Goal: Check status: Check status

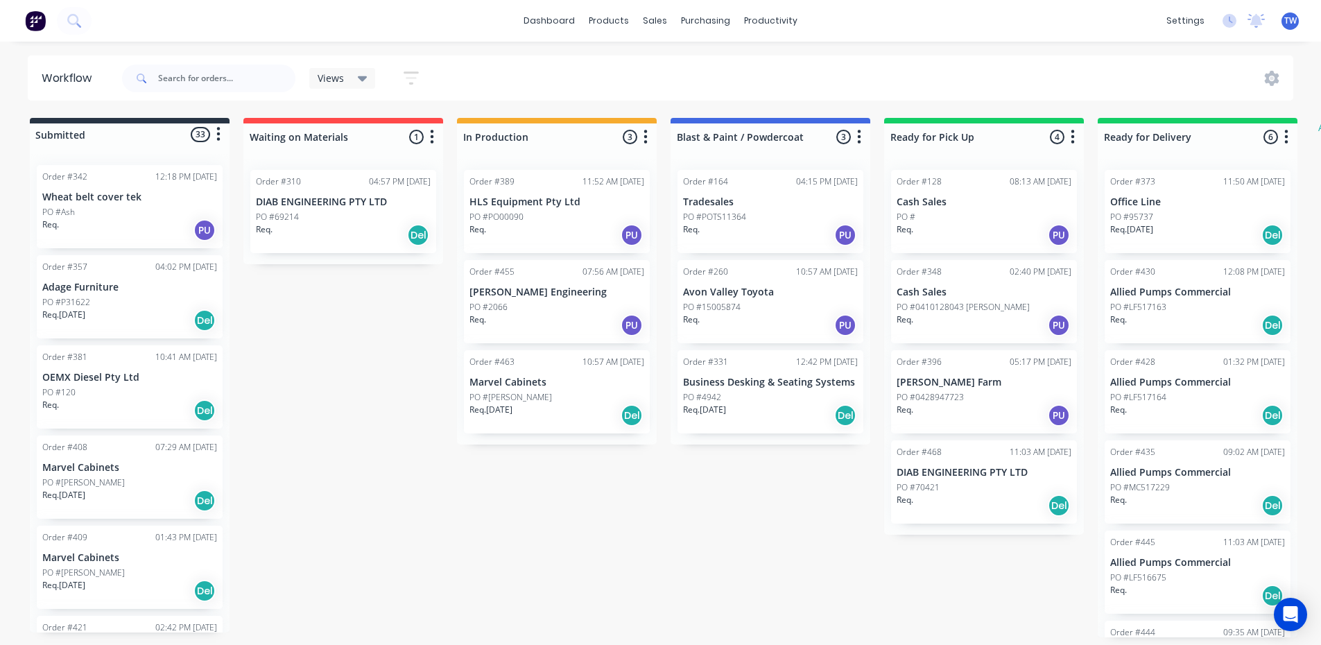
click at [64, 298] on p "PO #P31622" at bounding box center [66, 302] width 48 height 12
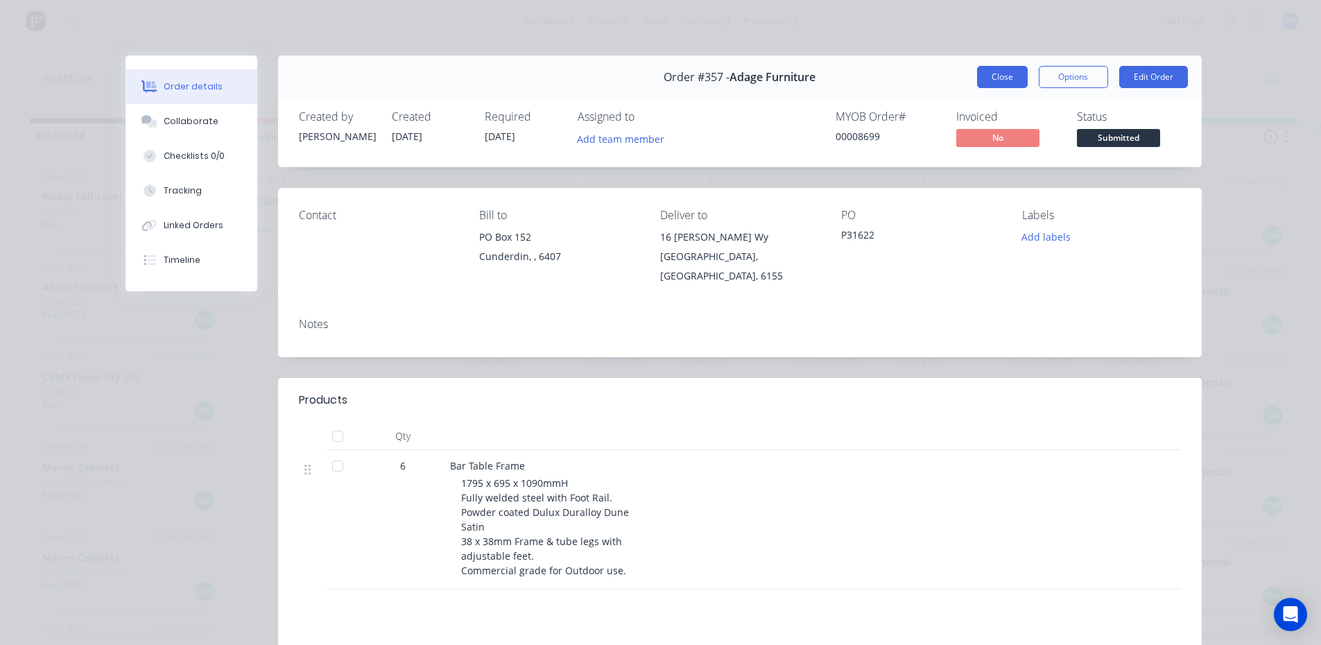
click at [1006, 84] on button "Close" at bounding box center [1002, 77] width 51 height 22
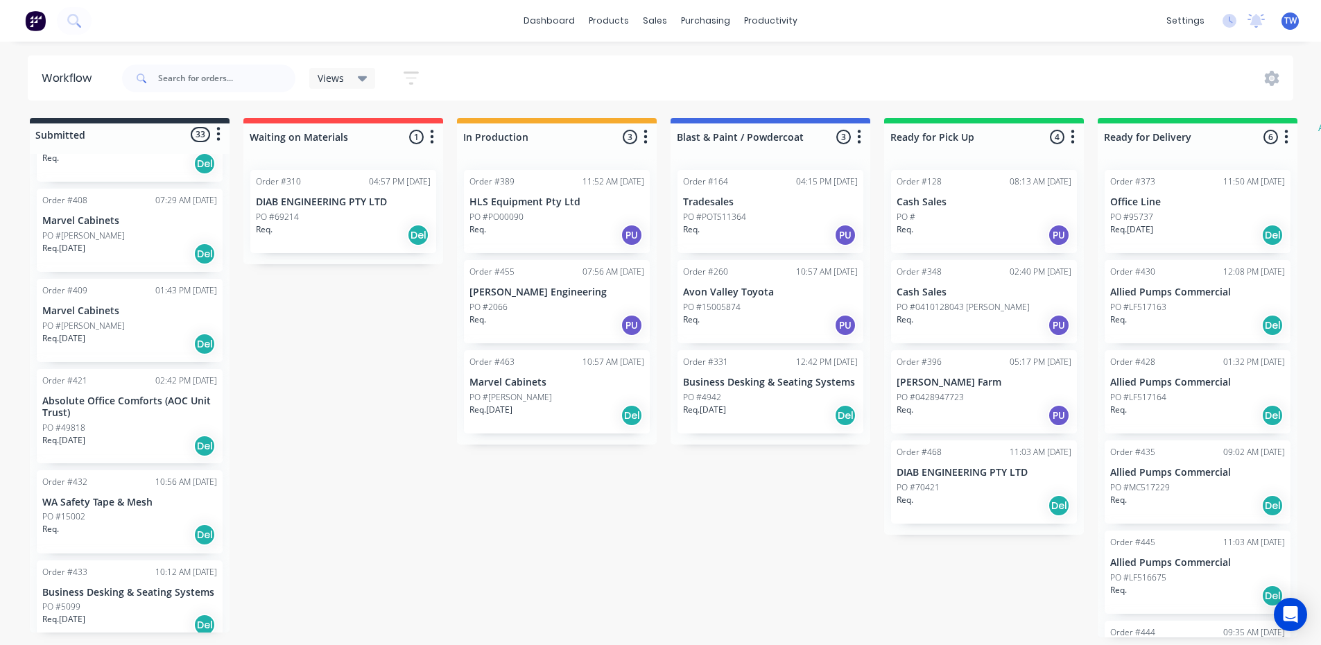
scroll to position [277, 0]
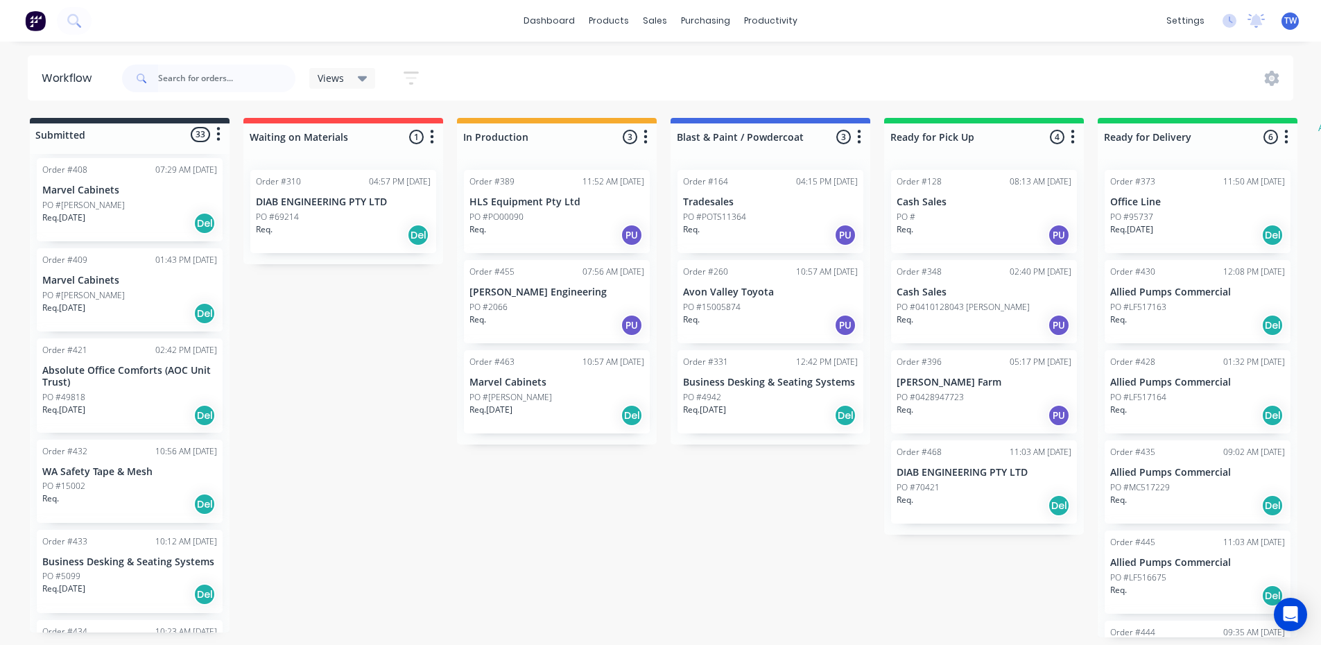
click at [78, 396] on p "PO #49818" at bounding box center [63, 397] width 43 height 12
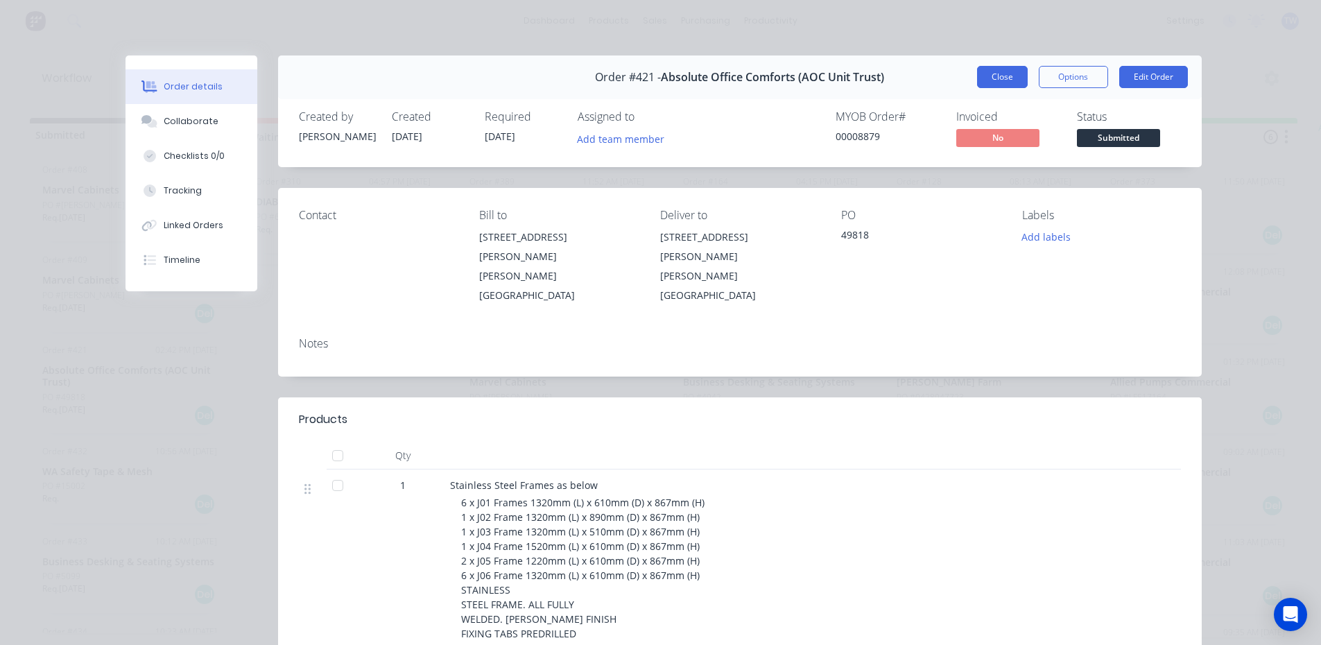
click at [993, 79] on button "Close" at bounding box center [1002, 77] width 51 height 22
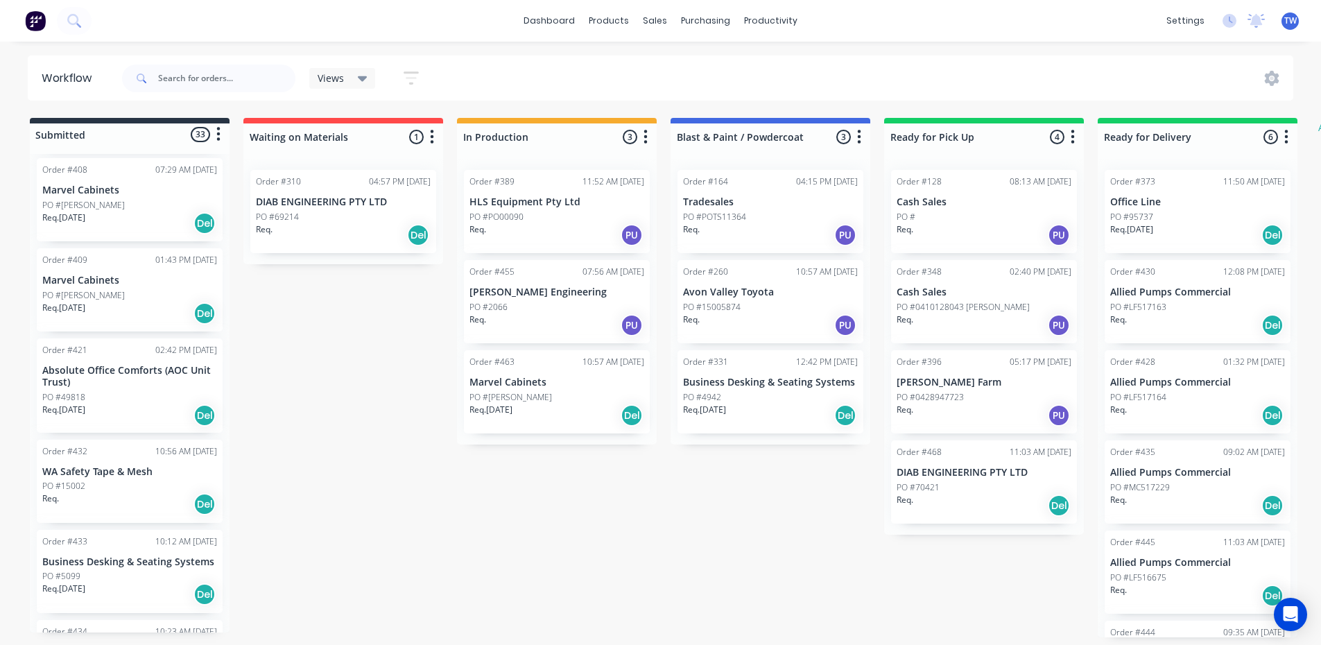
click at [68, 581] on p "PO #5099" at bounding box center [61, 576] width 38 height 12
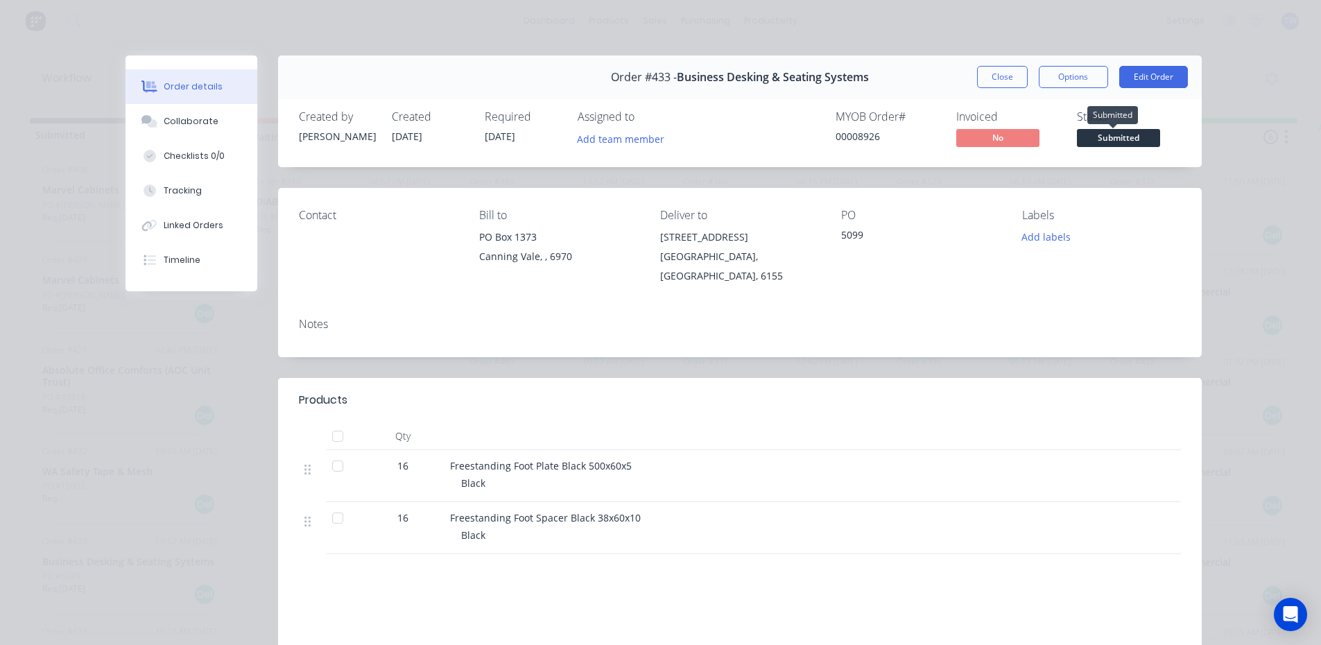
click at [1122, 137] on span "Submitted" at bounding box center [1118, 137] width 83 height 17
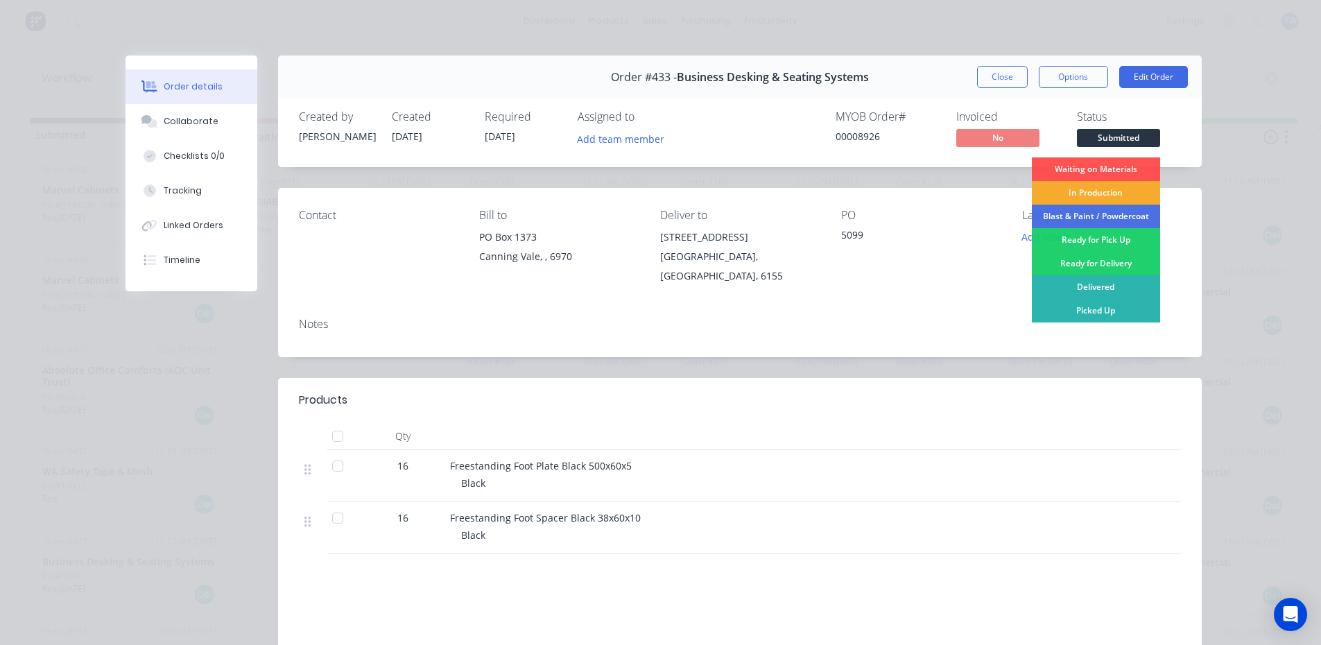
click at [1091, 196] on div "In Production" at bounding box center [1096, 193] width 128 height 24
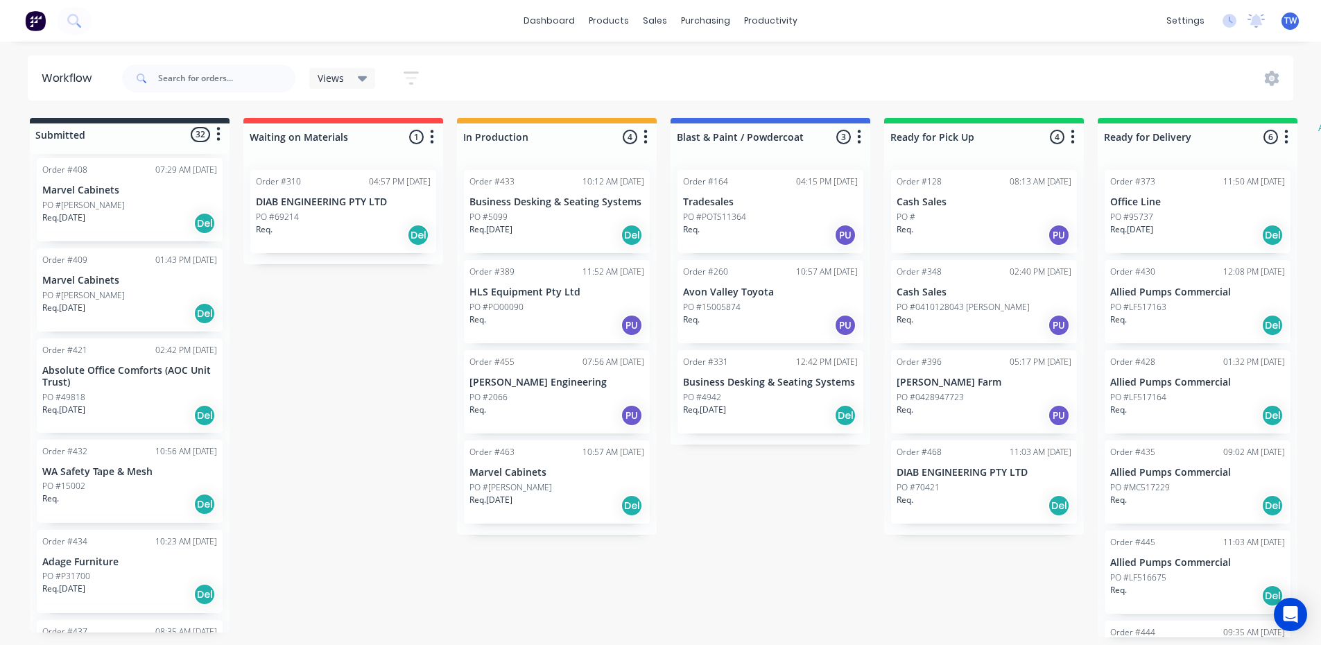
click at [112, 489] on div "PO #15002" at bounding box center [129, 486] width 175 height 12
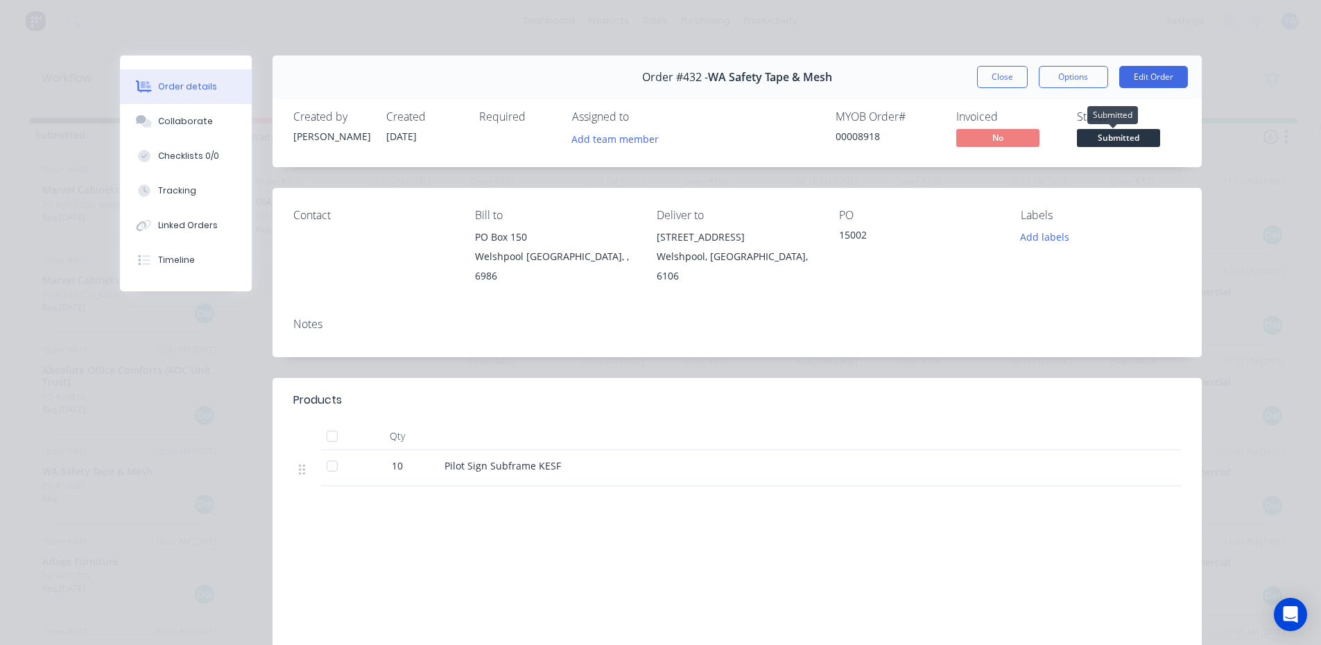
click at [1128, 138] on span "Submitted" at bounding box center [1118, 137] width 83 height 17
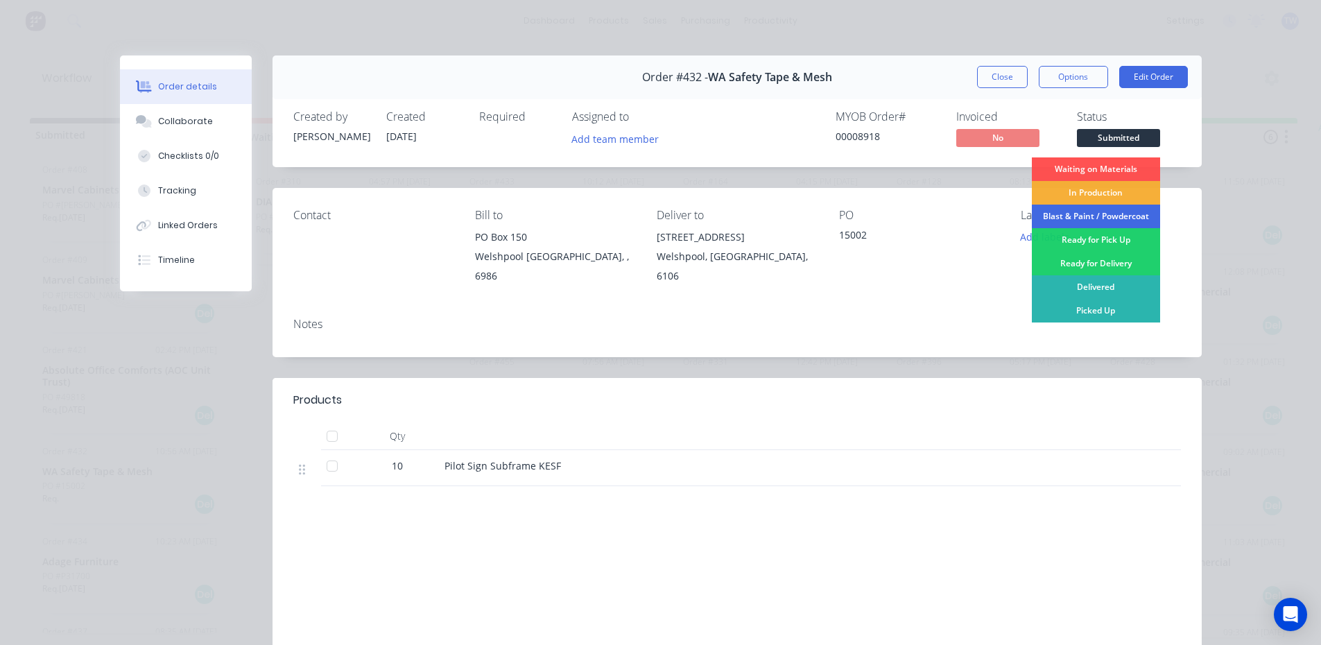
click at [1110, 217] on div "Blast & Paint / Powdercoat" at bounding box center [1096, 217] width 128 height 24
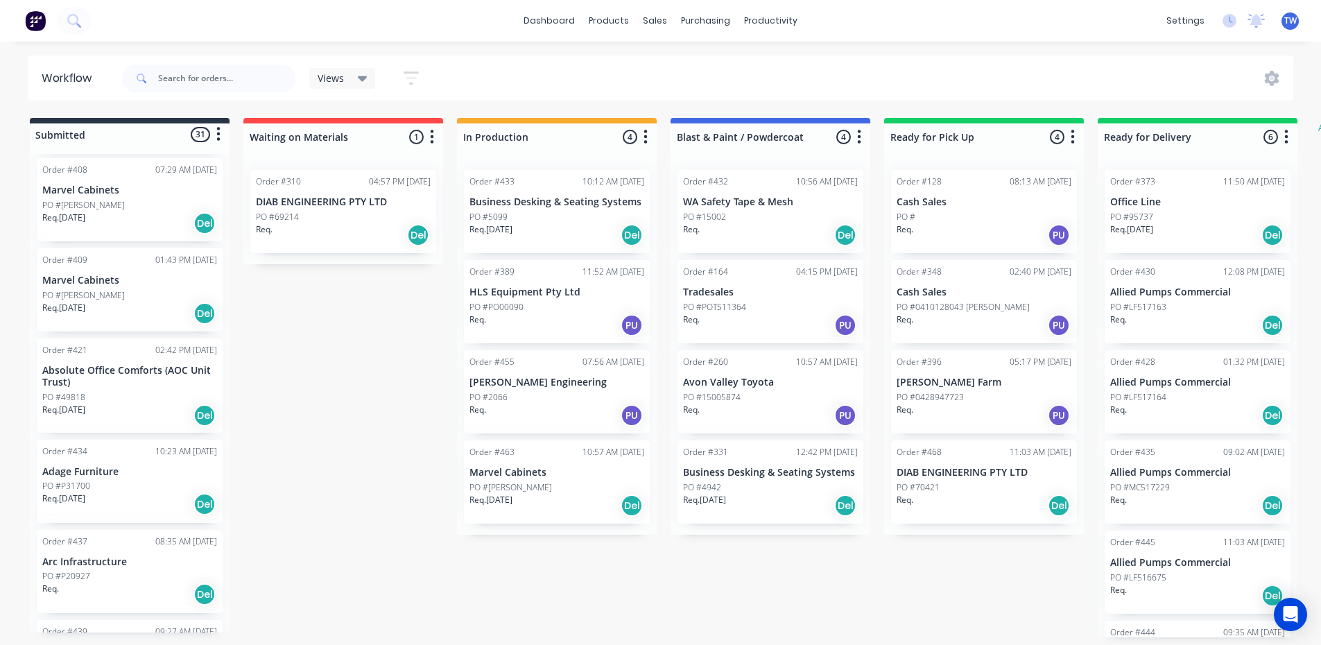
click at [106, 564] on p "Arc Infrastructure" at bounding box center [129, 562] width 175 height 12
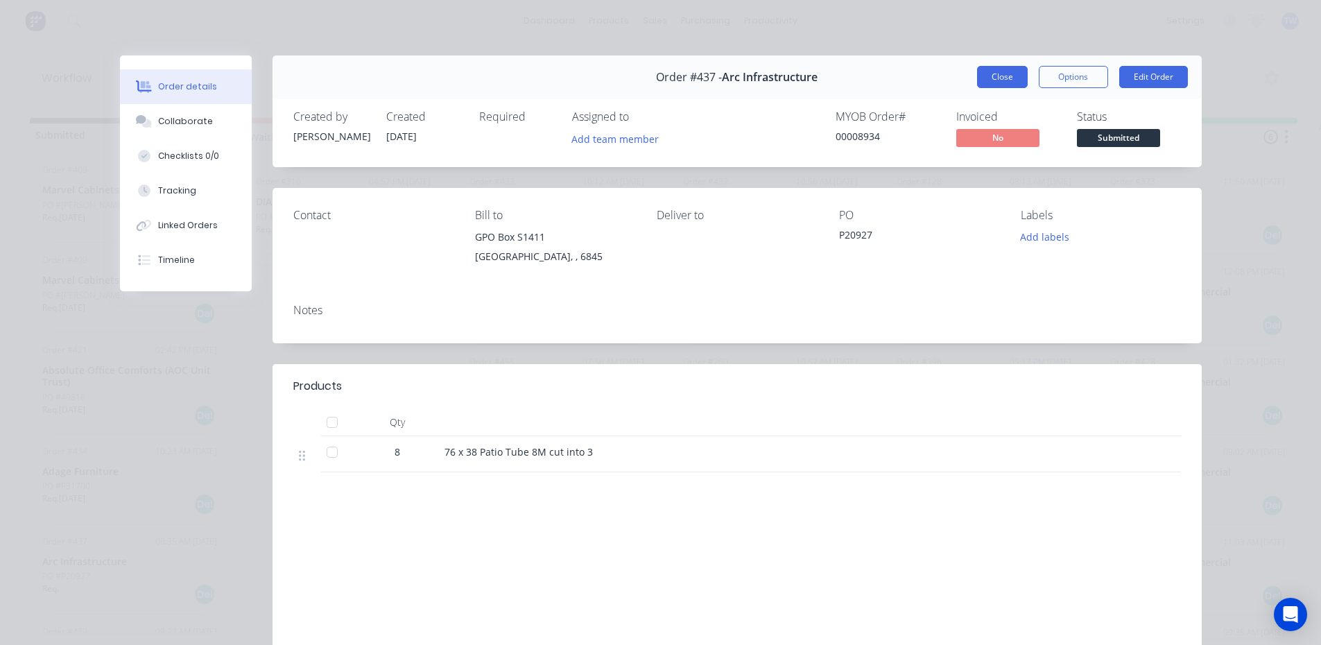
click at [984, 72] on button "Close" at bounding box center [1002, 77] width 51 height 22
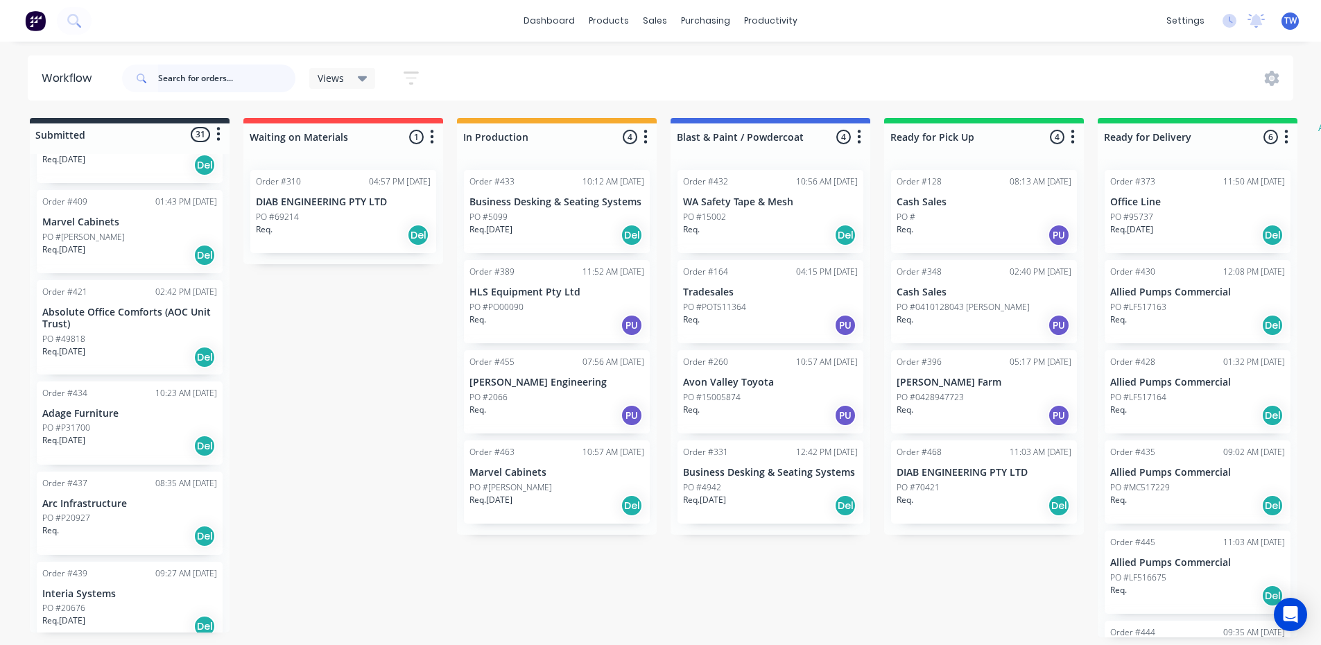
scroll to position [416, 0]
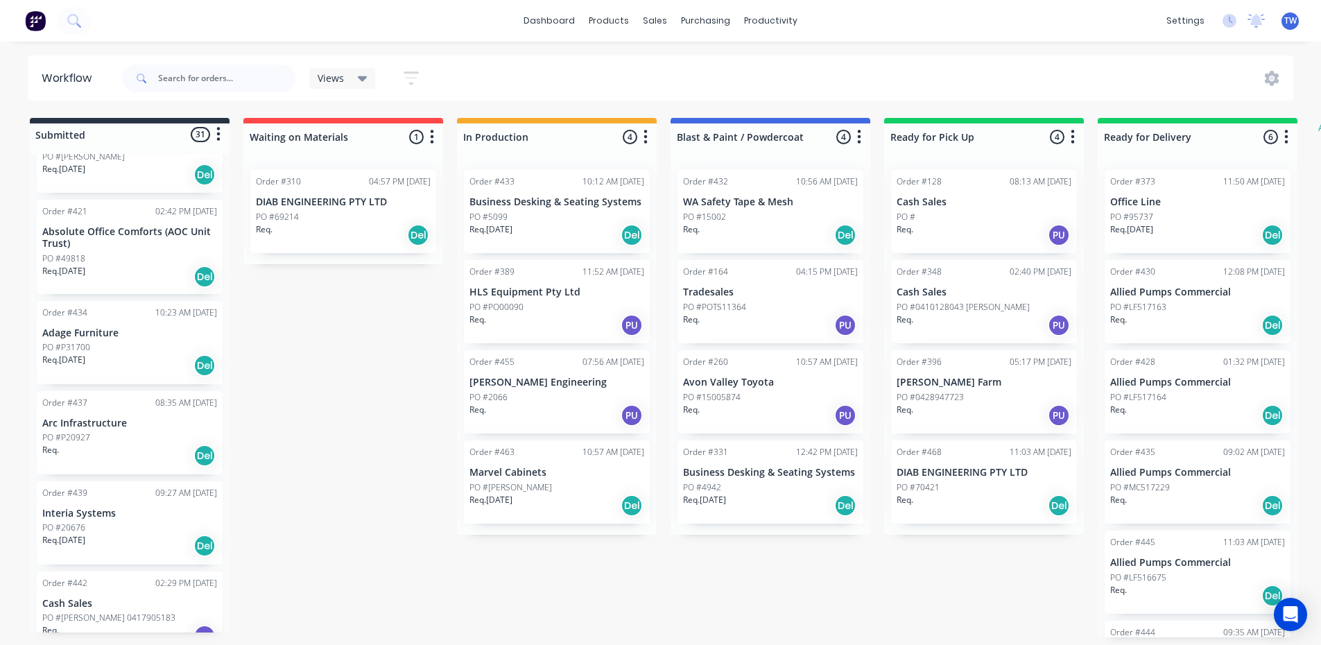
click at [100, 517] on p "Interia Systems" at bounding box center [129, 514] width 175 height 12
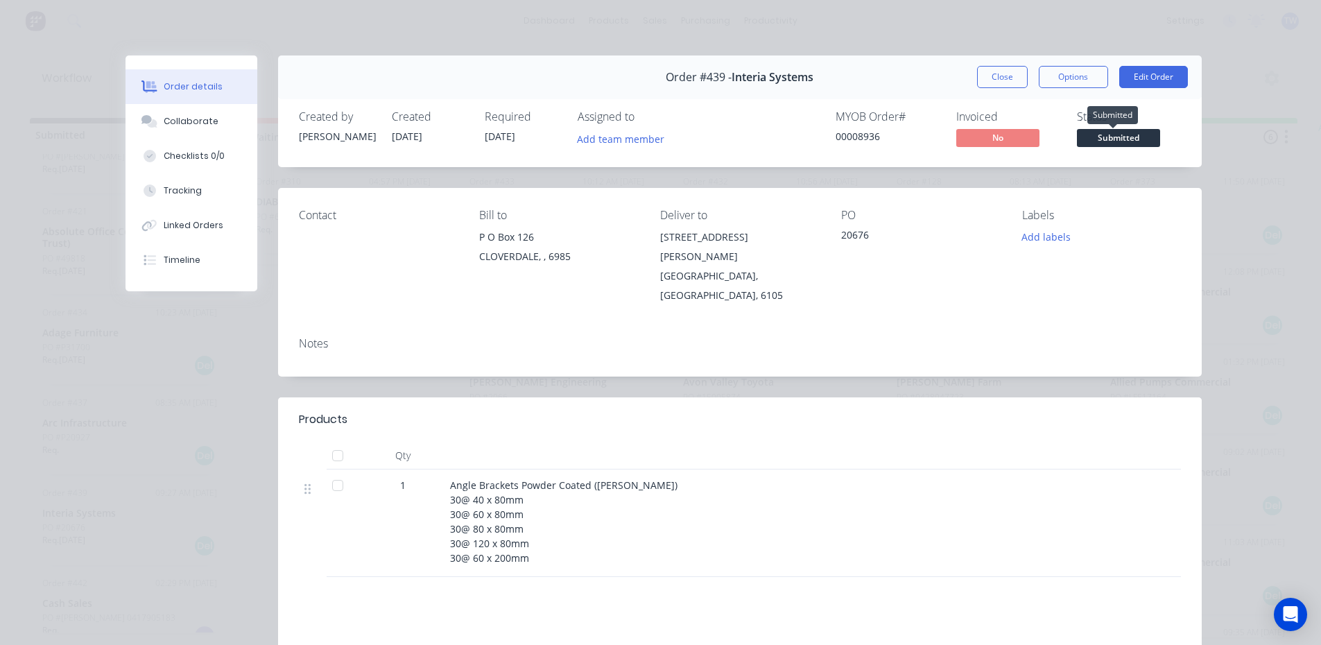
click at [1108, 139] on span "Submitted" at bounding box center [1118, 137] width 83 height 17
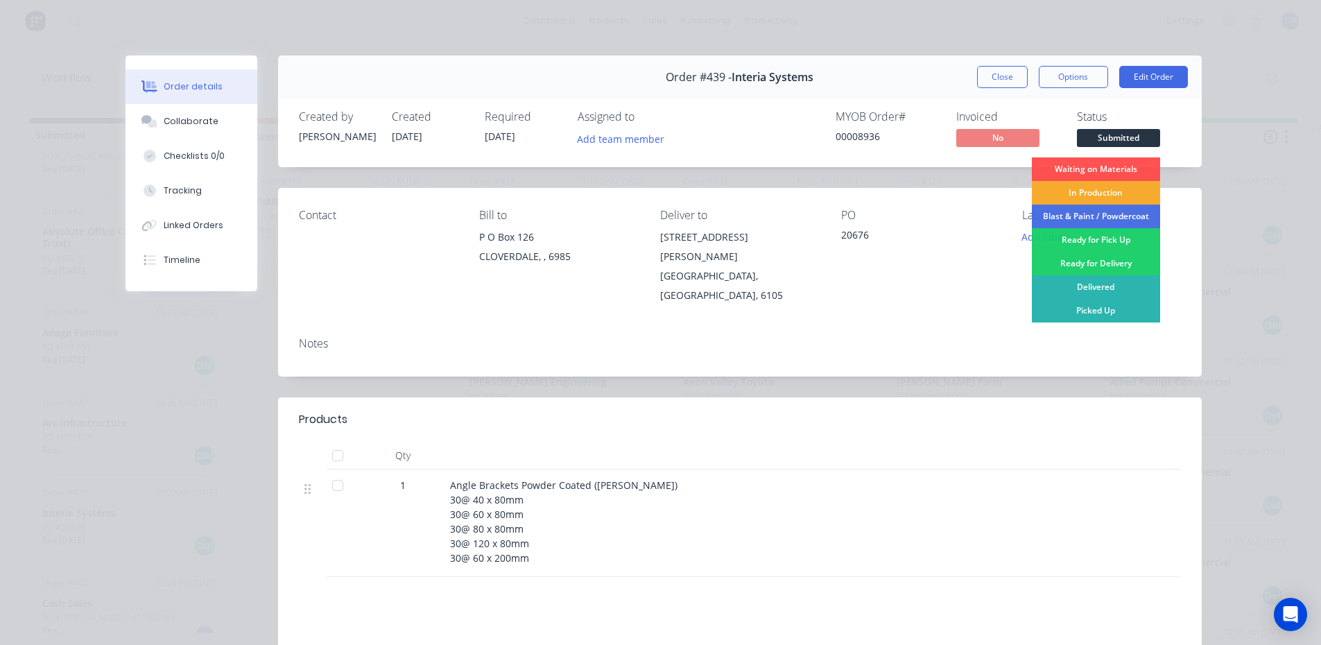
click at [1103, 193] on div "In Production" at bounding box center [1096, 193] width 128 height 24
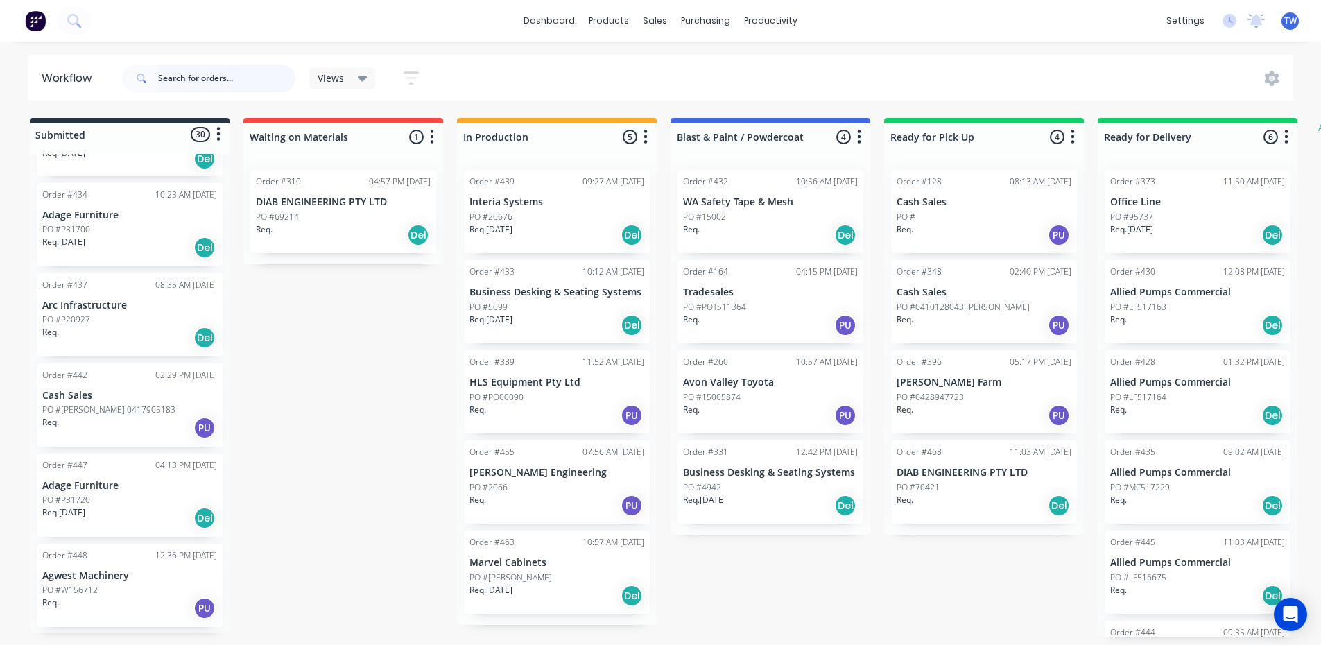
scroll to position [555, 0]
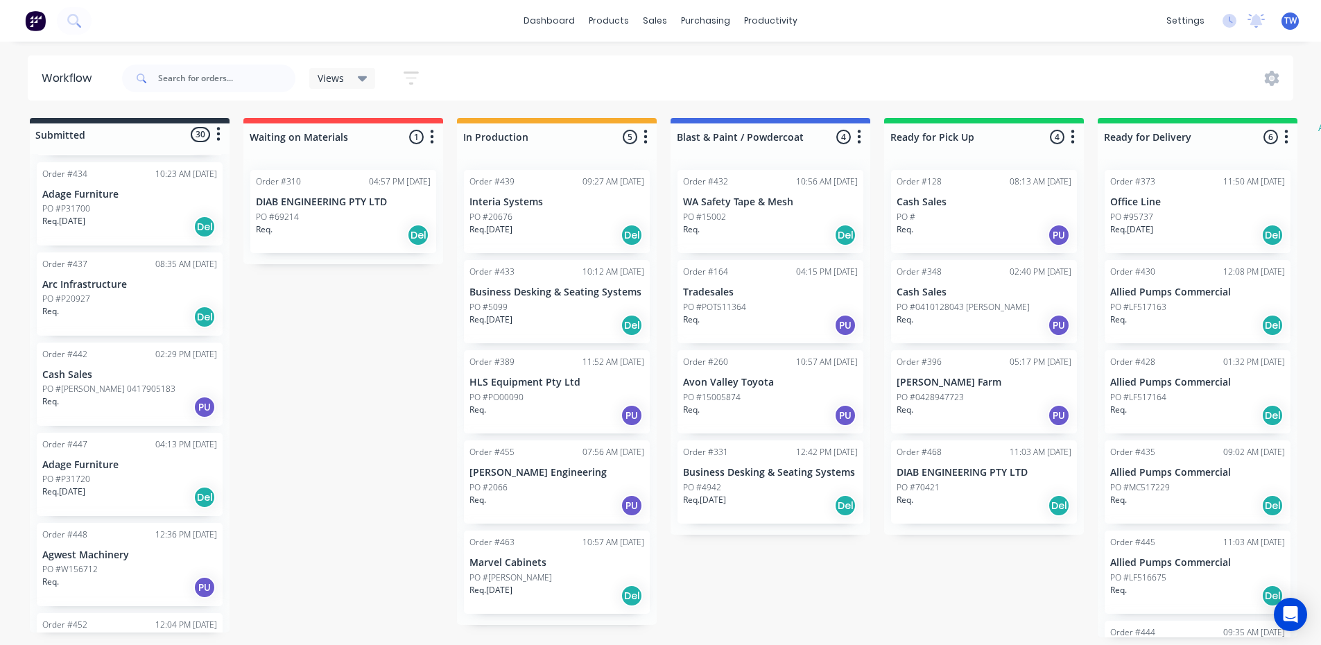
click at [118, 484] on div "PO #P31720" at bounding box center [129, 479] width 175 height 12
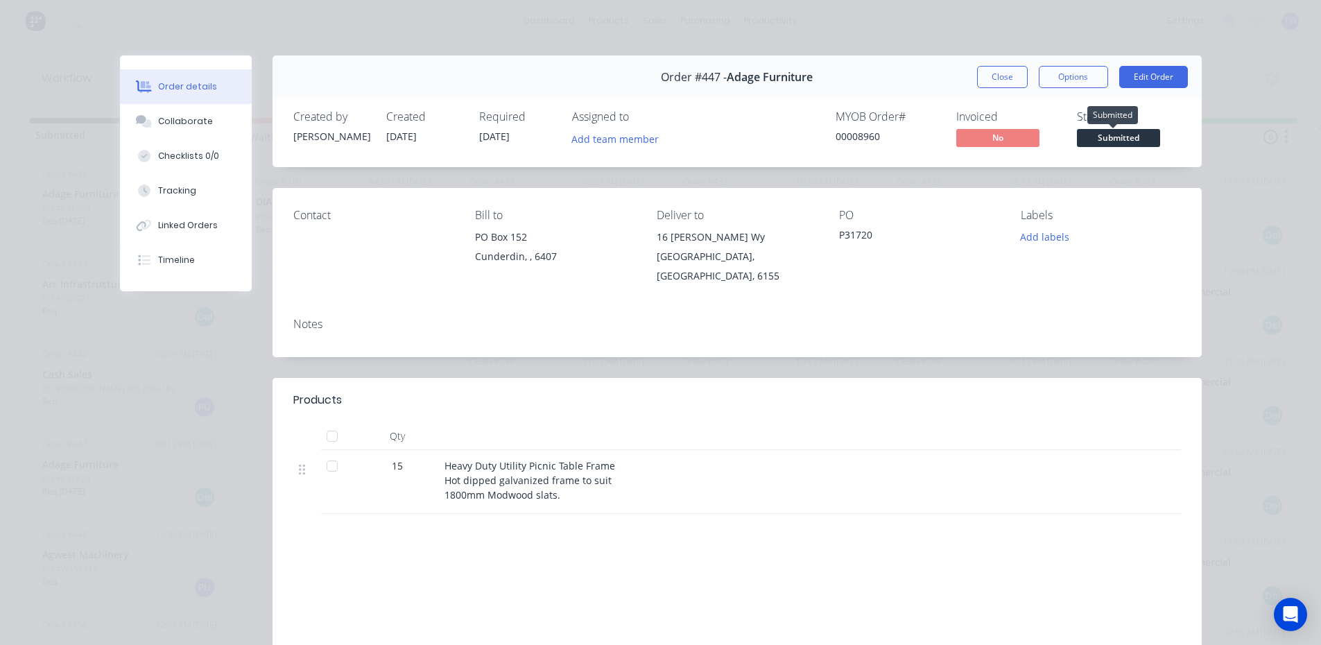
click at [1096, 136] on span "Submitted" at bounding box center [1118, 137] width 83 height 17
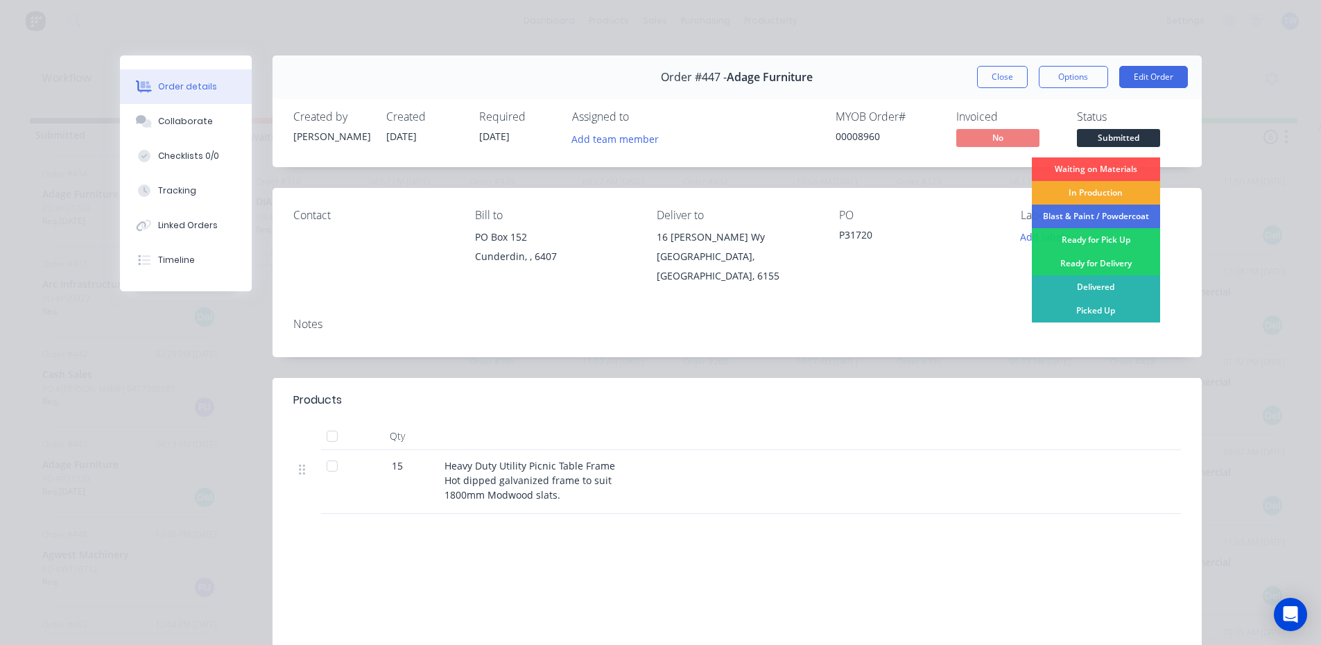
click at [1081, 191] on div "In Production" at bounding box center [1096, 193] width 128 height 24
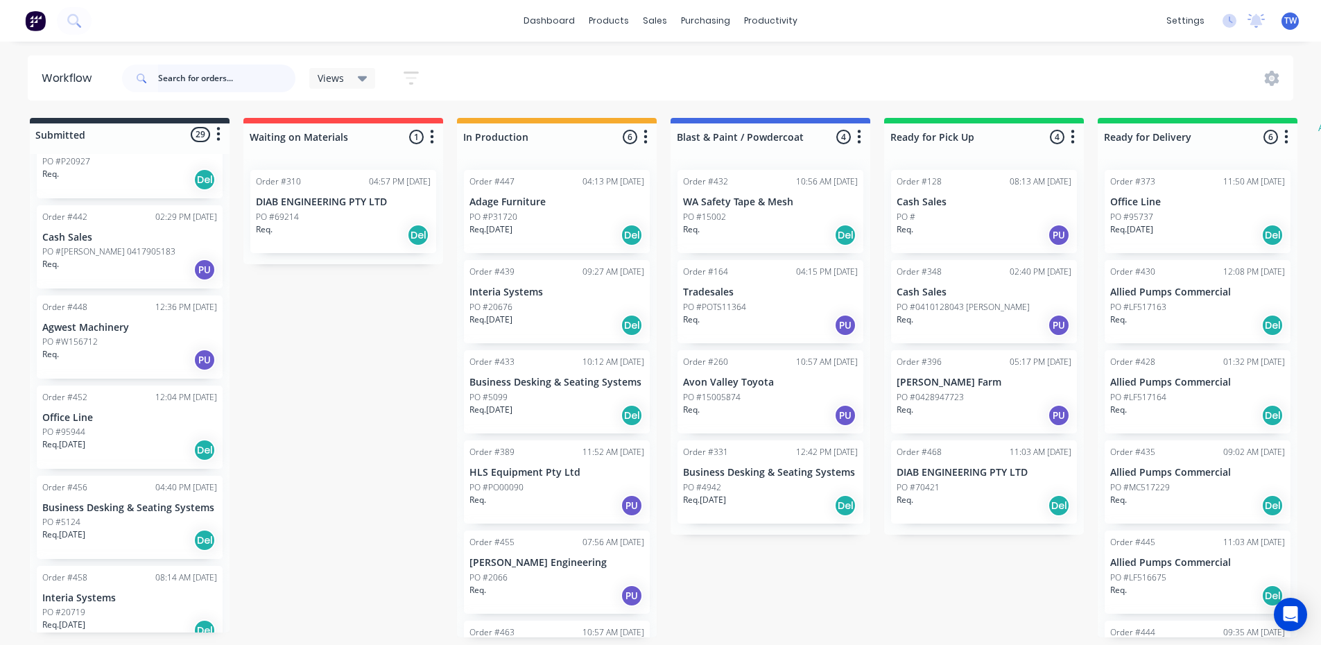
scroll to position [694, 0]
click at [114, 433] on div "PO #95944" at bounding box center [129, 430] width 175 height 12
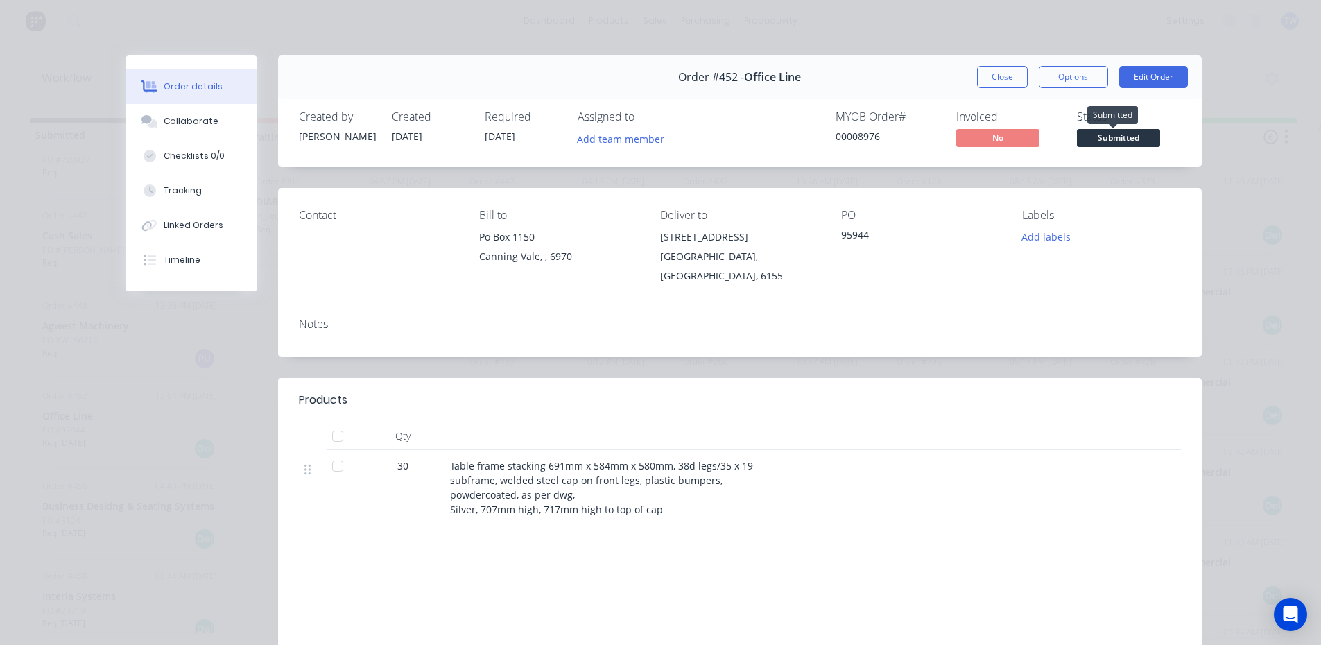
click at [1107, 140] on span "Submitted" at bounding box center [1118, 137] width 83 height 17
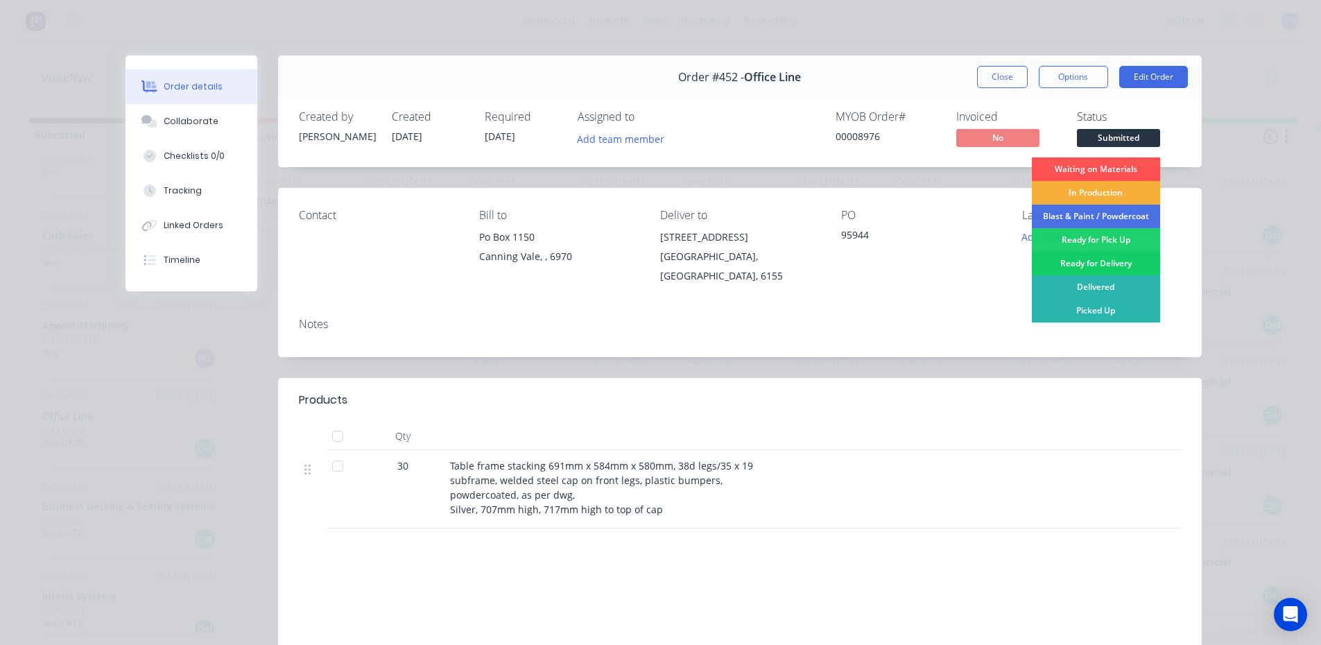
click at [1105, 261] on div "Ready for Delivery" at bounding box center [1096, 264] width 128 height 24
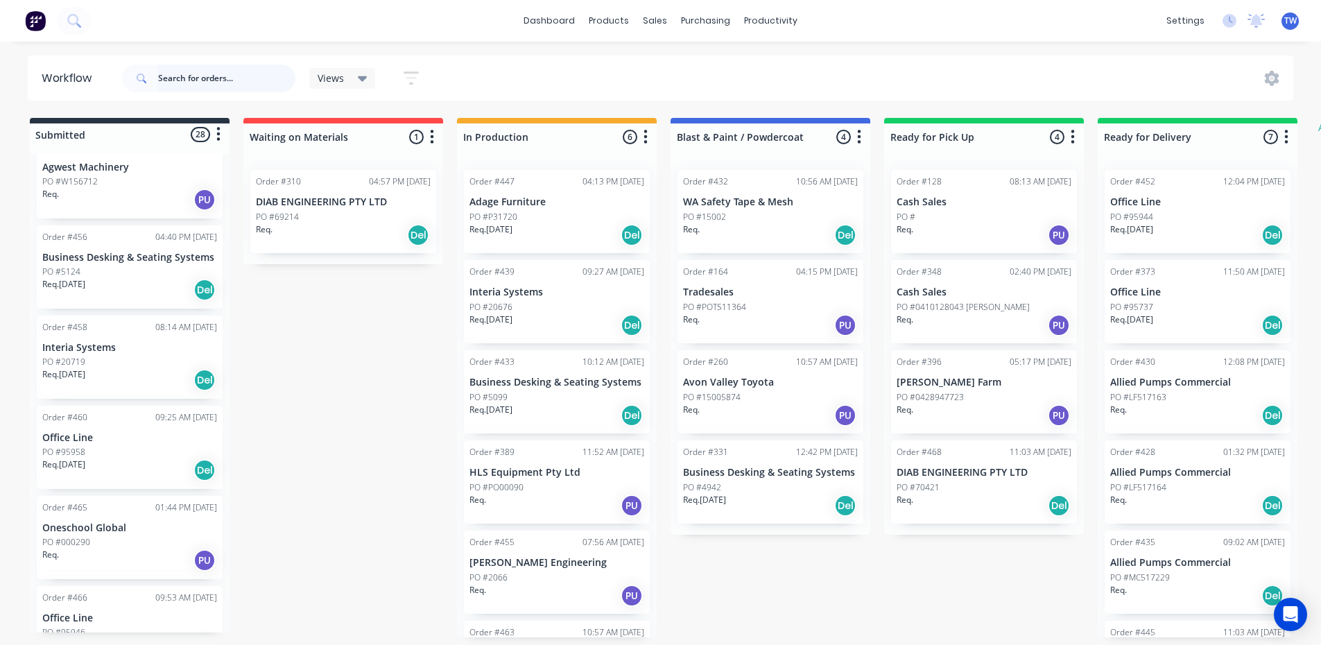
scroll to position [902, 0]
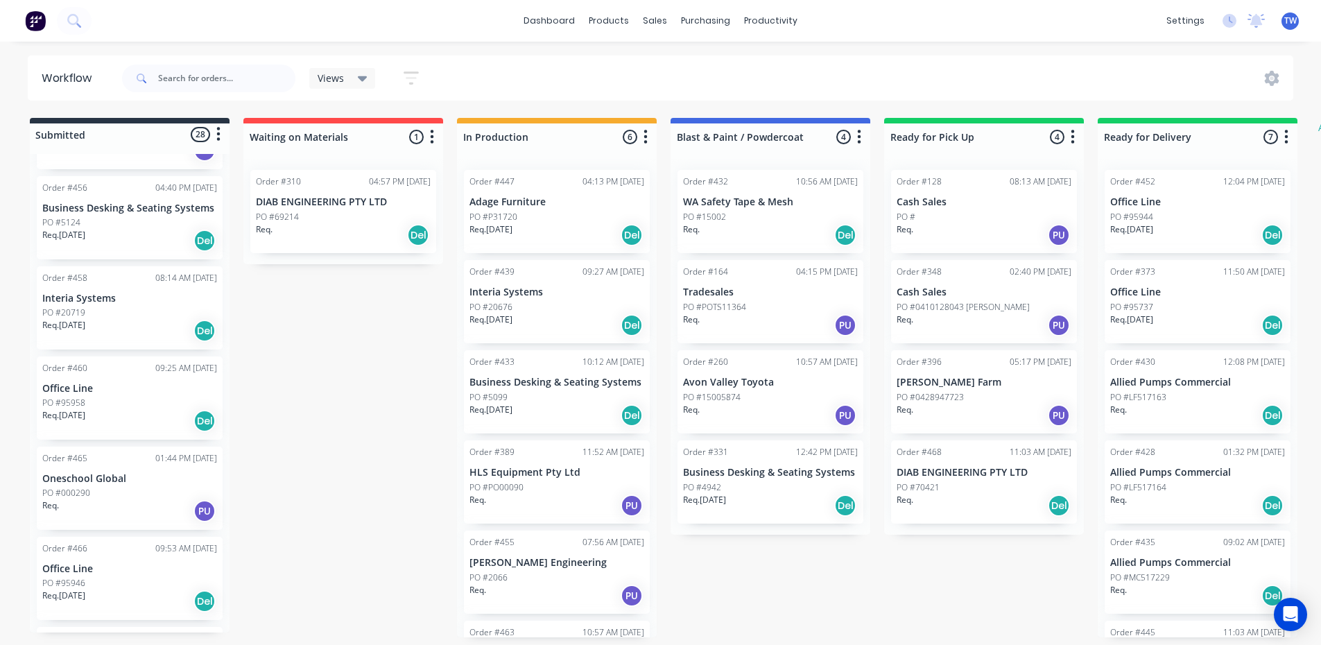
click at [77, 314] on p "PO #20719" at bounding box center [63, 313] width 43 height 12
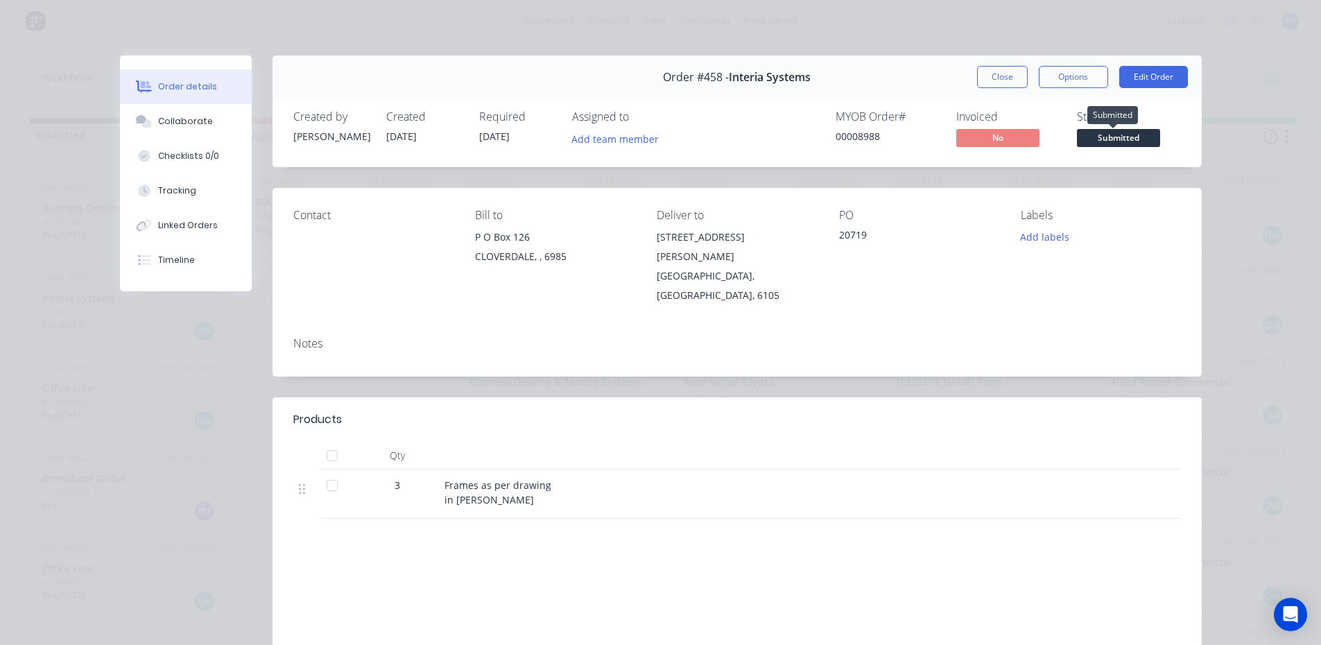
click at [1114, 141] on span "Submitted" at bounding box center [1118, 137] width 83 height 17
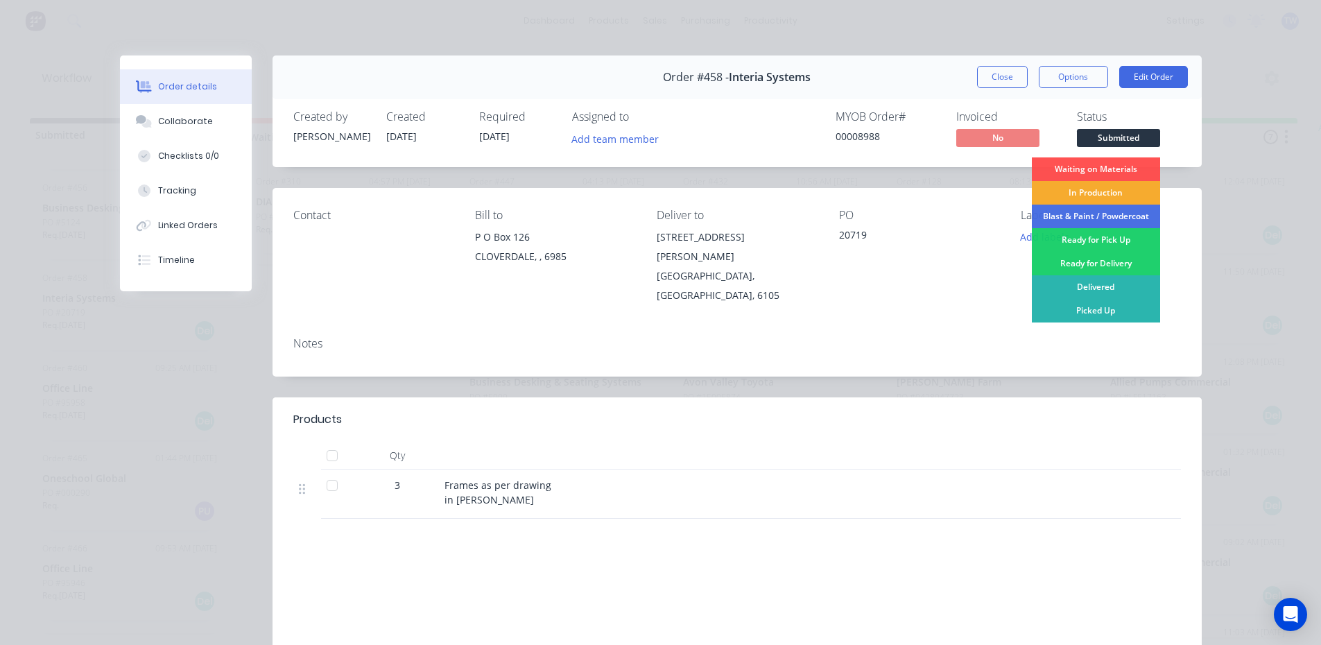
click at [1107, 194] on div "In Production" at bounding box center [1096, 193] width 128 height 24
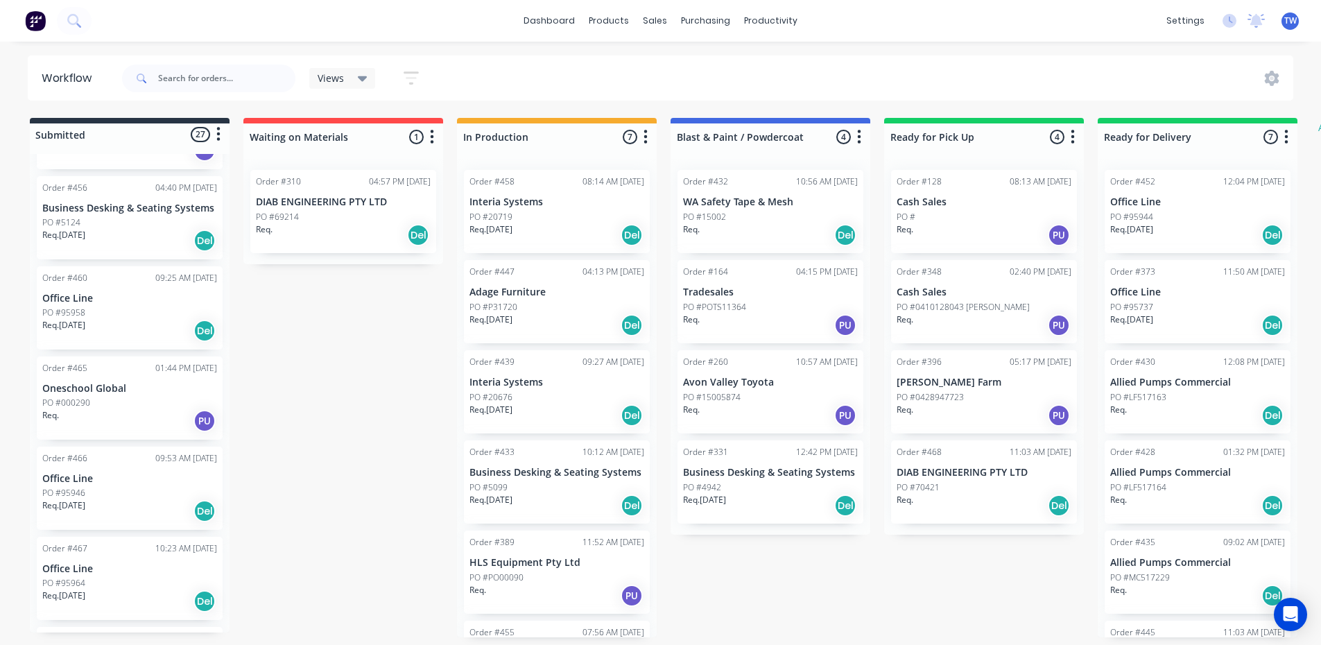
click at [121, 490] on div "PO #95946" at bounding box center [129, 493] width 175 height 12
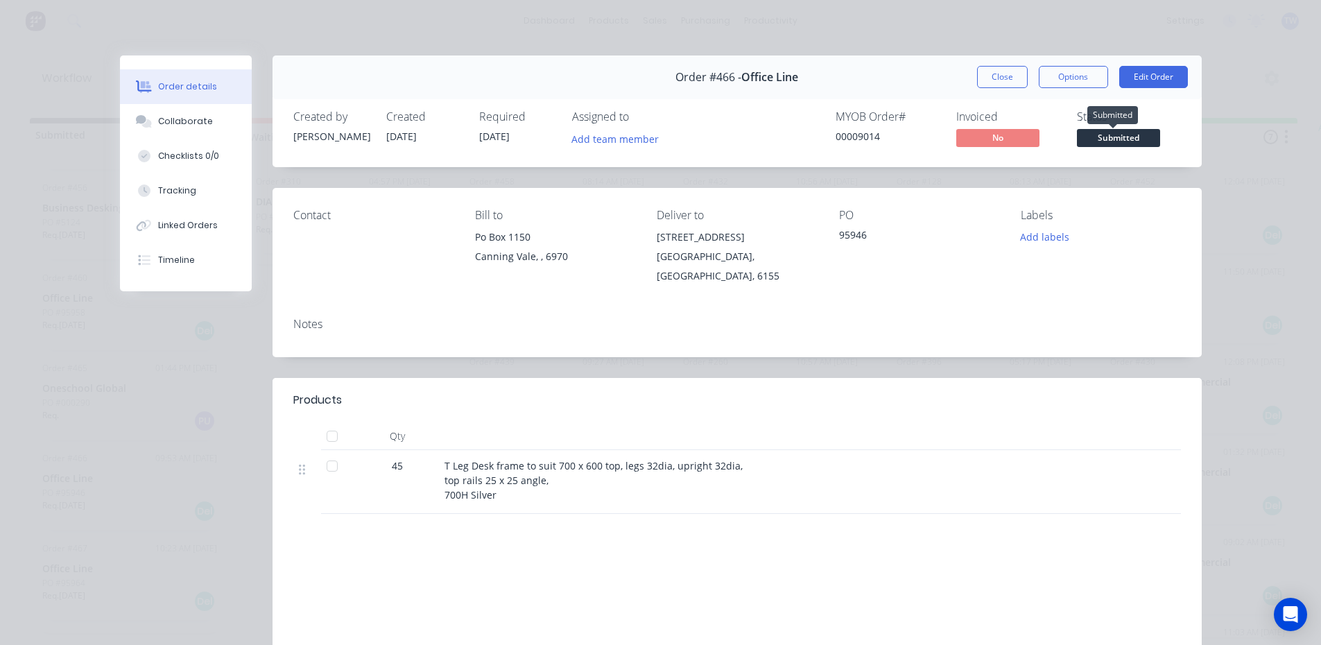
click at [1095, 138] on span "Submitted" at bounding box center [1118, 137] width 83 height 17
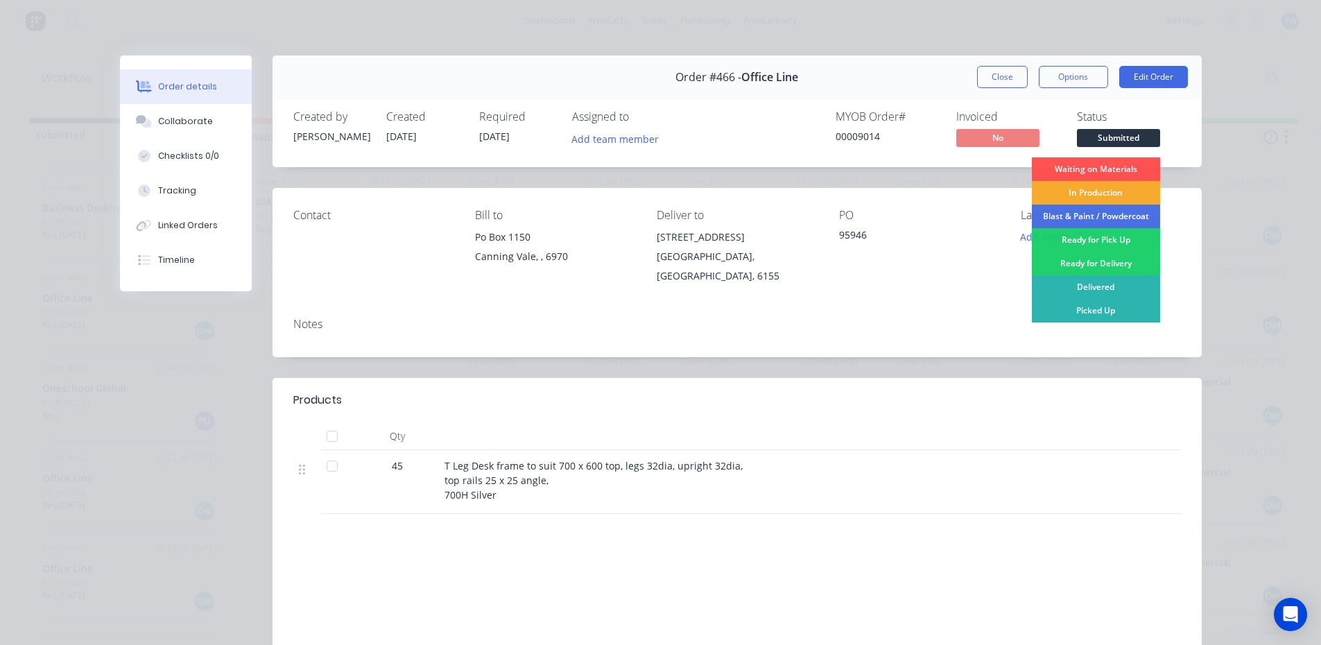
click at [1105, 195] on div "In Production" at bounding box center [1096, 193] width 128 height 24
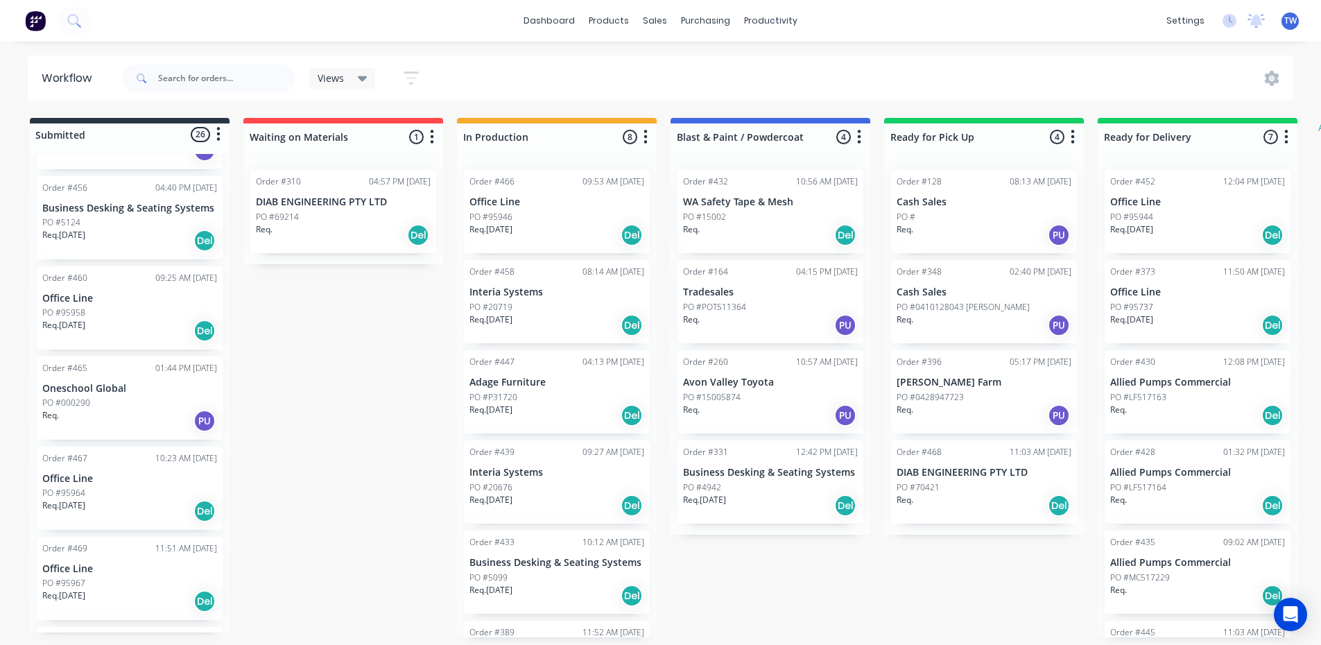
click at [132, 503] on div "Req. [DATE] Del" at bounding box center [129, 511] width 175 height 24
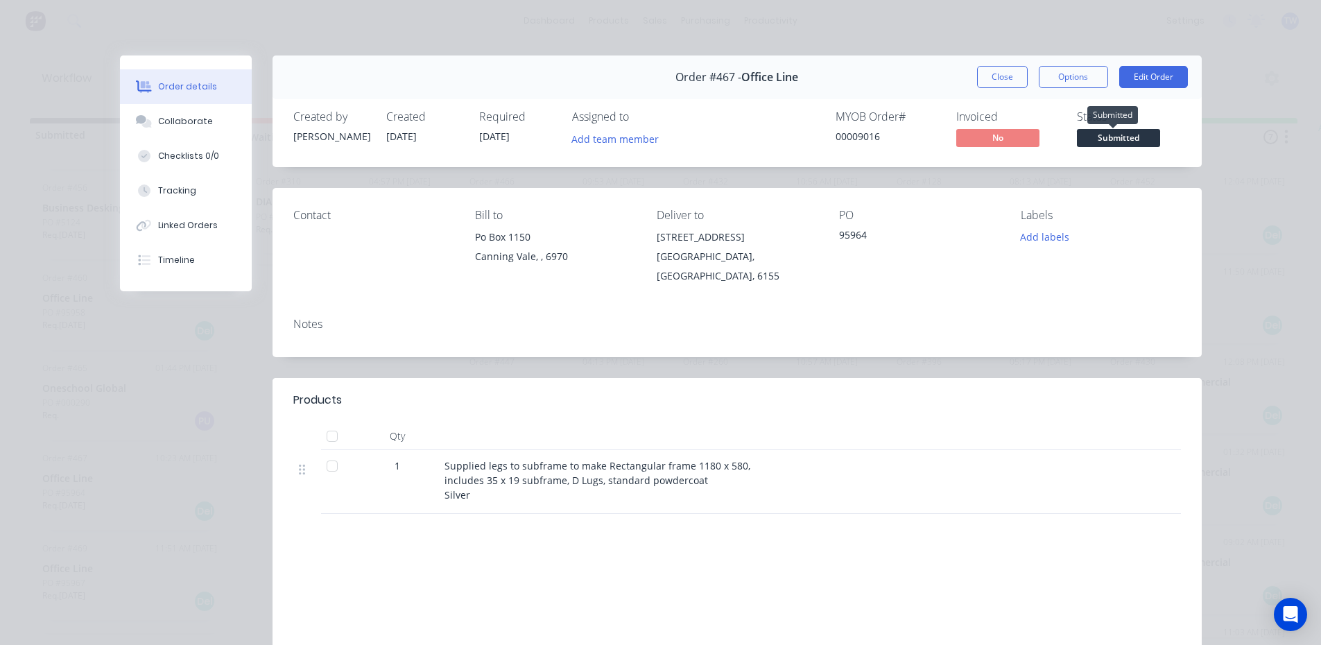
click at [1099, 139] on span "Submitted" at bounding box center [1118, 137] width 83 height 17
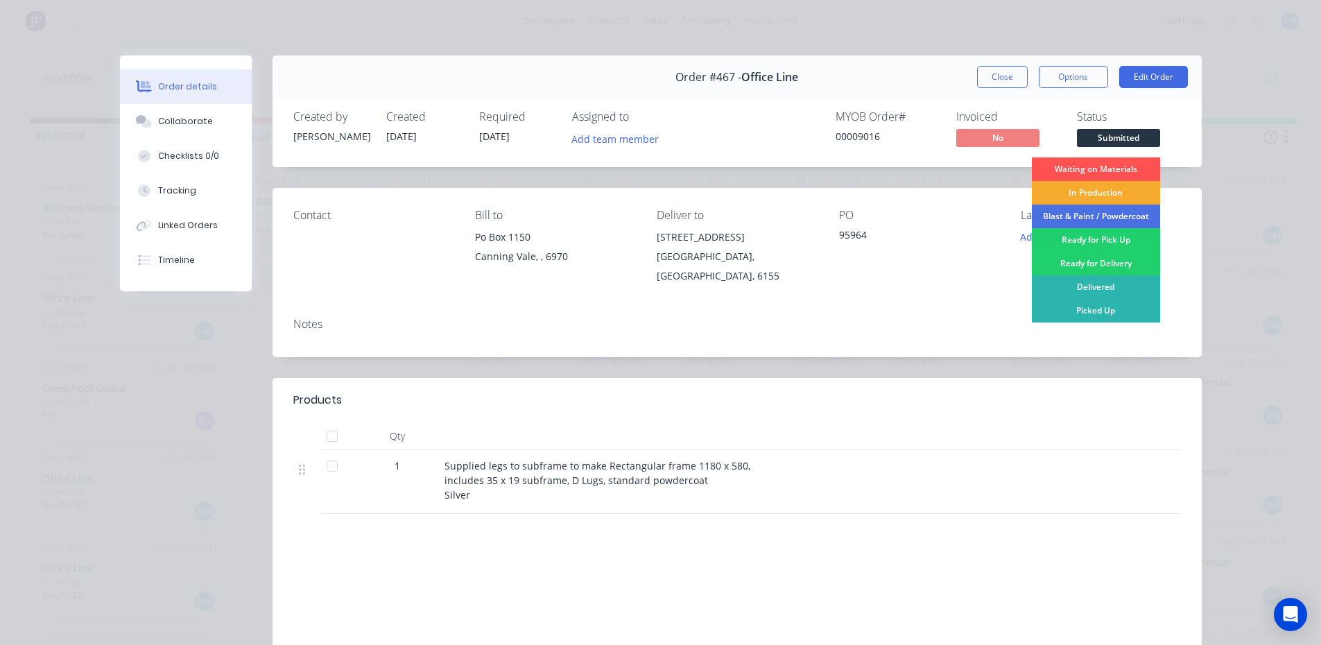
click at [1097, 197] on div "In Production" at bounding box center [1096, 193] width 128 height 24
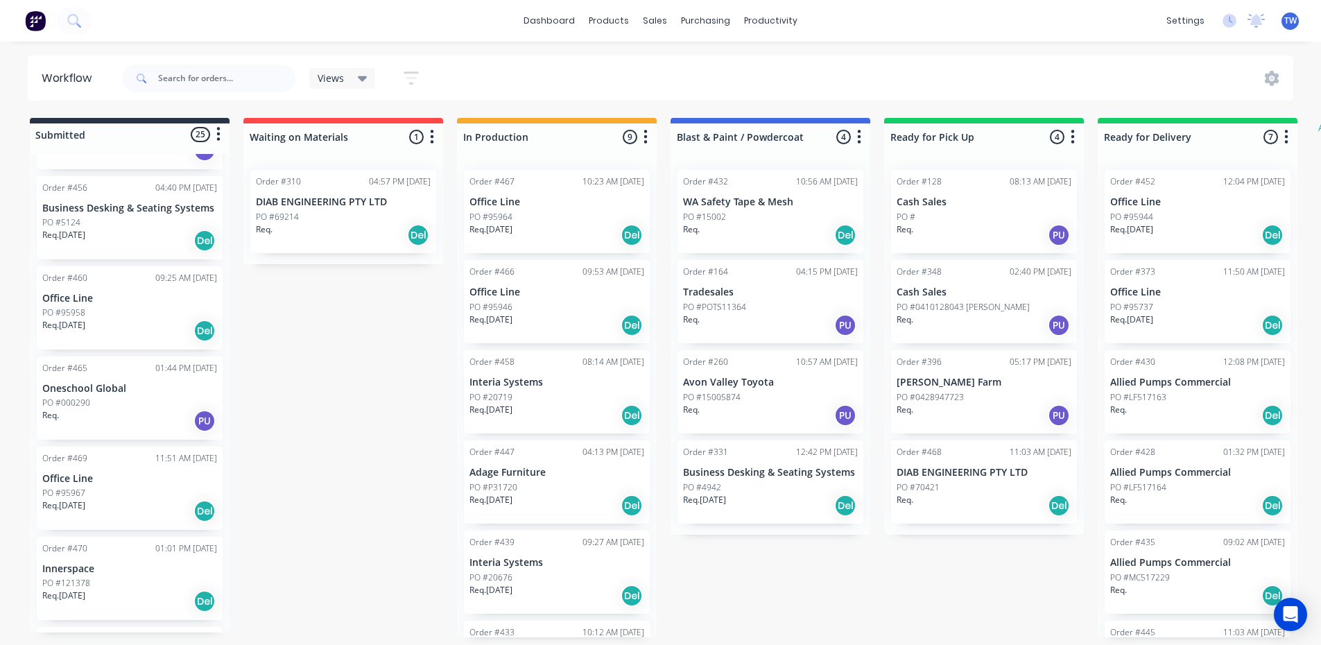
click at [103, 474] on p "Office Line" at bounding box center [129, 479] width 175 height 12
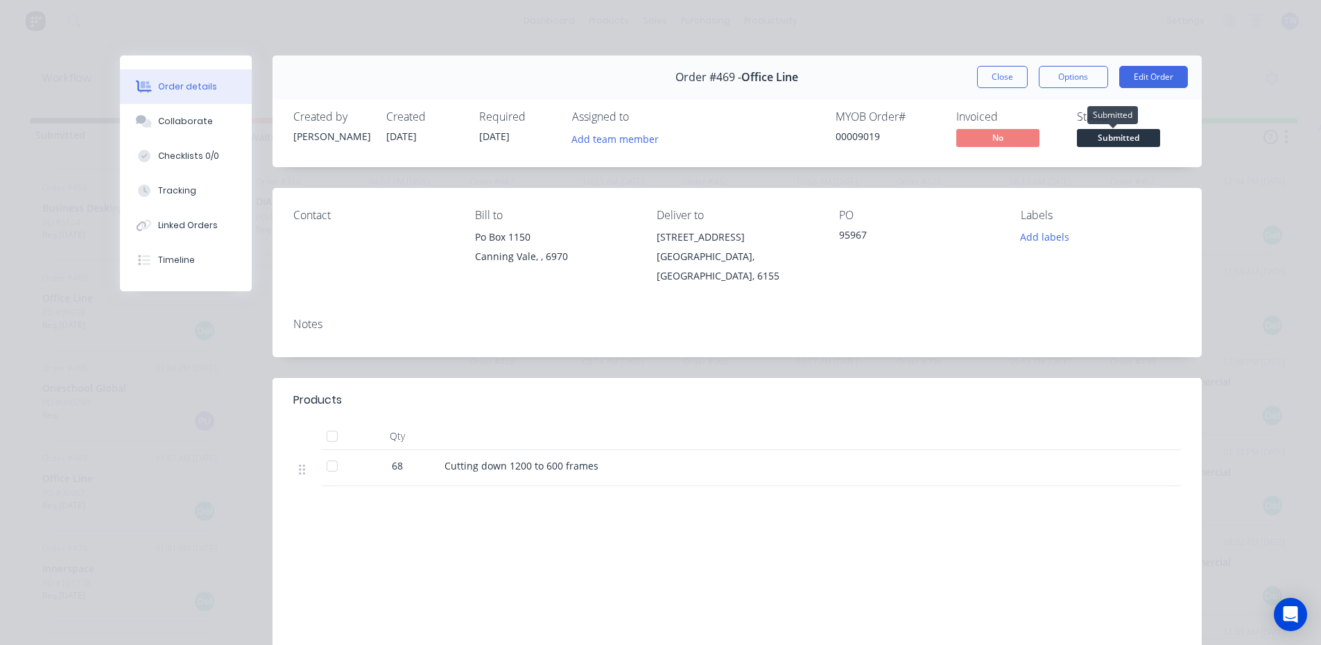
click at [1094, 140] on span "Submitted" at bounding box center [1118, 137] width 83 height 17
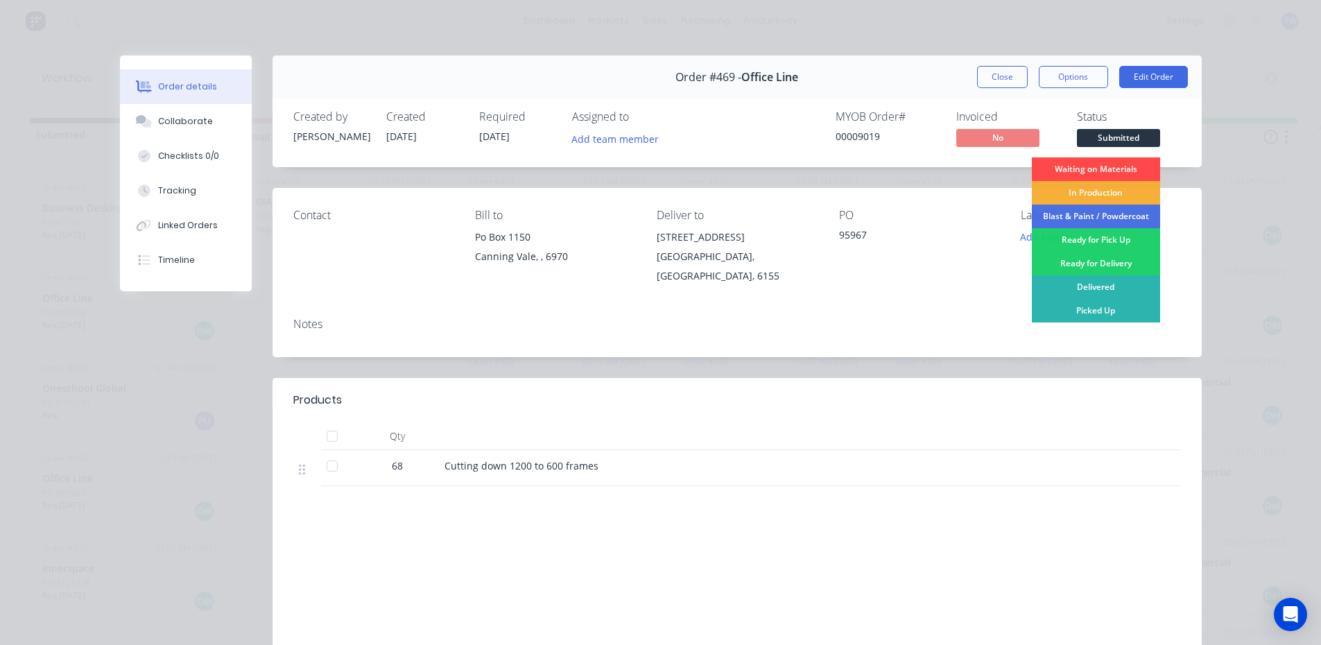
click at [1090, 170] on div "Waiting on Materials" at bounding box center [1096, 169] width 128 height 24
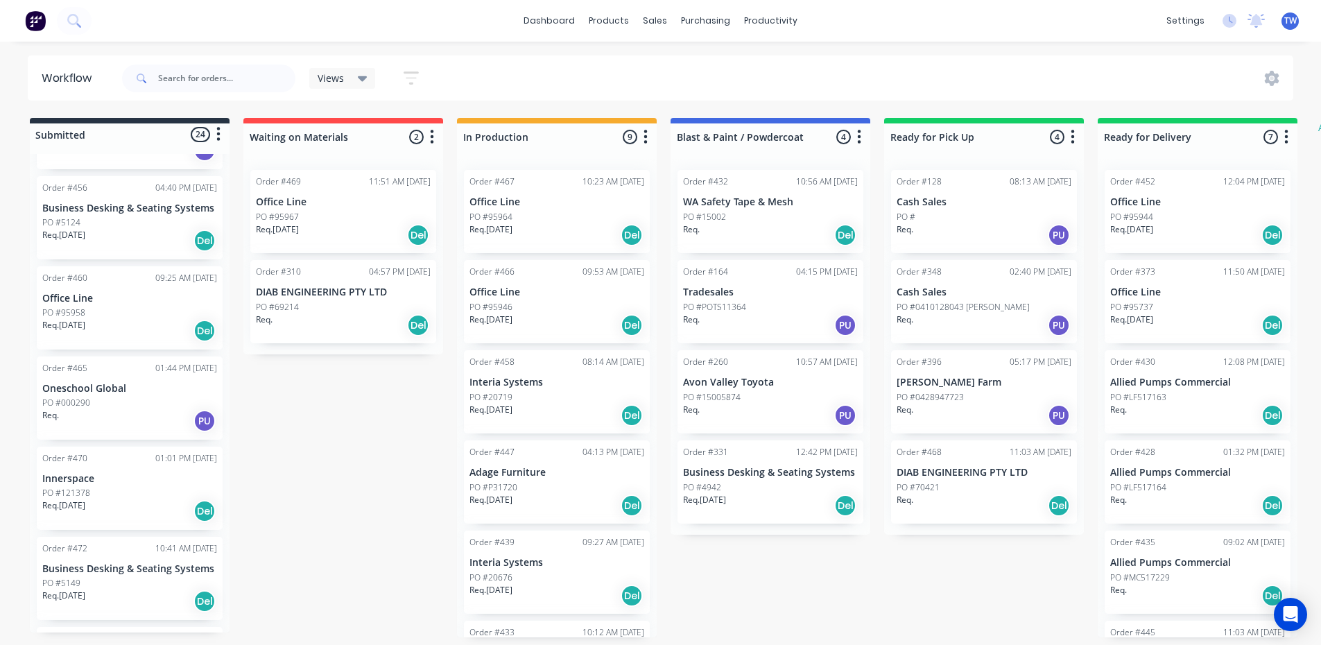
click at [113, 497] on div "PO #121378" at bounding box center [129, 493] width 175 height 12
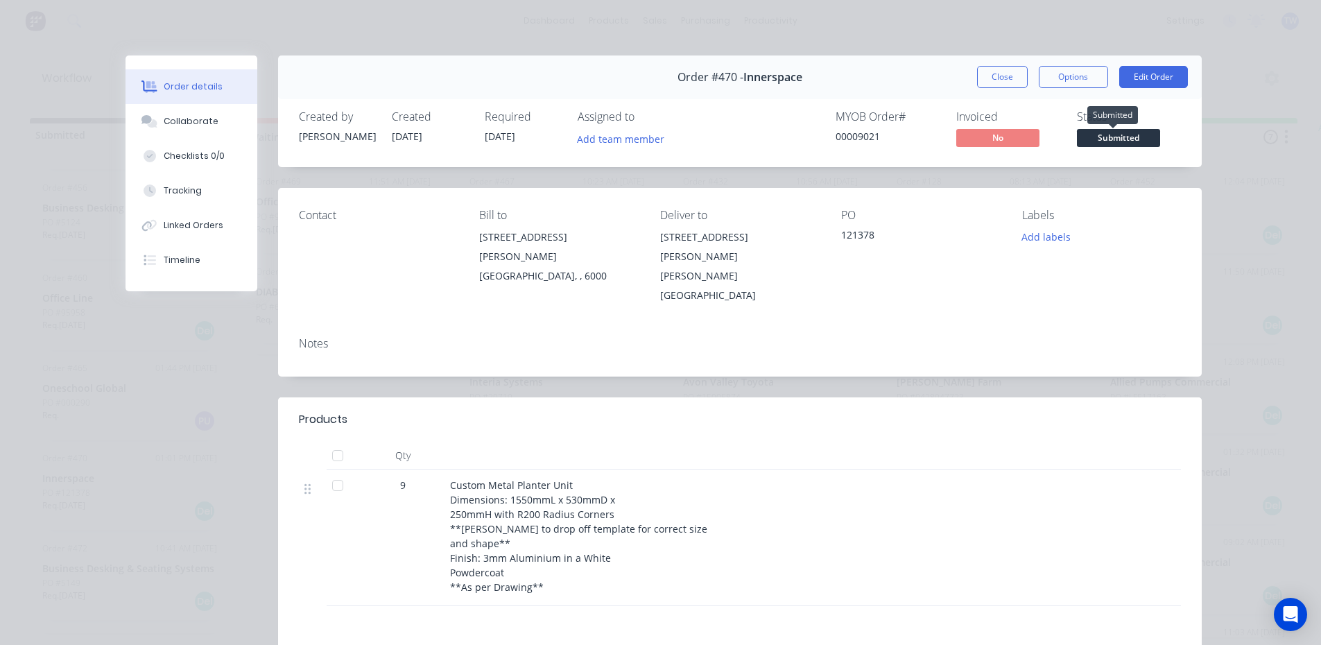
click at [1126, 140] on span "Submitted" at bounding box center [1118, 137] width 83 height 17
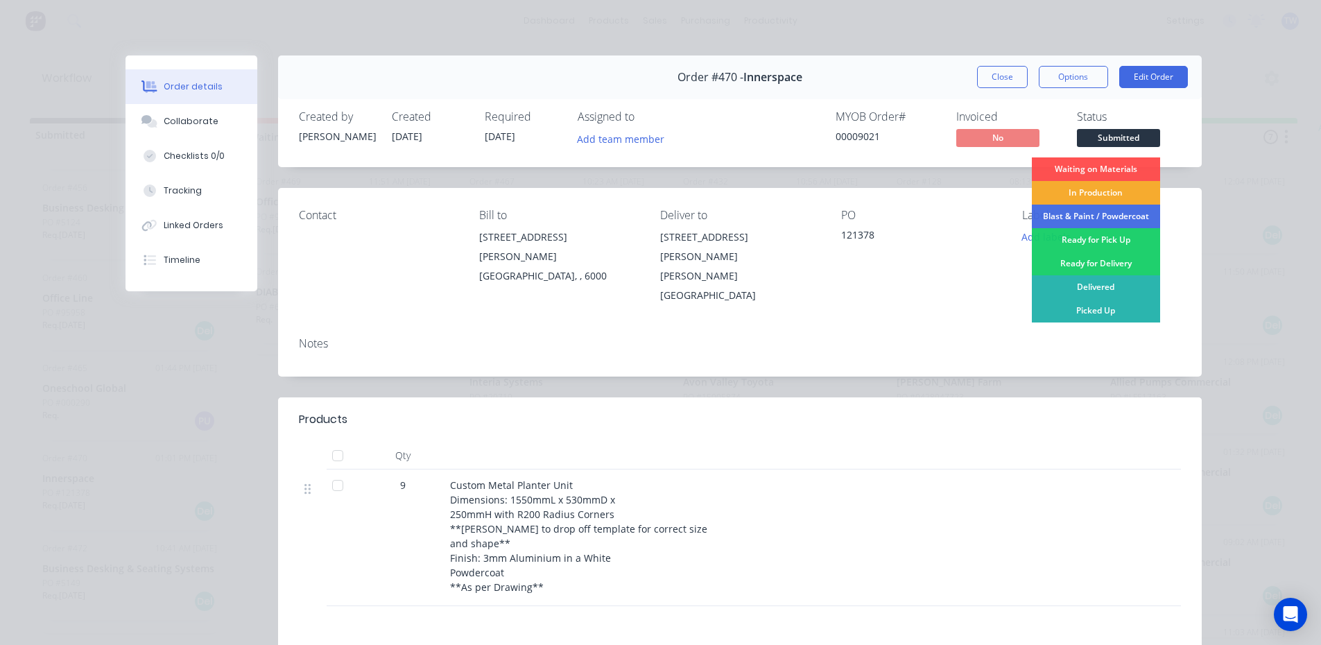
click at [1108, 189] on div "In Production" at bounding box center [1096, 193] width 128 height 24
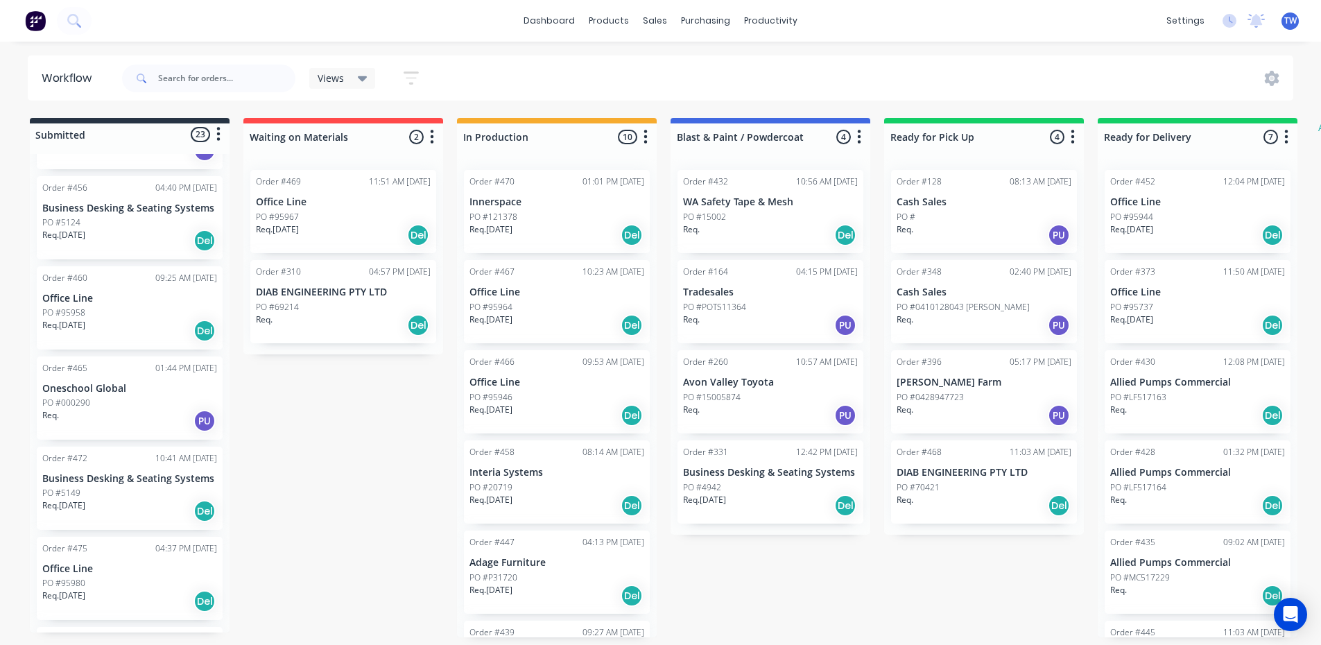
click at [127, 497] on div "PO #5149" at bounding box center [129, 493] width 175 height 12
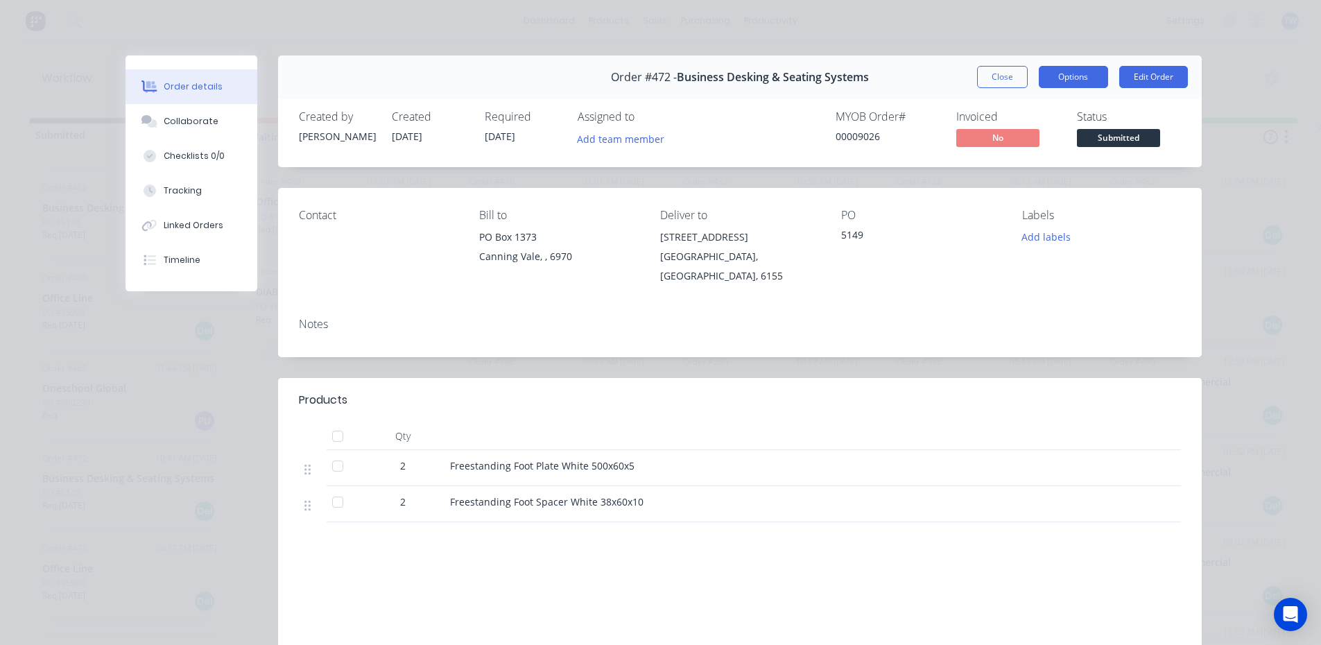
click at [1065, 69] on button "Options" at bounding box center [1073, 77] width 69 height 22
click at [1130, 145] on span "Submitted" at bounding box center [1118, 137] width 83 height 17
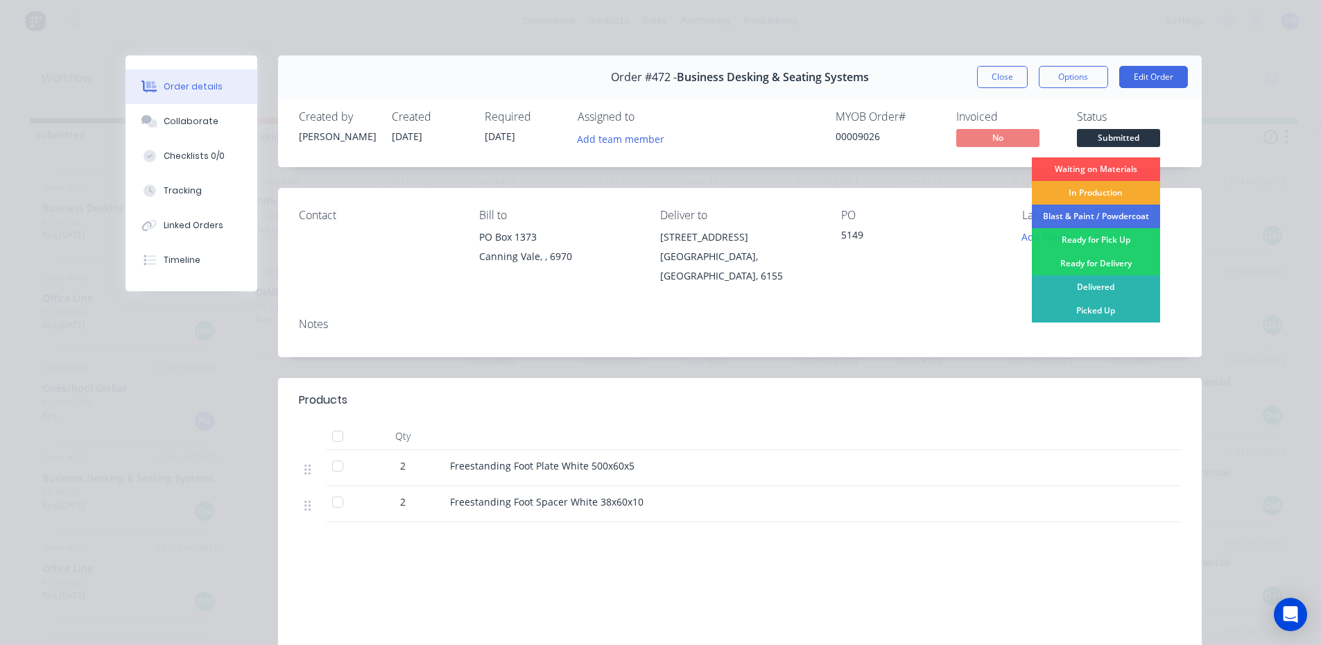
click at [1102, 196] on div "In Production" at bounding box center [1096, 193] width 128 height 24
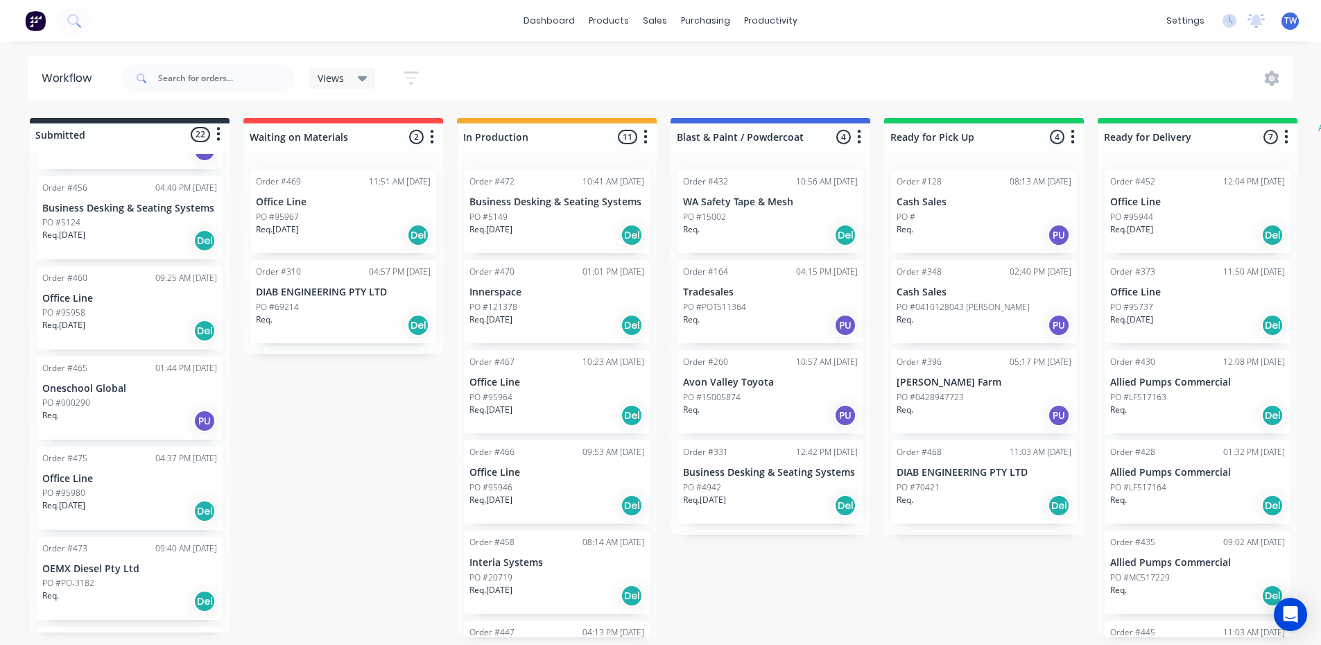
click at [77, 487] on p "PO #95980" at bounding box center [63, 493] width 43 height 12
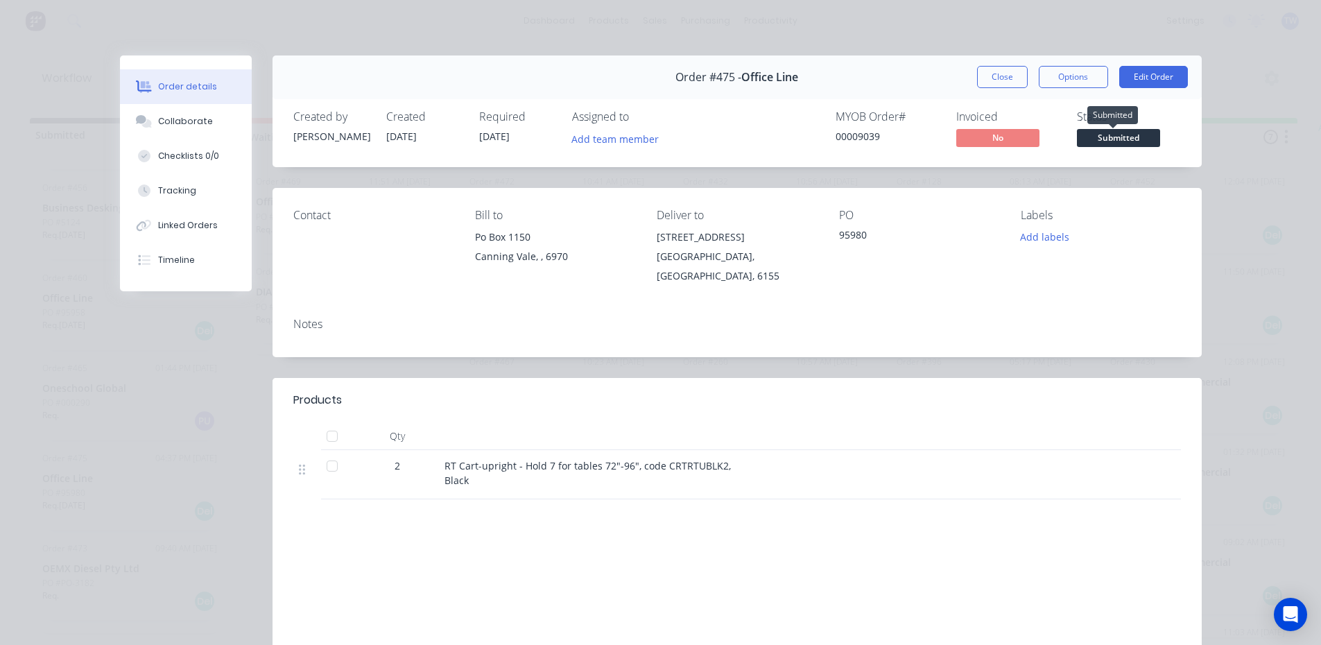
click at [1130, 139] on span "Submitted" at bounding box center [1118, 137] width 83 height 17
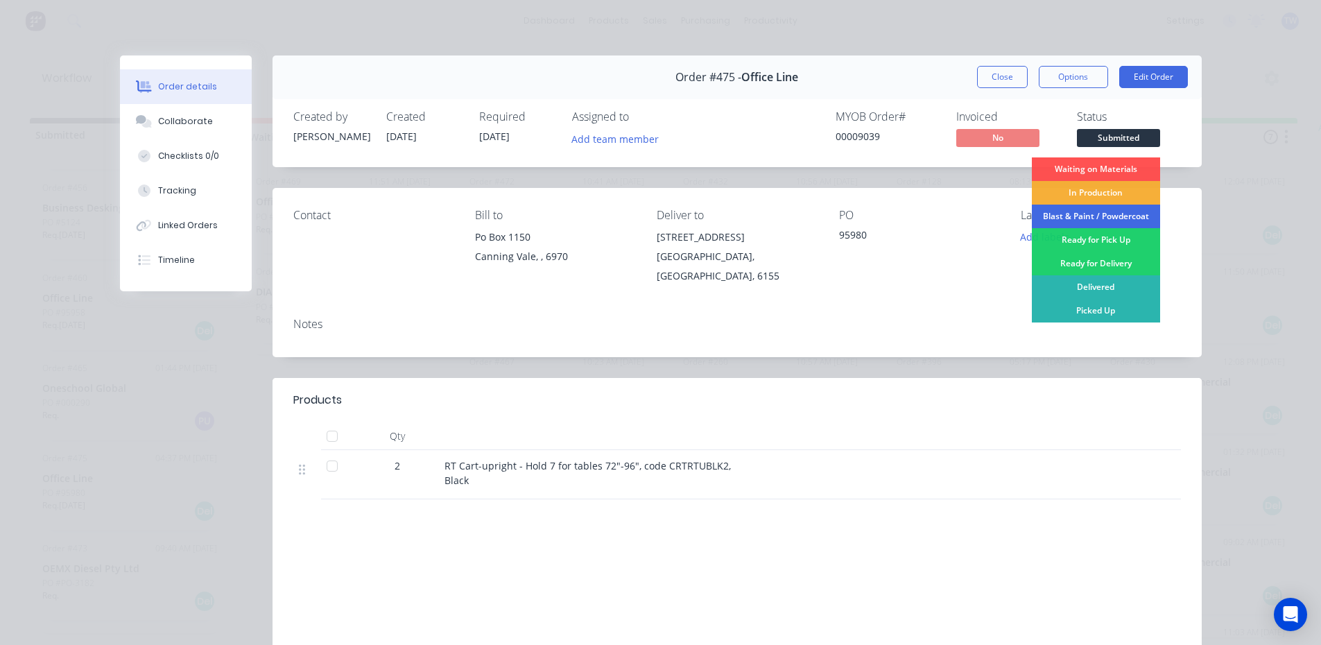
click at [1107, 216] on div "Blast & Paint / Powdercoat" at bounding box center [1096, 217] width 128 height 24
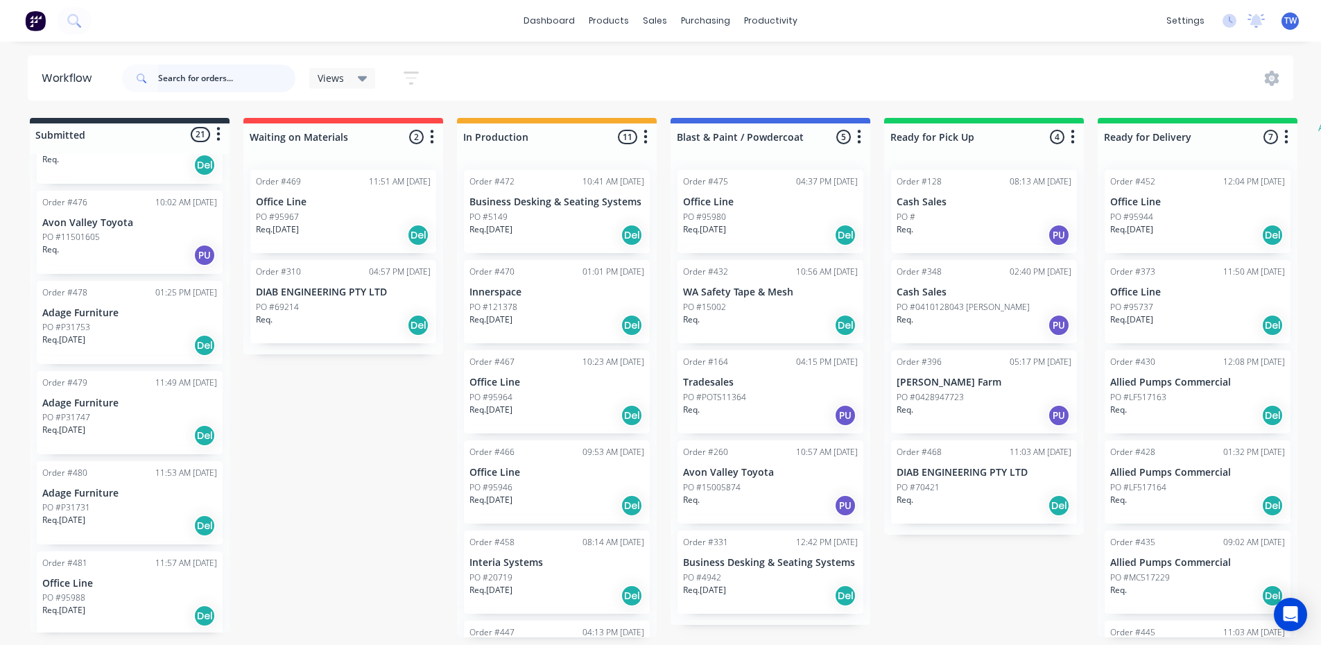
scroll to position [1248, 0]
click at [128, 307] on p "Adage Furniture" at bounding box center [129, 313] width 175 height 12
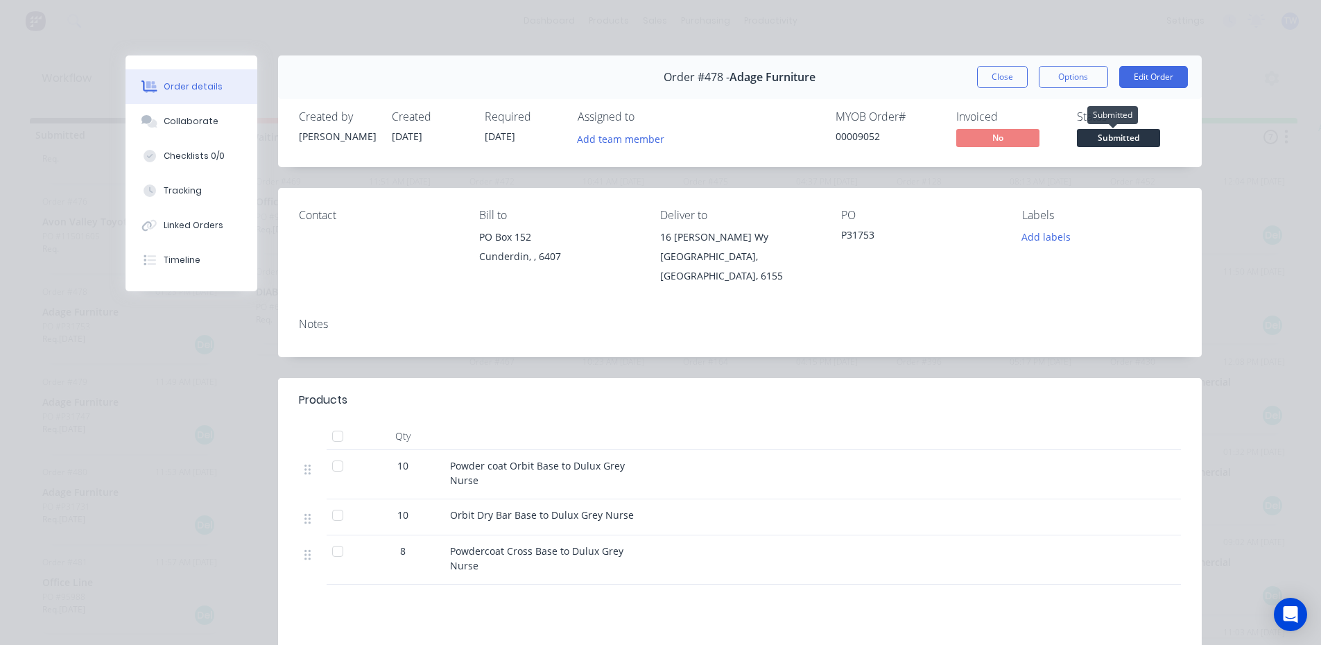
click at [1115, 137] on span "Submitted" at bounding box center [1118, 137] width 83 height 17
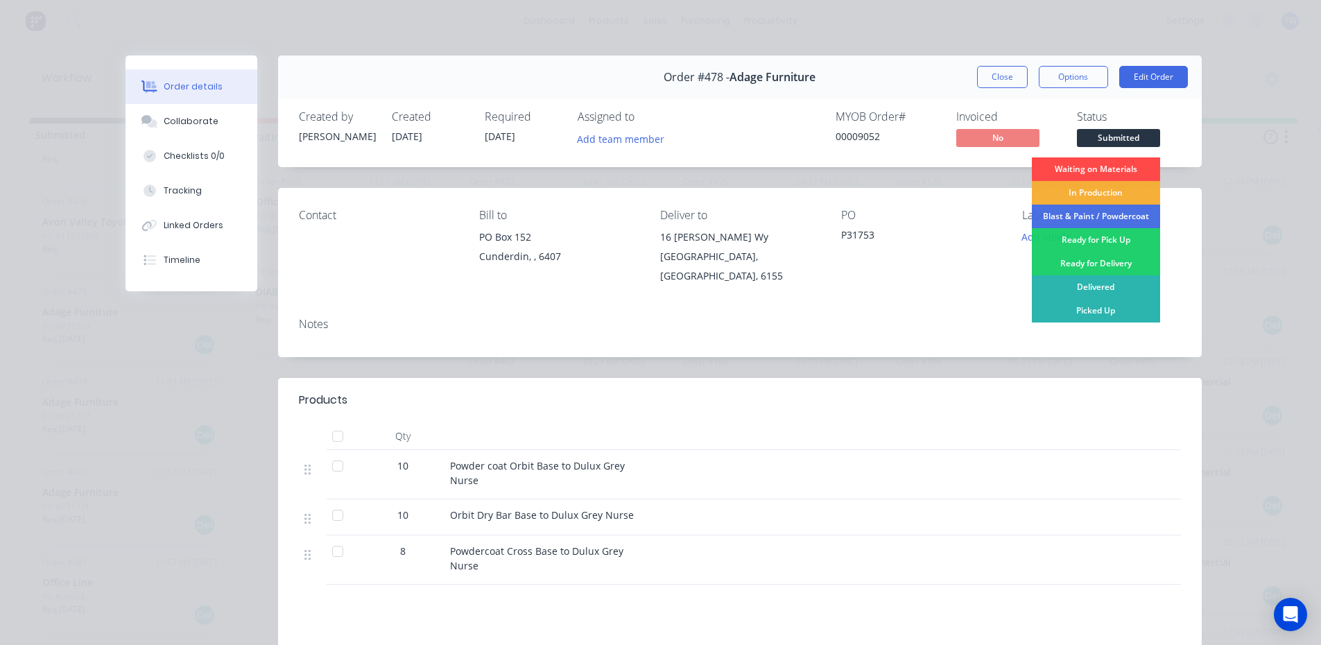
click at [1090, 166] on div "Waiting on Materials" at bounding box center [1096, 169] width 128 height 24
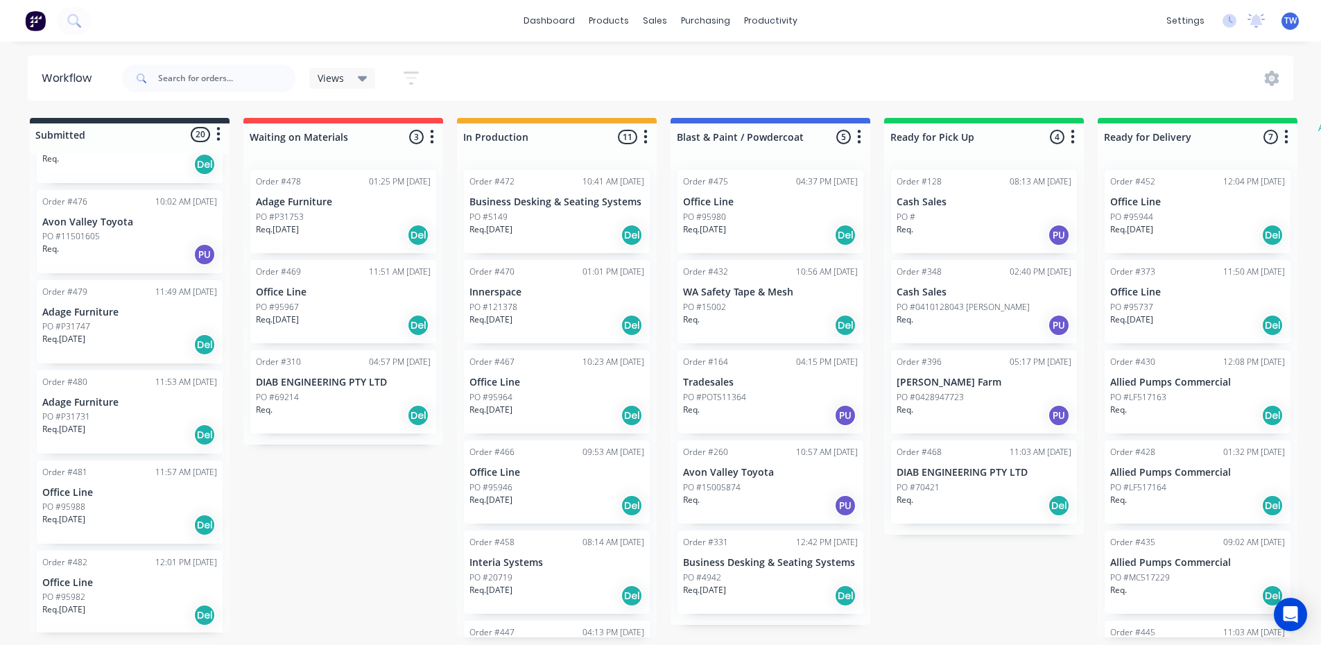
click at [119, 517] on div "Req. [DATE] Del" at bounding box center [129, 525] width 175 height 24
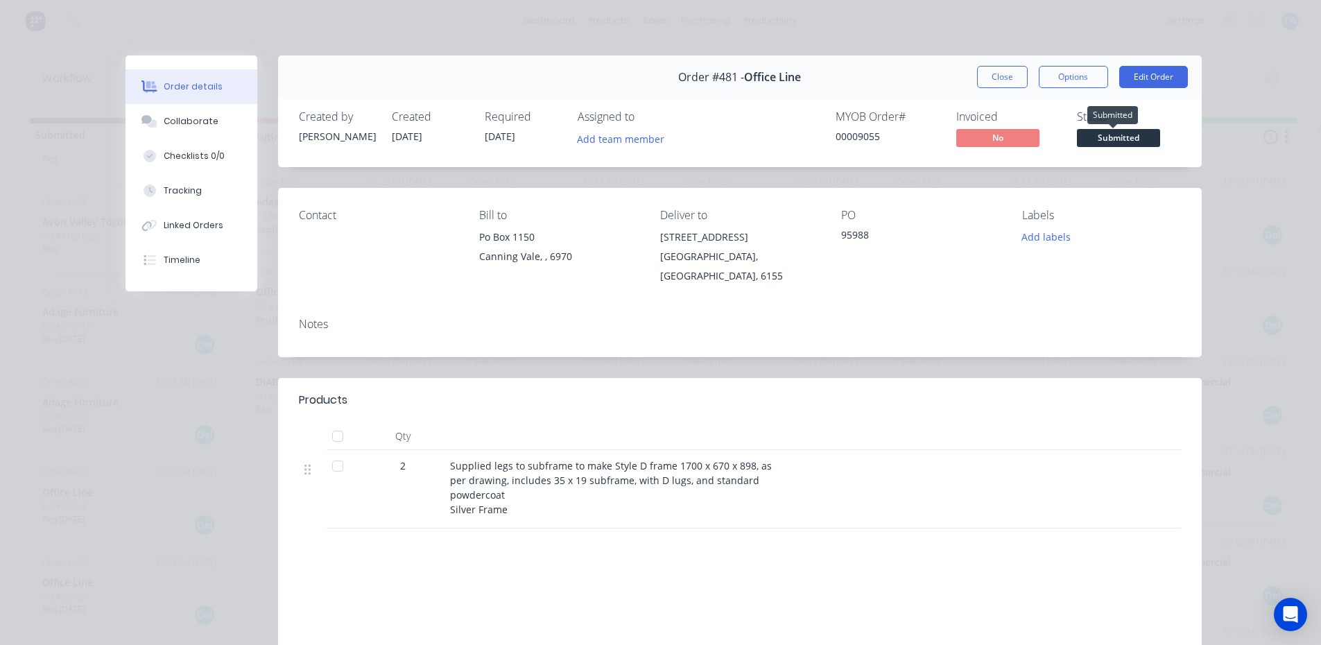
click at [1102, 138] on span "Submitted" at bounding box center [1118, 137] width 83 height 17
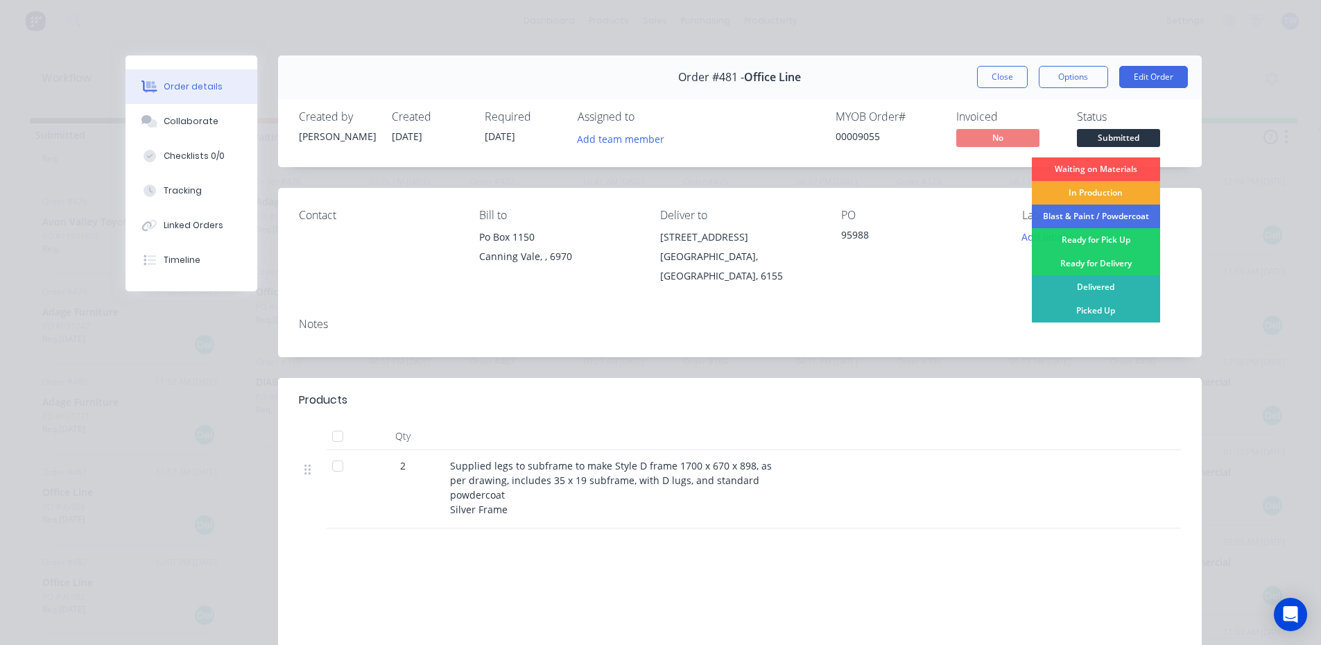
click at [1090, 185] on div "In Production" at bounding box center [1096, 193] width 128 height 24
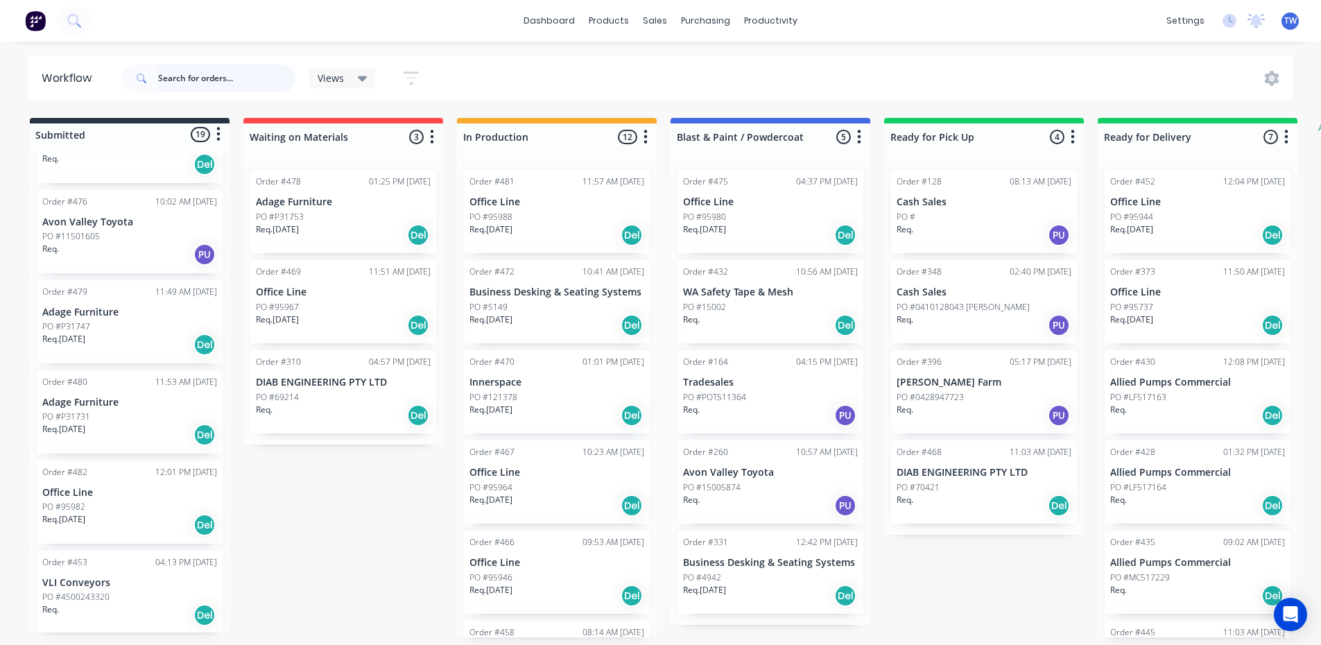
scroll to position [1250, 0]
click at [108, 492] on p "Office Line" at bounding box center [129, 491] width 175 height 12
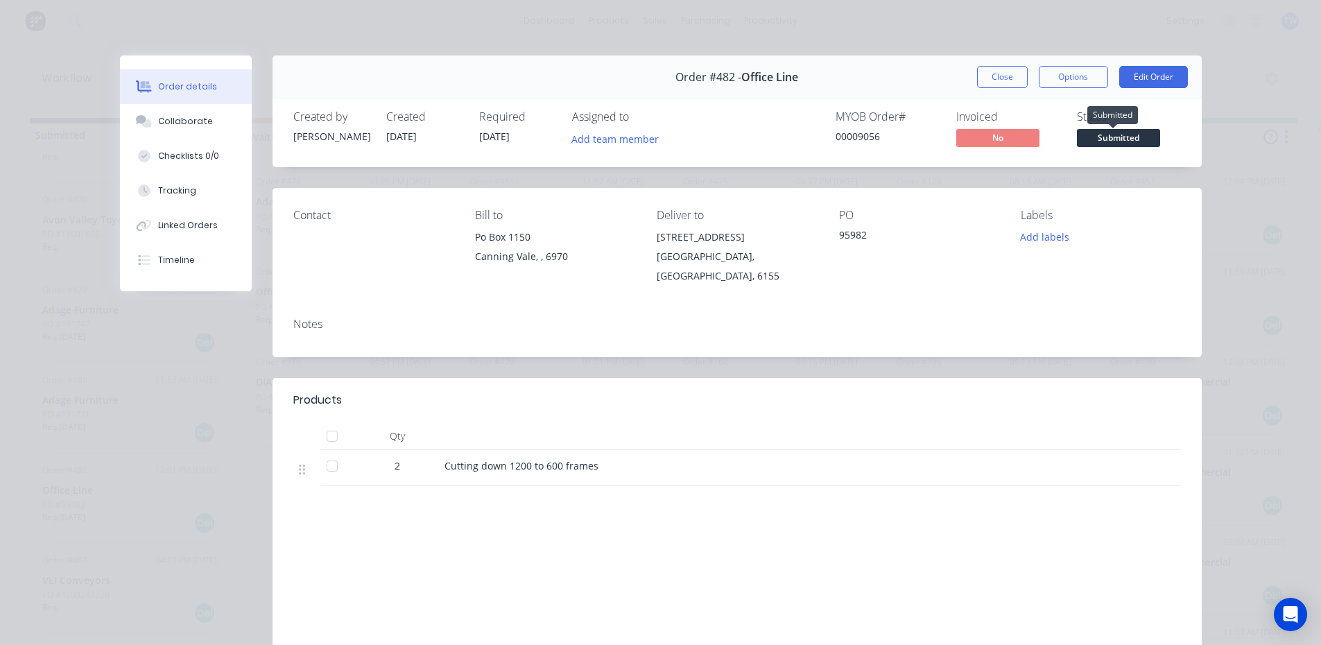
click at [1112, 138] on span "Submitted" at bounding box center [1118, 137] width 83 height 17
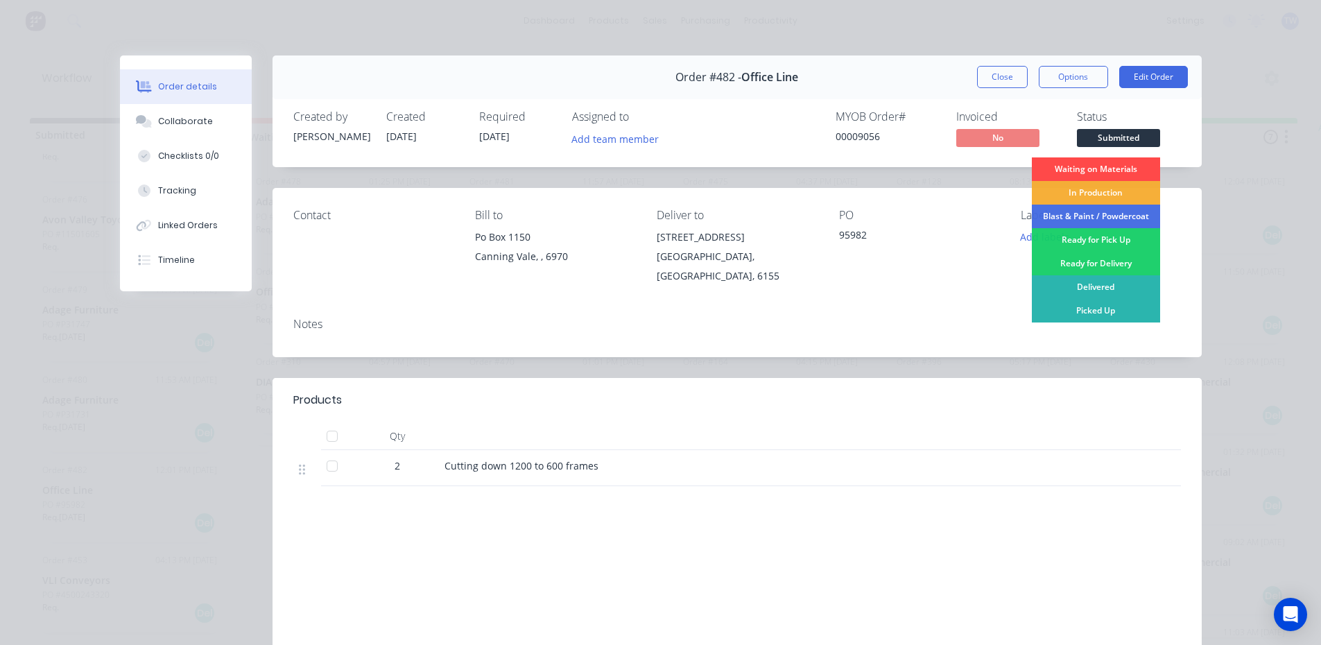
click at [1107, 166] on div "Waiting on Materials" at bounding box center [1096, 169] width 128 height 24
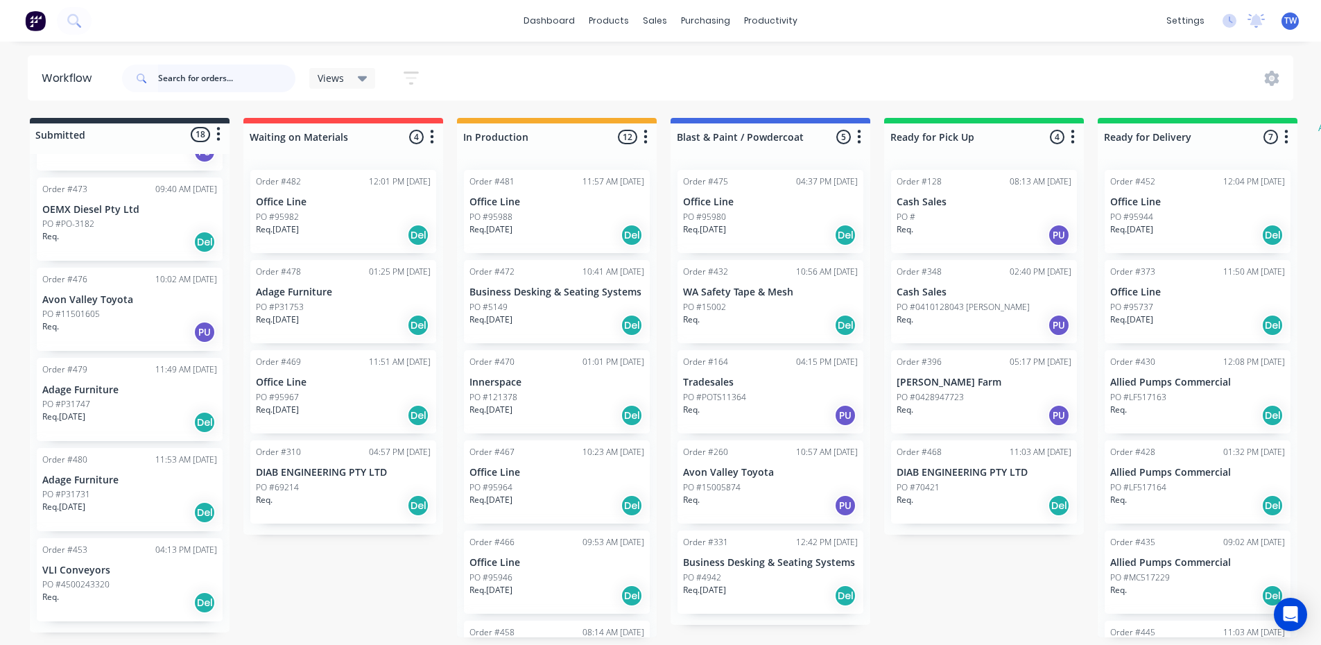
scroll to position [1160, 0]
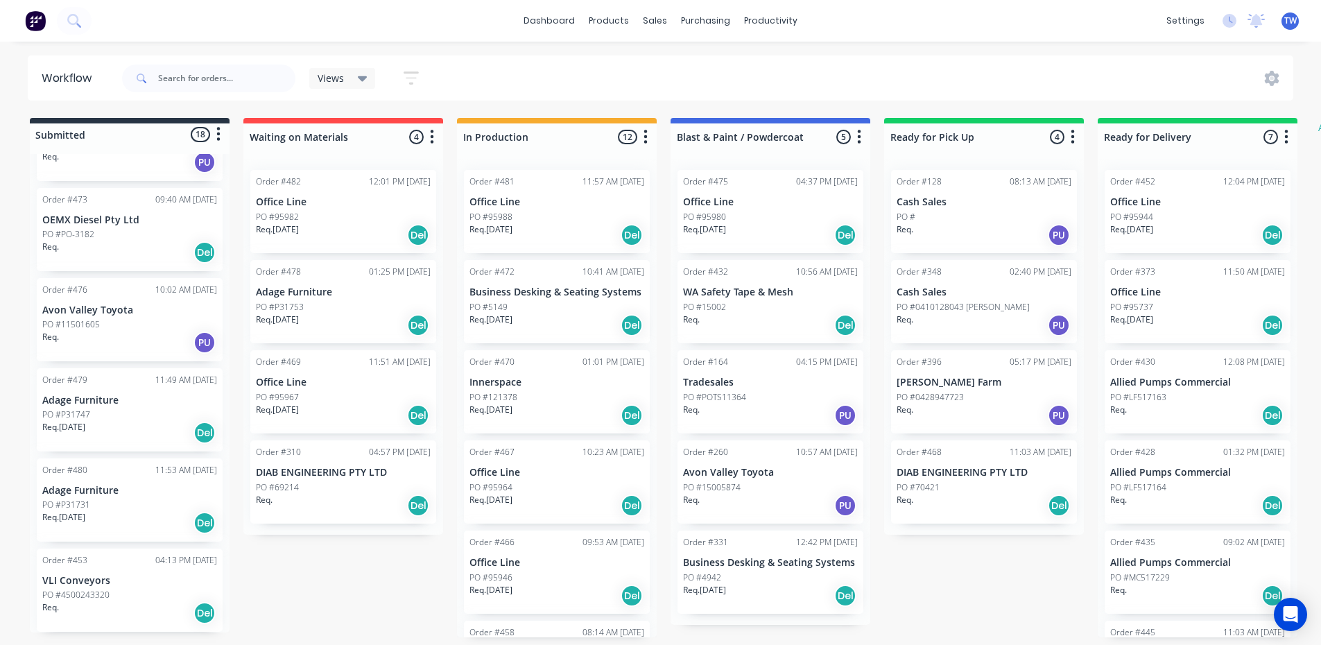
click at [97, 406] on div "Order #479 11:49 AM [DATE] Adage Furniture PO #P31747 Req. [DATE] Del" at bounding box center [130, 409] width 186 height 83
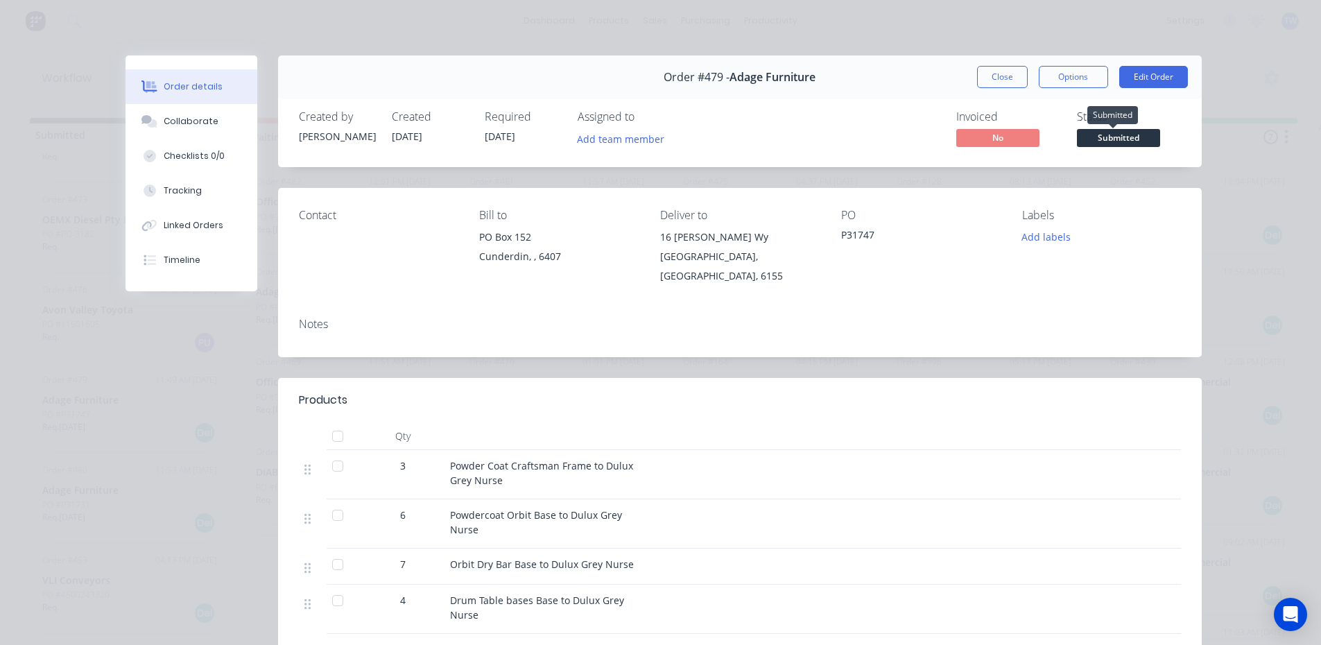
click at [1106, 141] on span "Submitted" at bounding box center [1118, 137] width 83 height 17
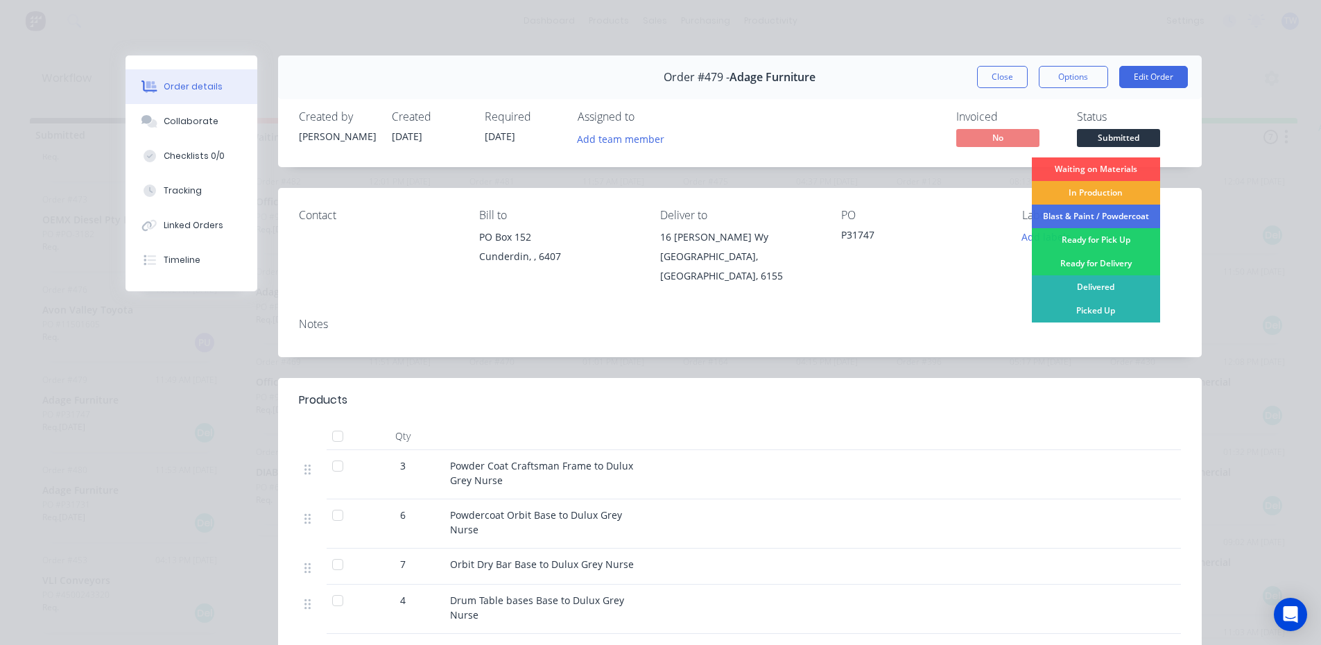
click at [1099, 188] on div "In Production" at bounding box center [1096, 193] width 128 height 24
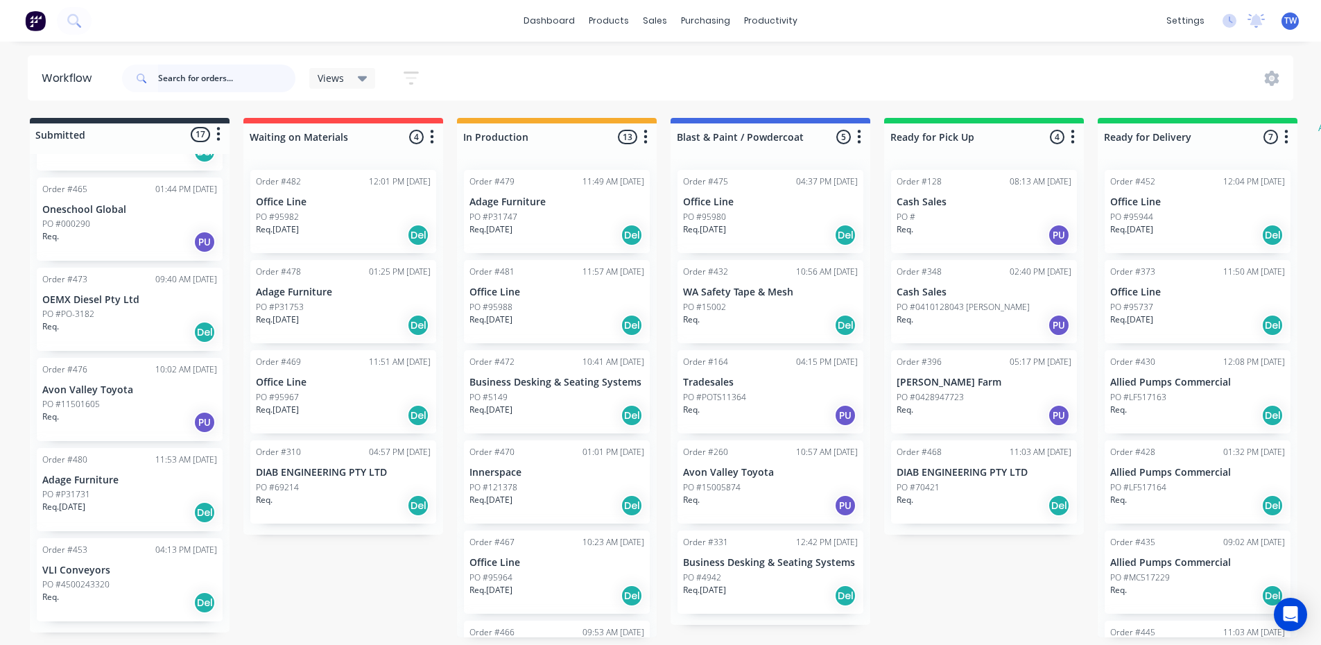
scroll to position [1070, 0]
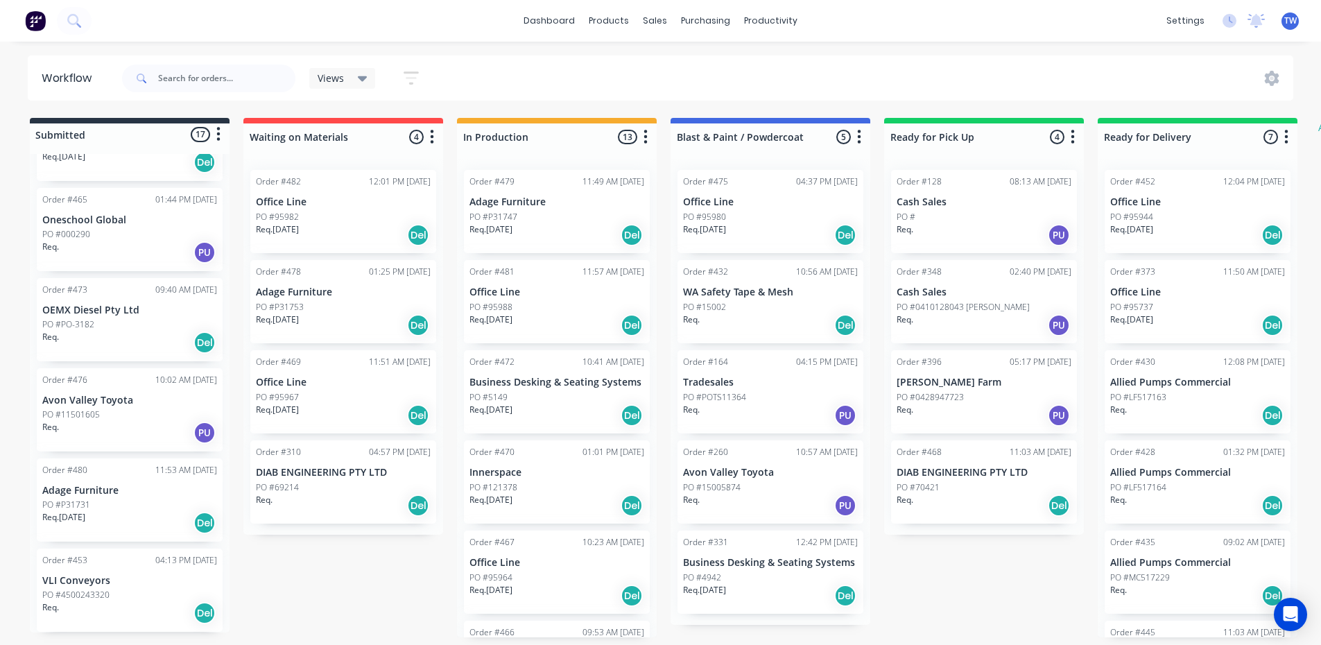
click at [308, 311] on div "PO #P31753" at bounding box center [343, 307] width 175 height 12
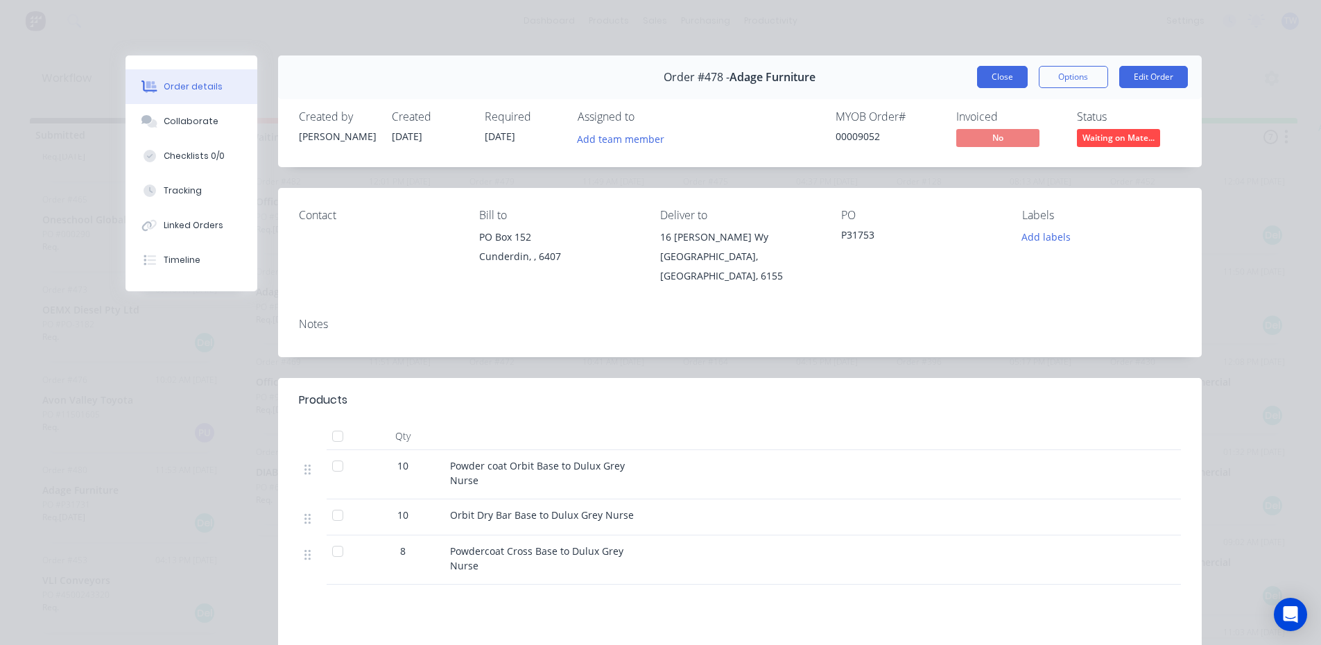
click at [985, 82] on button "Close" at bounding box center [1002, 77] width 51 height 22
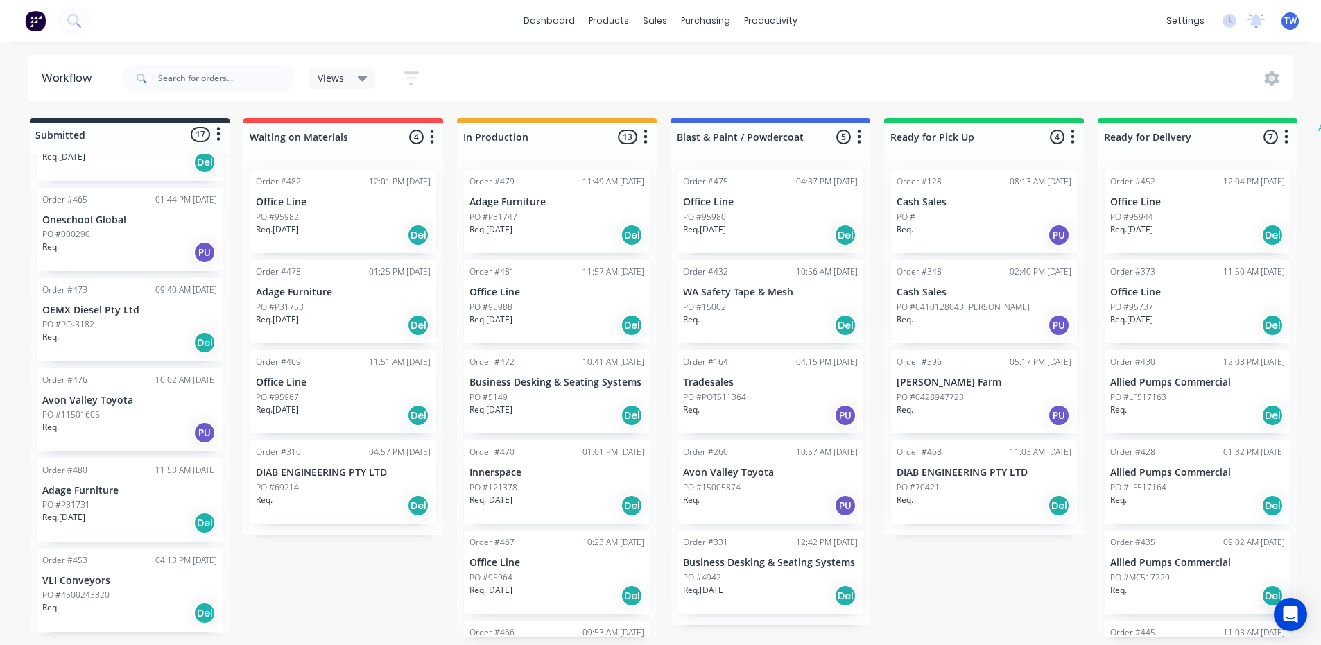
click at [531, 214] on div "PO #P31747" at bounding box center [557, 217] width 175 height 12
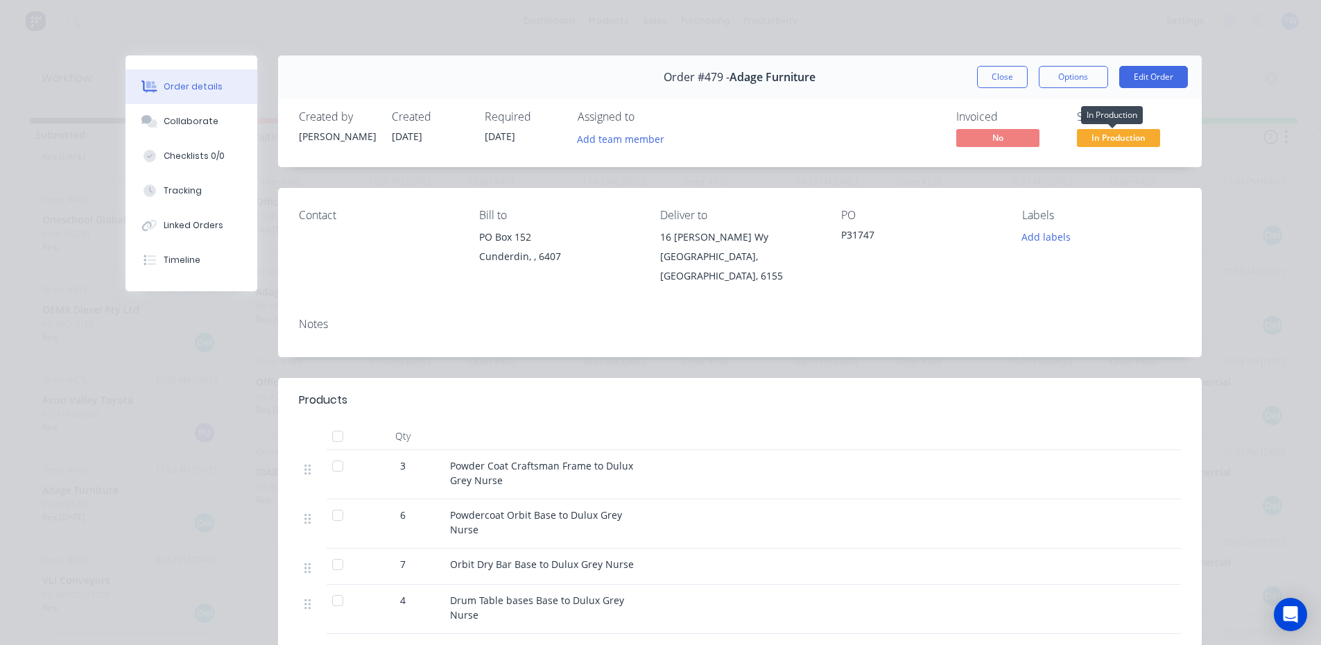
click at [1126, 139] on span "In Production" at bounding box center [1118, 137] width 83 height 17
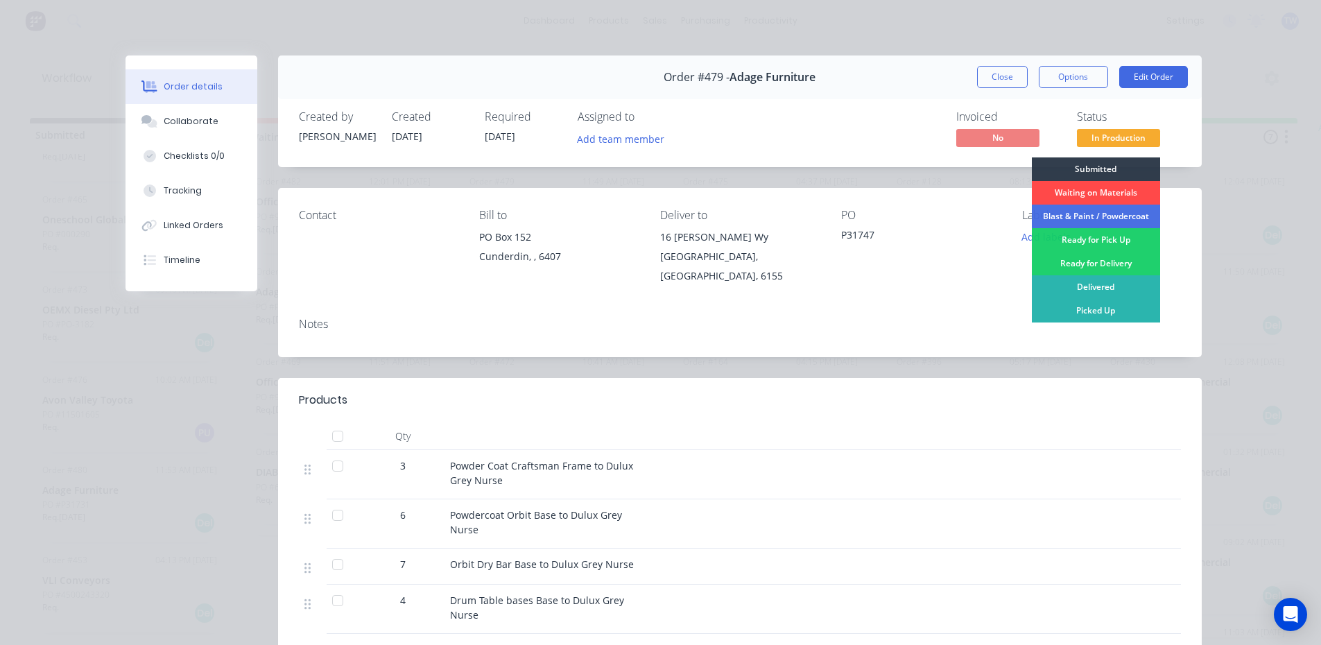
click at [1099, 187] on div "Waiting on Materials" at bounding box center [1096, 193] width 128 height 24
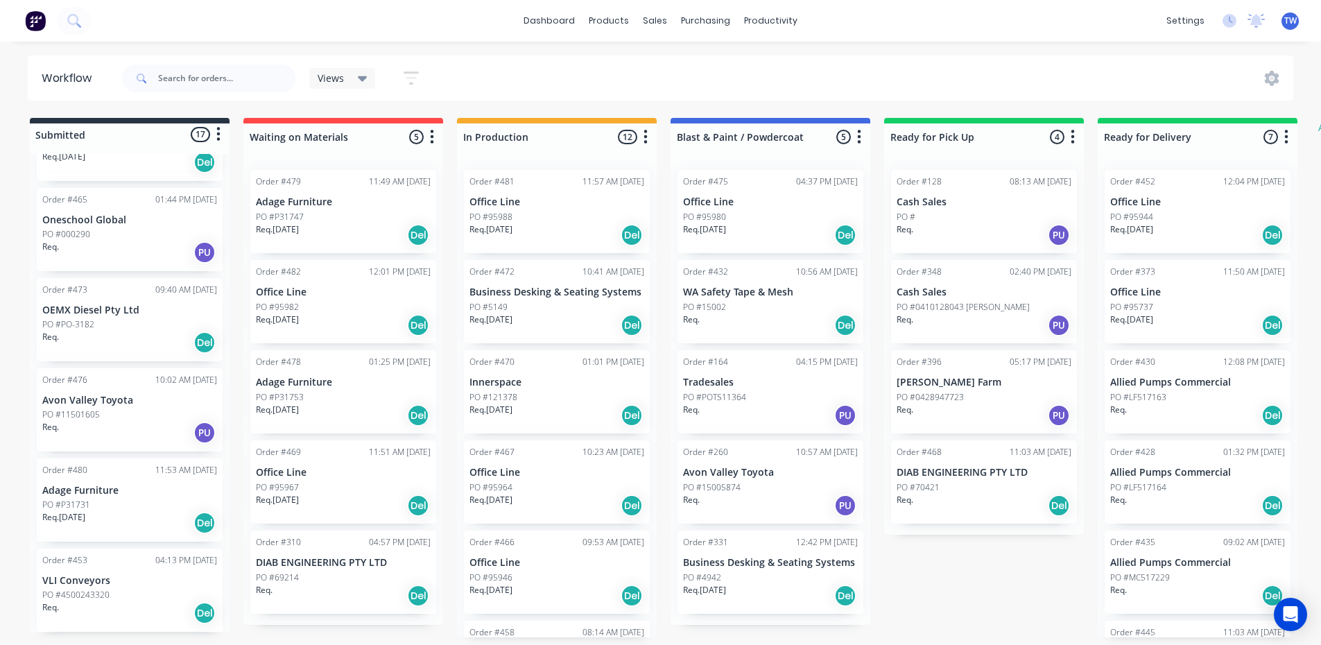
click at [123, 507] on div "PO #P31731" at bounding box center [129, 505] width 175 height 12
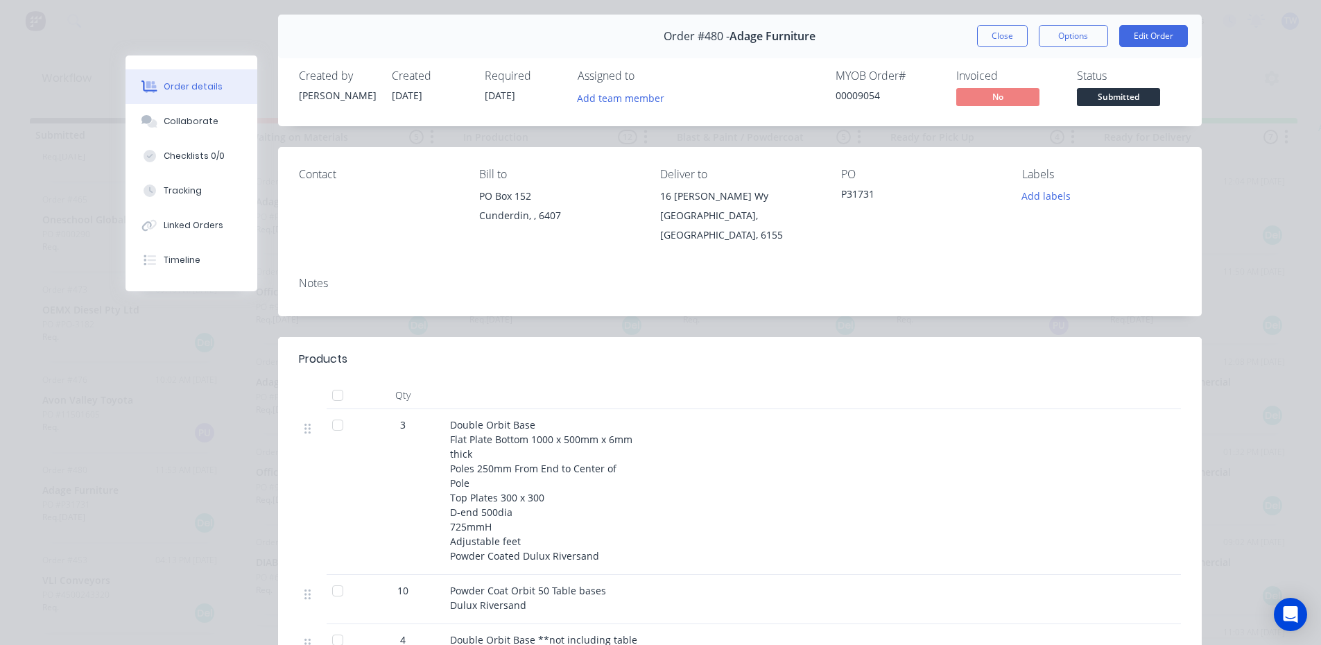
scroll to position [0, 0]
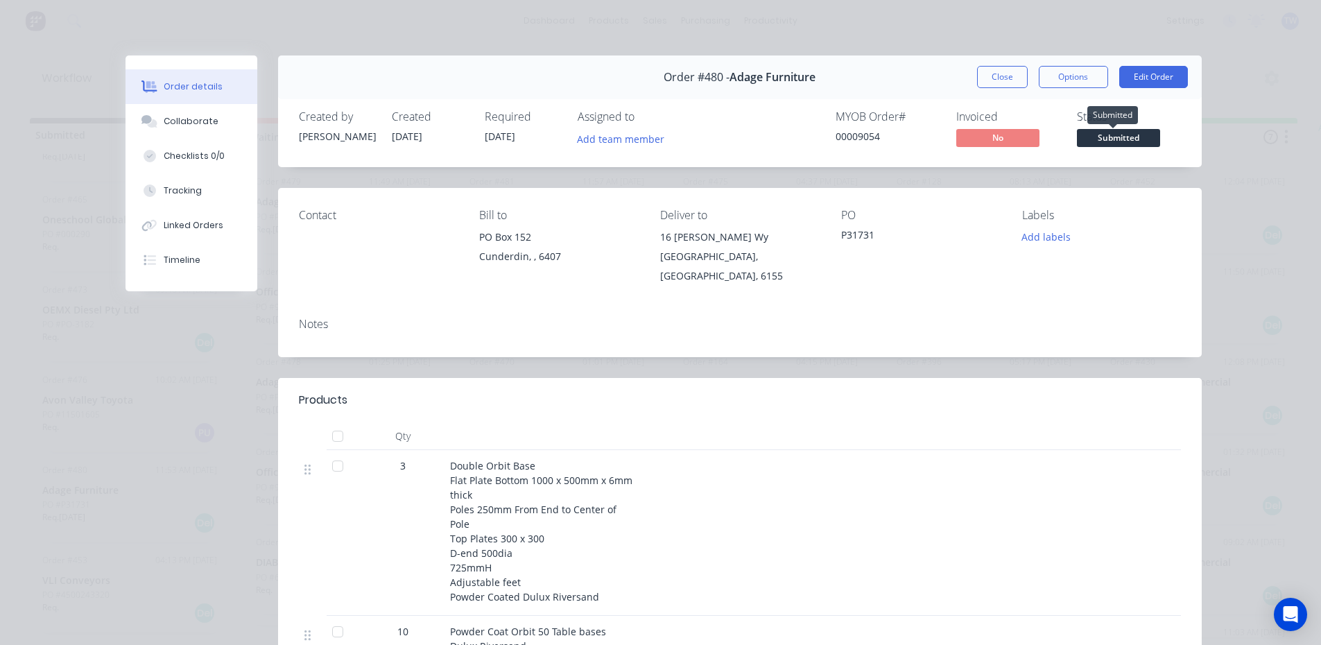
click at [1112, 136] on span "Submitted" at bounding box center [1118, 137] width 83 height 17
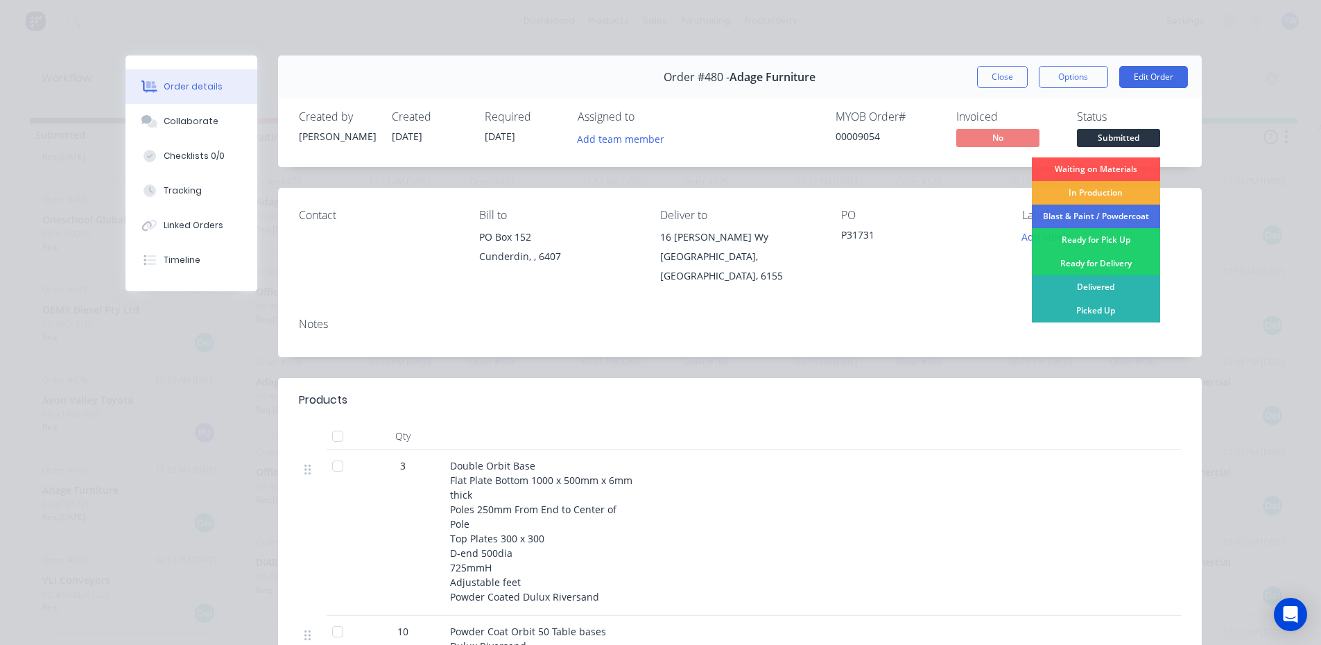
click at [1083, 171] on div "Waiting on Materials" at bounding box center [1096, 169] width 128 height 24
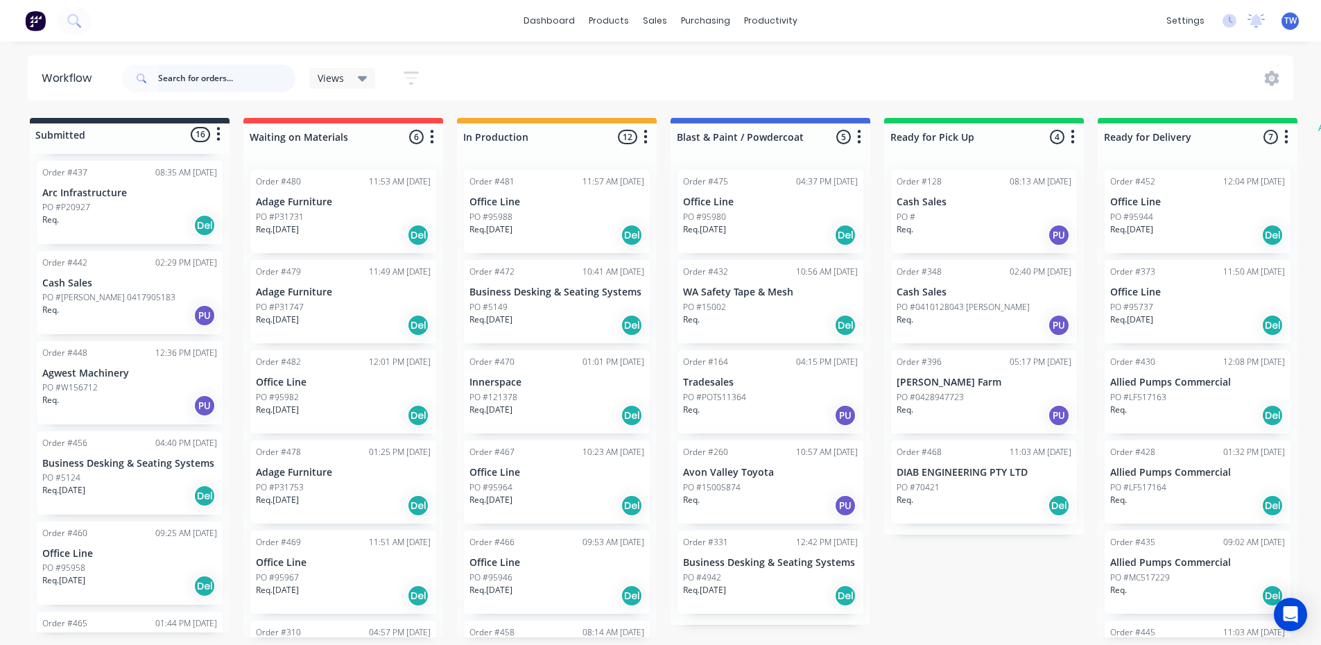
scroll to position [633, 0]
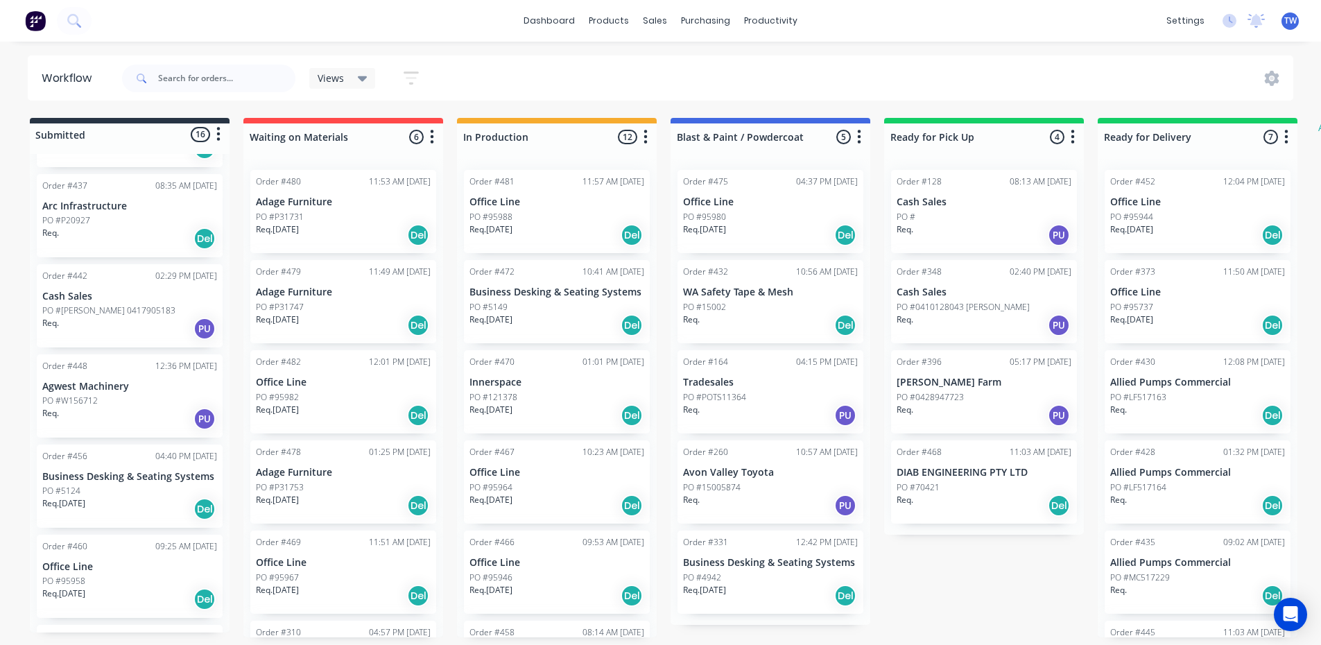
click at [106, 403] on div "PO #W156712" at bounding box center [129, 401] width 175 height 12
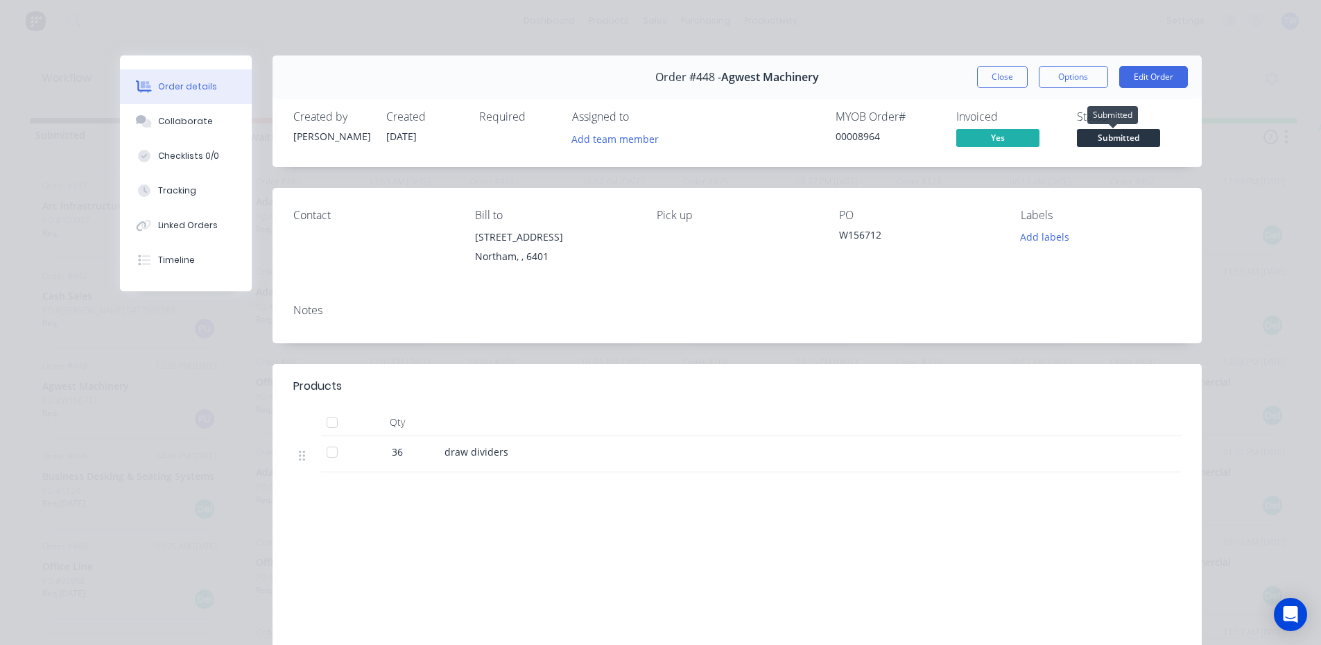
click at [1110, 141] on span "Submitted" at bounding box center [1118, 137] width 83 height 17
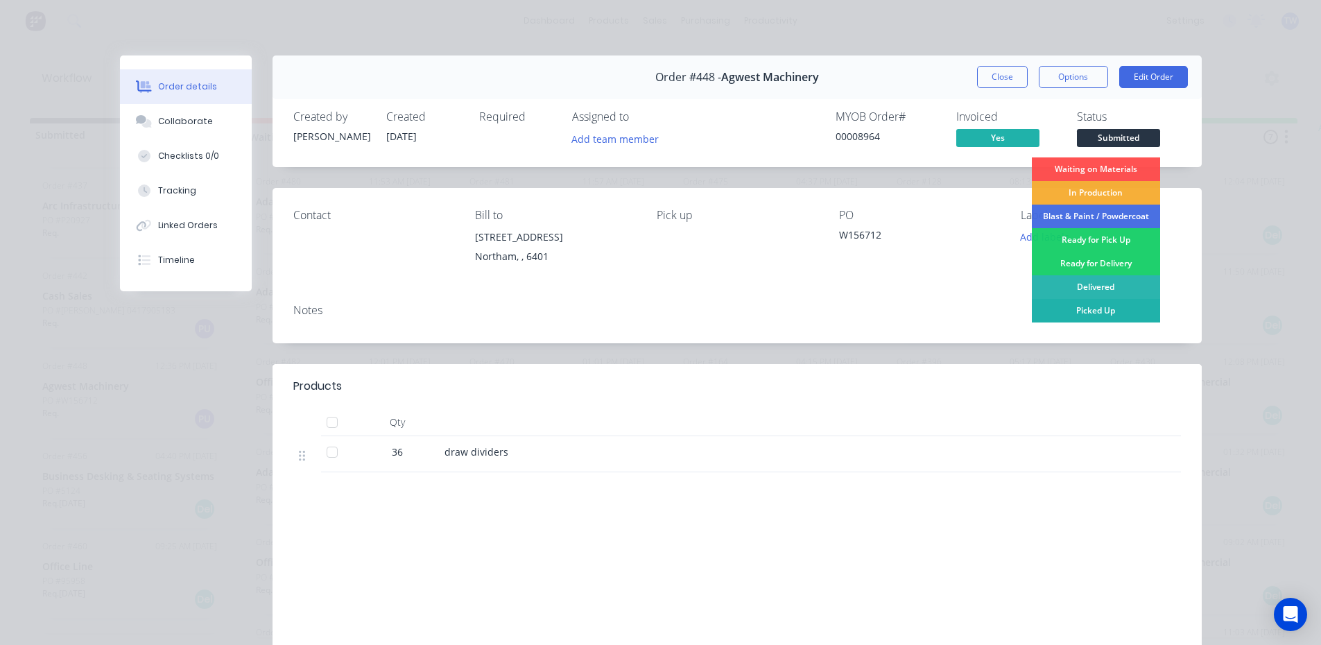
click at [1083, 312] on div "Picked Up" at bounding box center [1096, 311] width 128 height 24
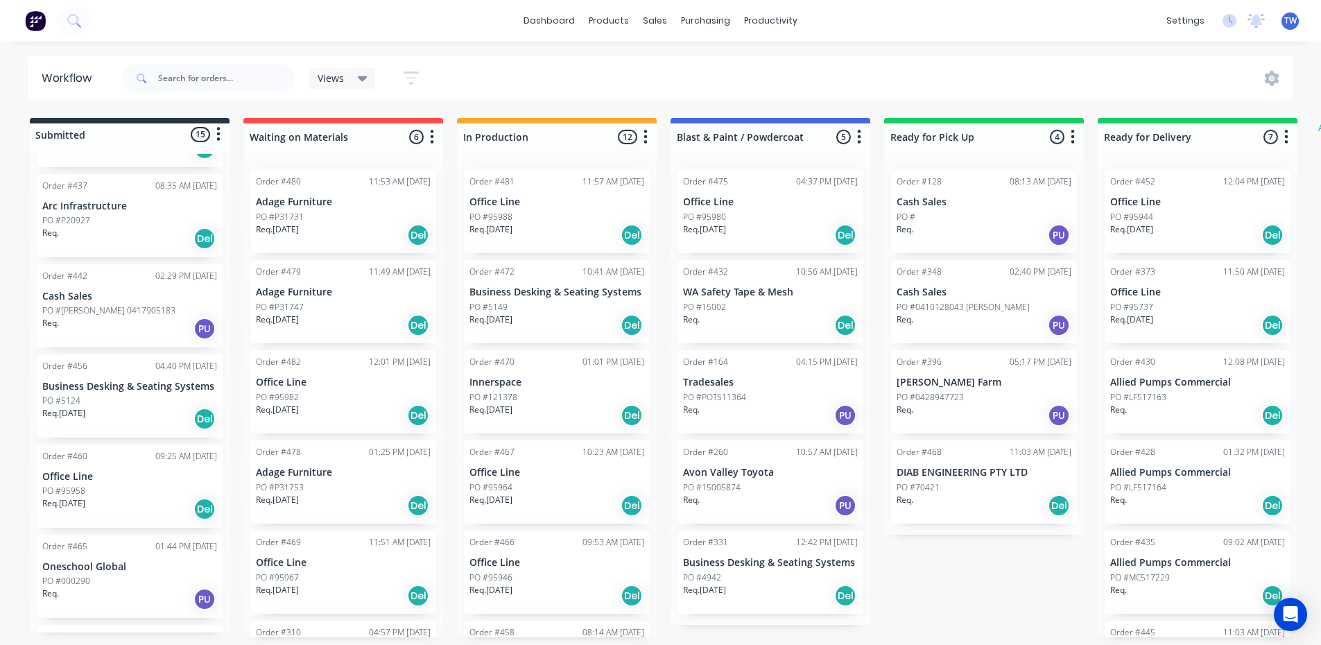
click at [65, 483] on div "Order #460 09:25 AM [DATE] Office Line PO #95958 Req. [DATE] Del" at bounding box center [130, 486] width 186 height 83
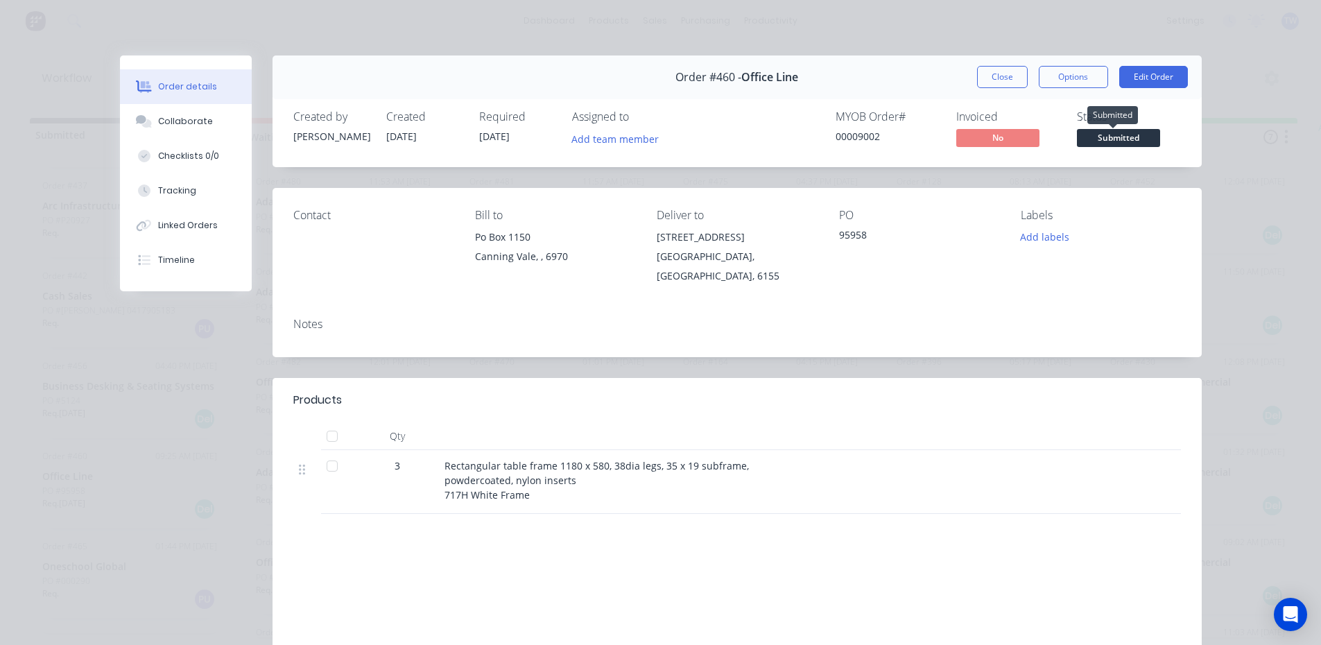
click at [1120, 132] on span "Submitted" at bounding box center [1118, 137] width 83 height 17
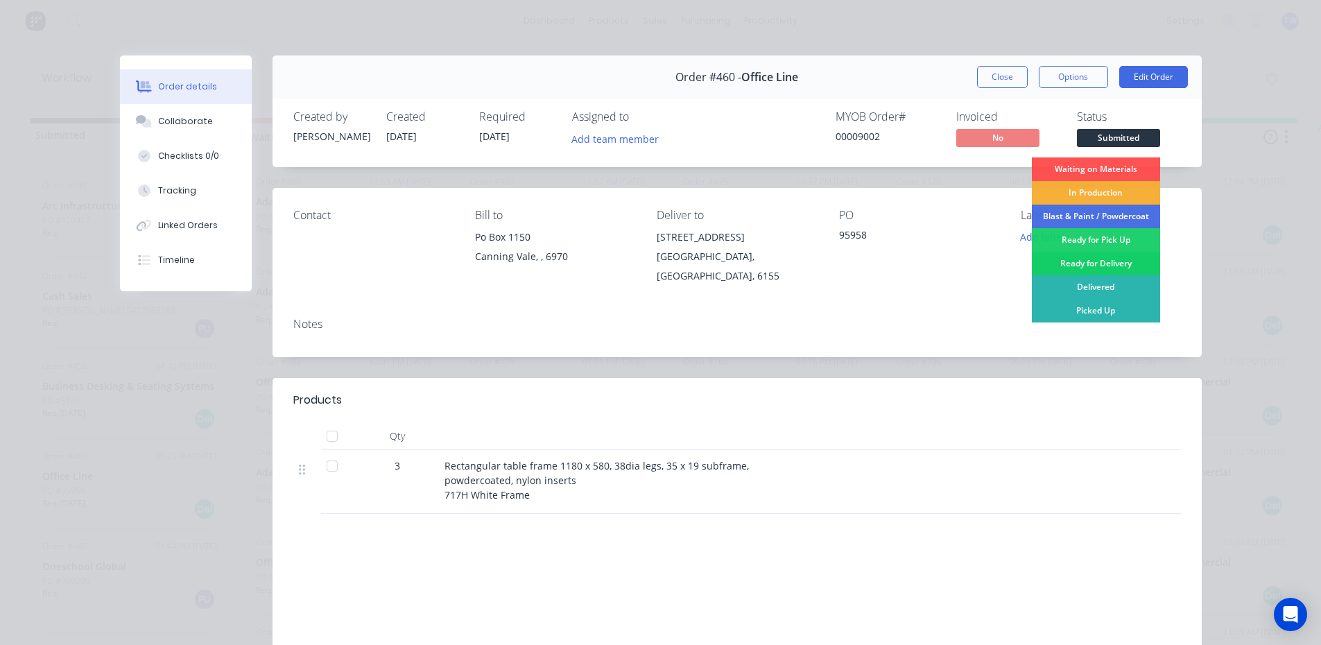
click at [1110, 261] on div "Ready for Delivery" at bounding box center [1096, 264] width 128 height 24
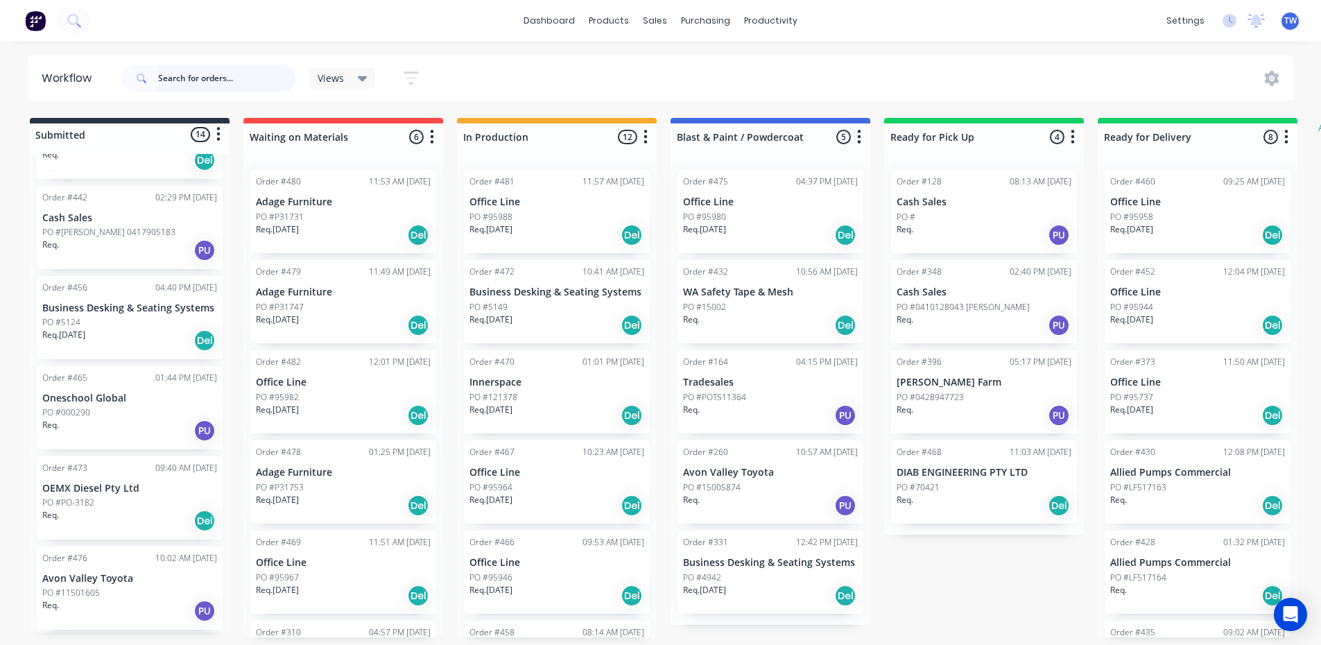
scroll to position [592, 0]
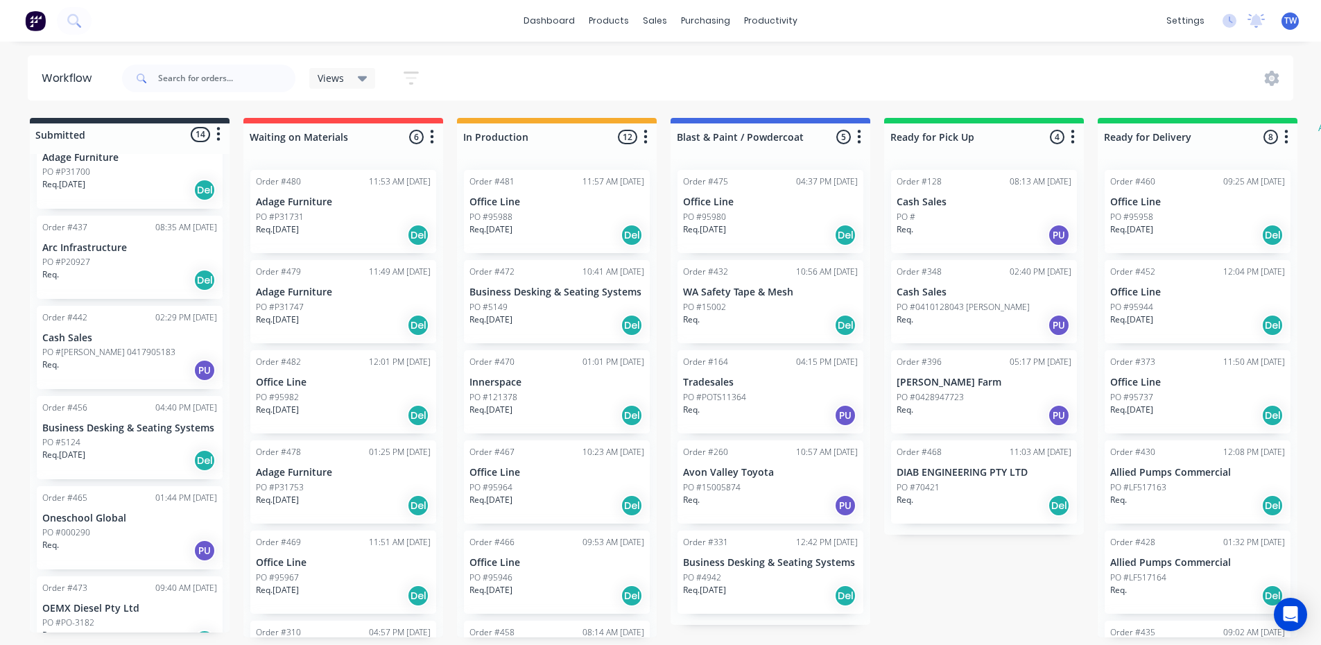
click at [87, 177] on p "PO #P31700" at bounding box center [66, 172] width 48 height 12
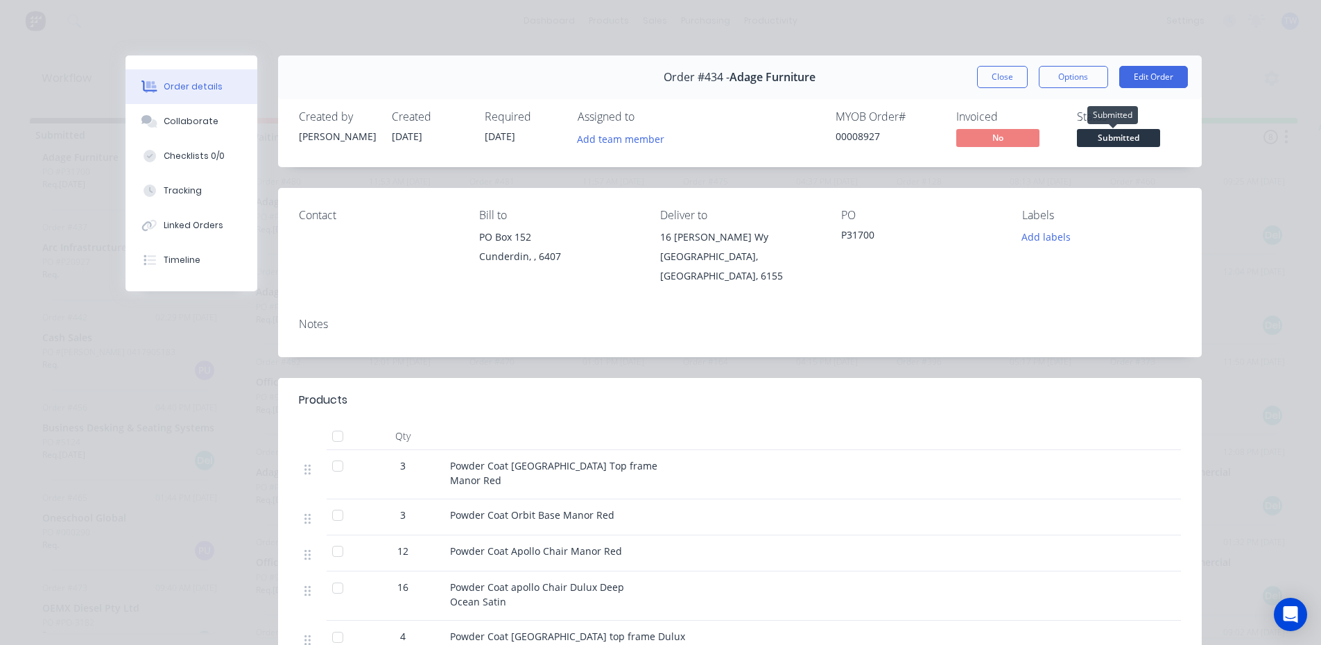
click at [1128, 135] on span "Submitted" at bounding box center [1118, 137] width 83 height 17
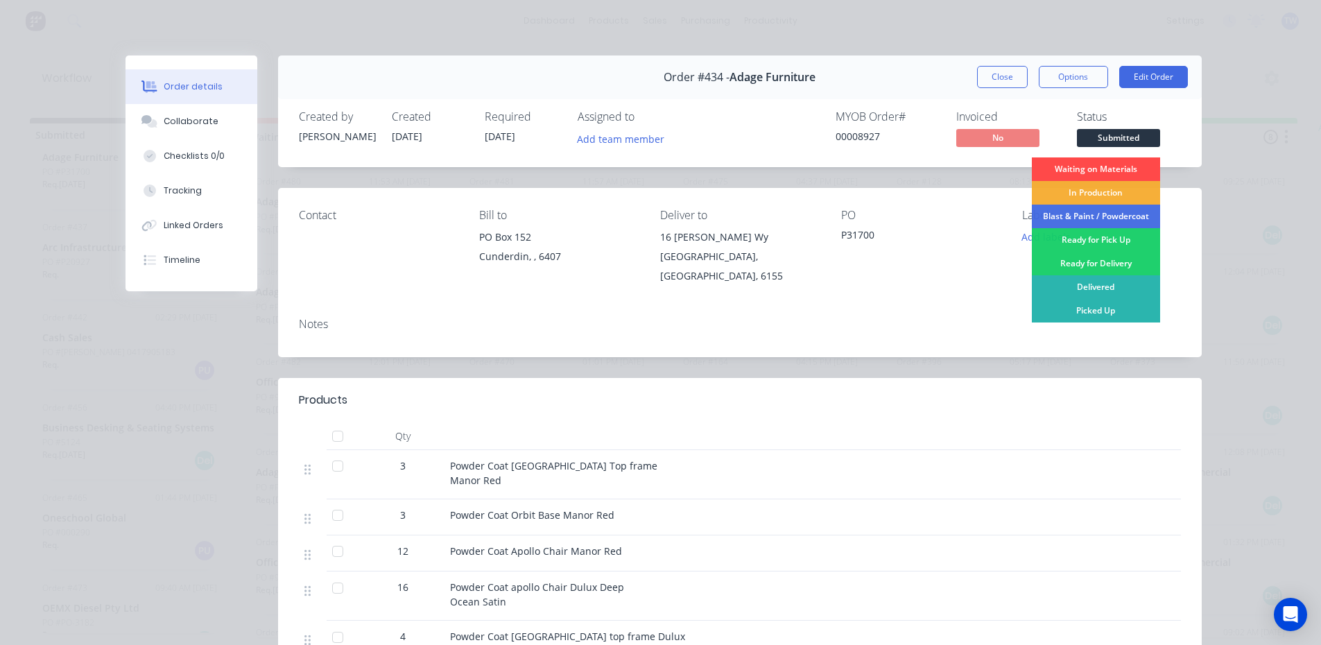
click at [1112, 165] on div "Waiting on Materials" at bounding box center [1096, 169] width 128 height 24
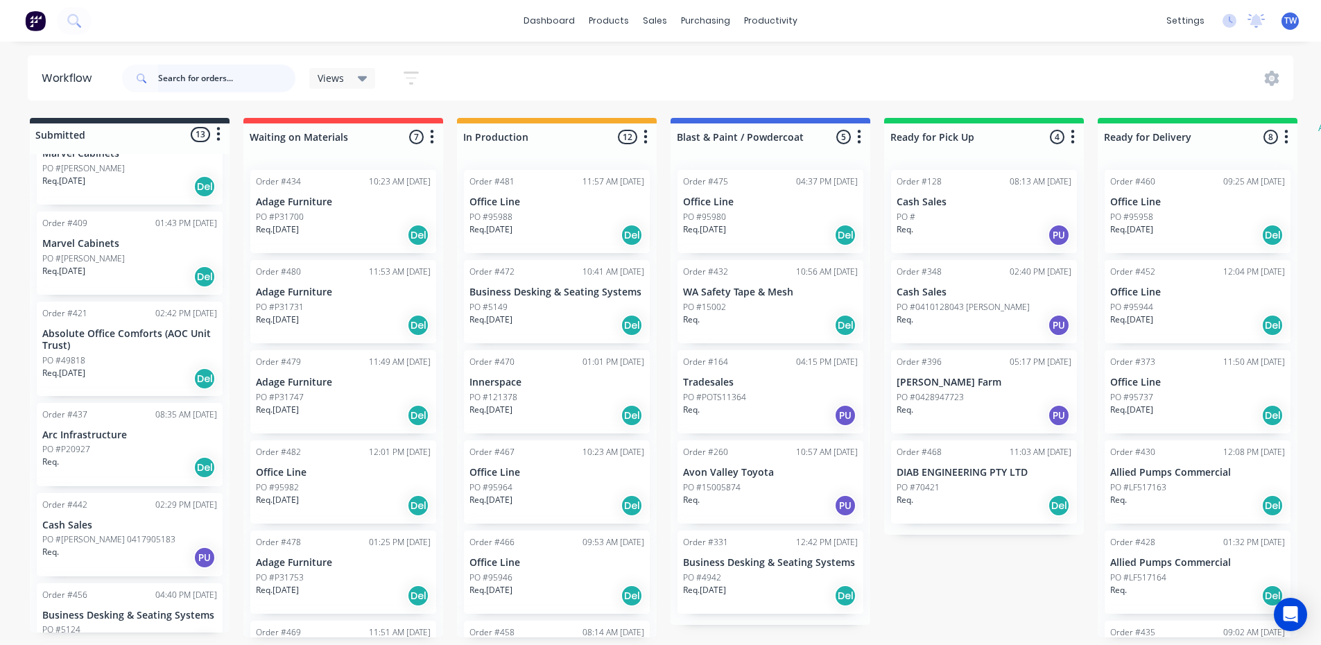
scroll to position [245, 0]
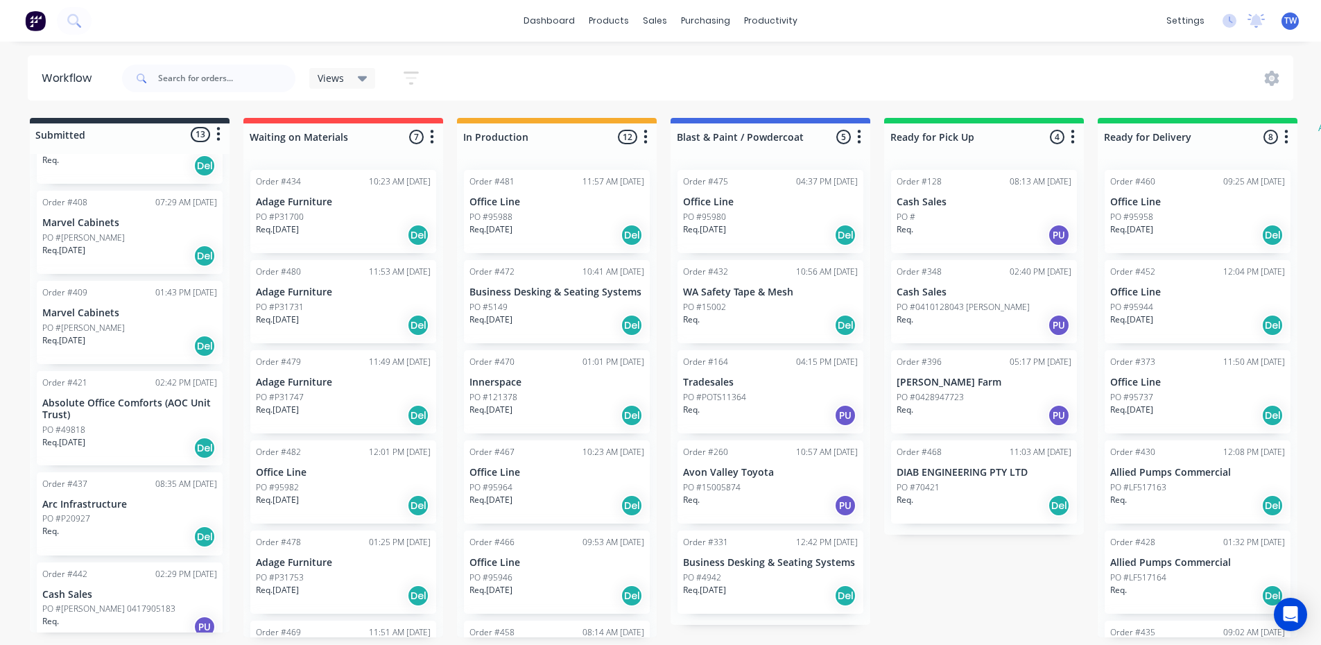
click at [104, 230] on div "Order #408 07:29 AM [DATE] Marvel Cabinets PO #[PERSON_NAME]. [DATE] Del" at bounding box center [130, 232] width 186 height 83
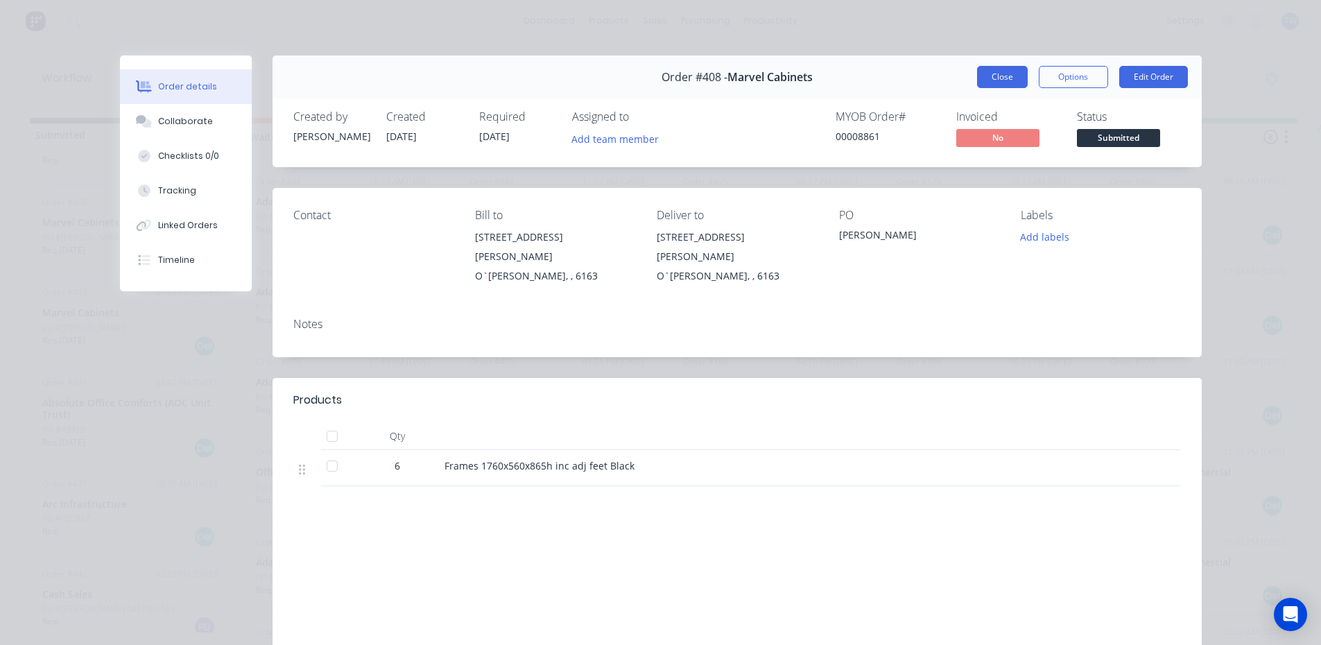
click at [1006, 76] on button "Close" at bounding box center [1002, 77] width 51 height 22
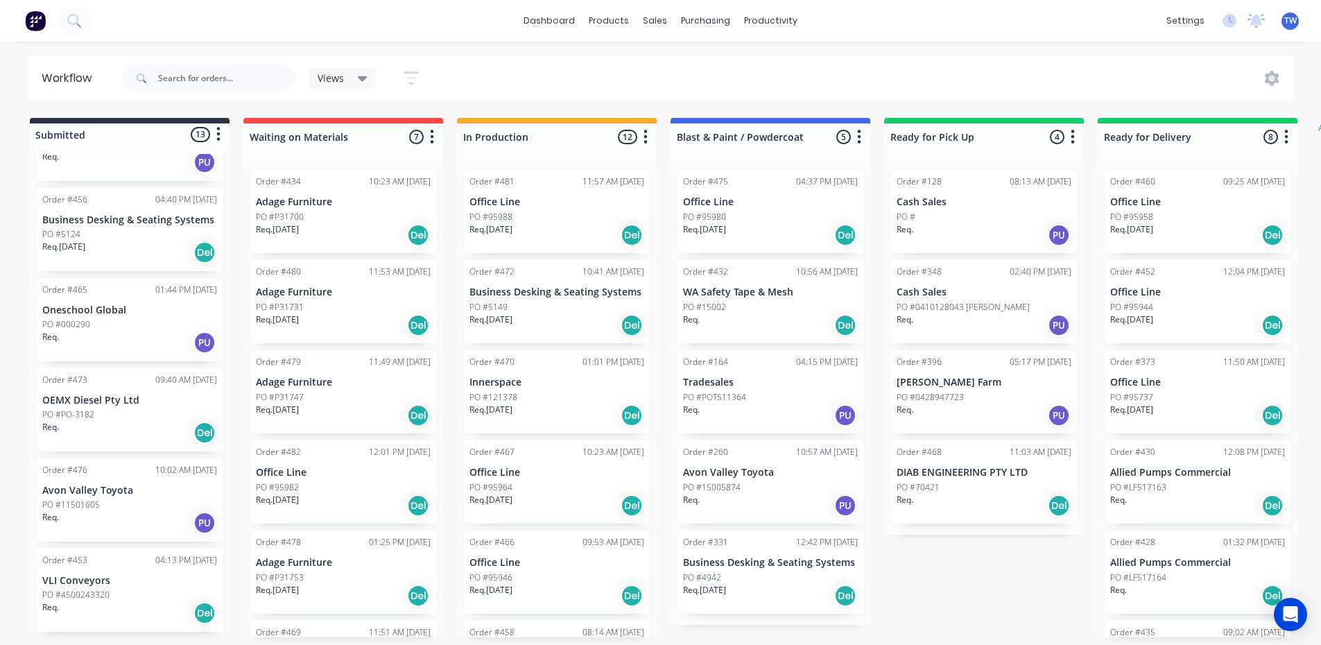
scroll to position [3, 0]
